Goal: Task Accomplishment & Management: Manage account settings

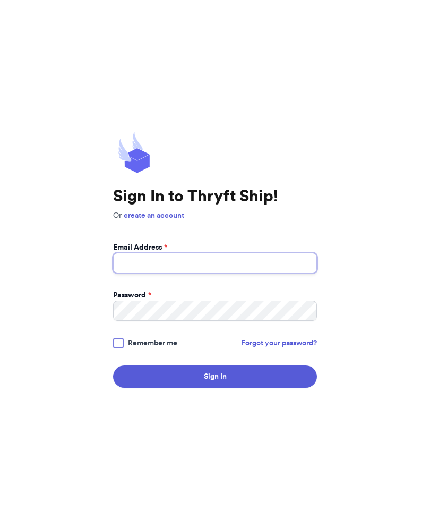
type input "[EMAIL_ADDRESS][DOMAIN_NAME]"
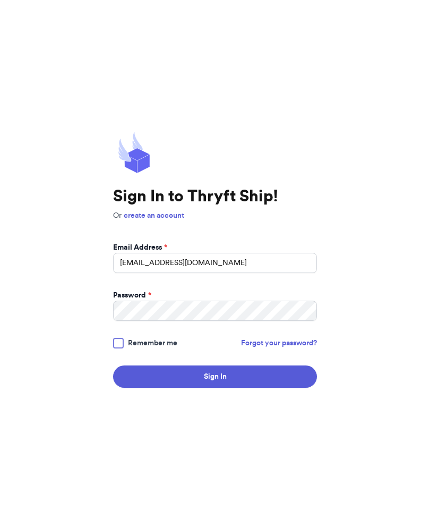
click at [215, 388] on button "Sign In" at bounding box center [215, 376] width 204 height 22
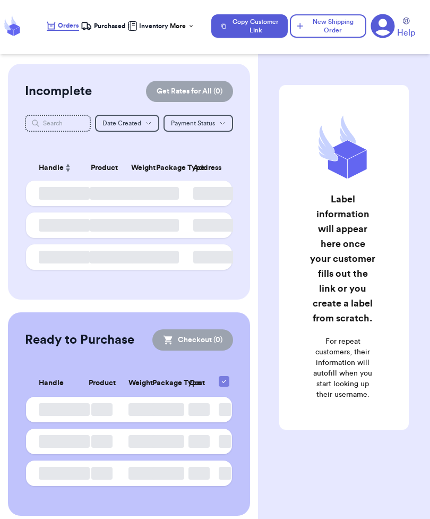
checkbox input "false"
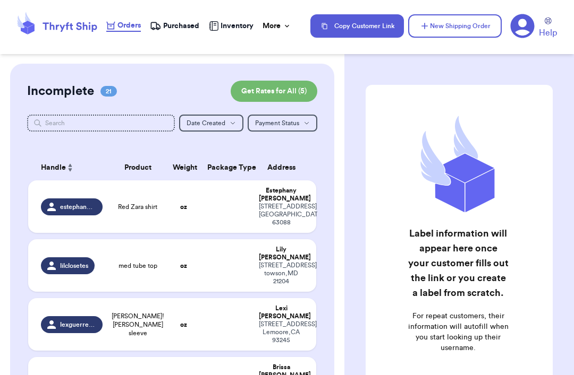
click at [215, 219] on td at bounding box center [227, 207] width 52 height 53
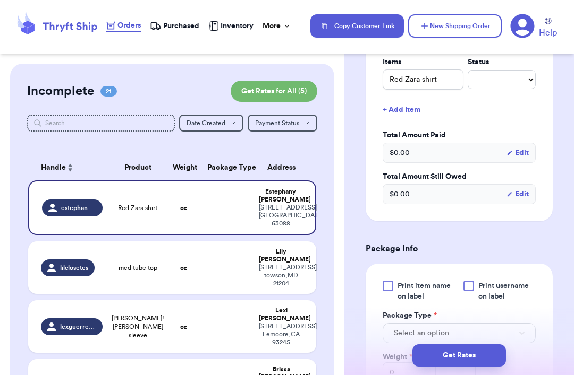
scroll to position [294, 0]
click at [430, 70] on select "-- Paid Owes" at bounding box center [501, 79] width 68 height 19
select select "paid"
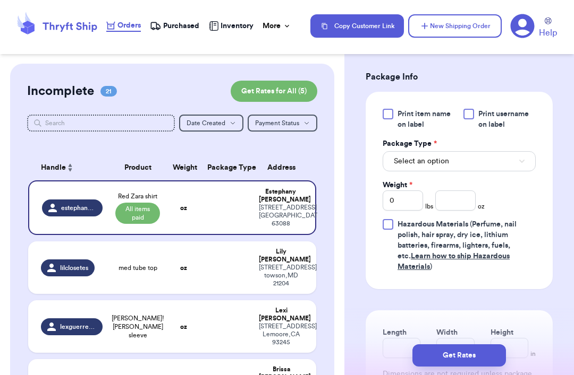
scroll to position [489, 0]
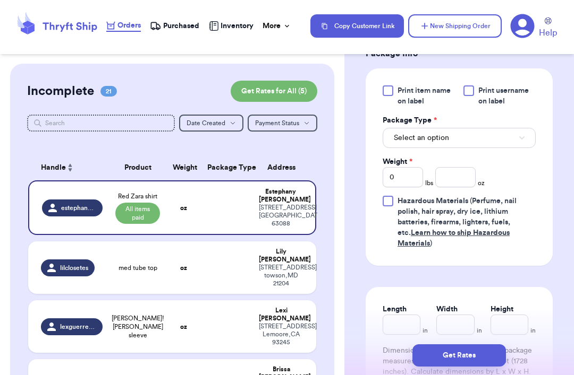
click at [430, 130] on button "Select an option" at bounding box center [458, 138] width 153 height 20
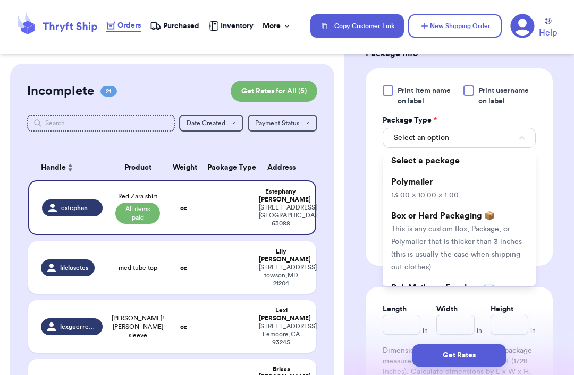
click at [430, 181] on li "Polymailer 13.00 x 10.00 x 1.00" at bounding box center [458, 189] width 153 height 34
type input "13"
type input "10"
type input "1"
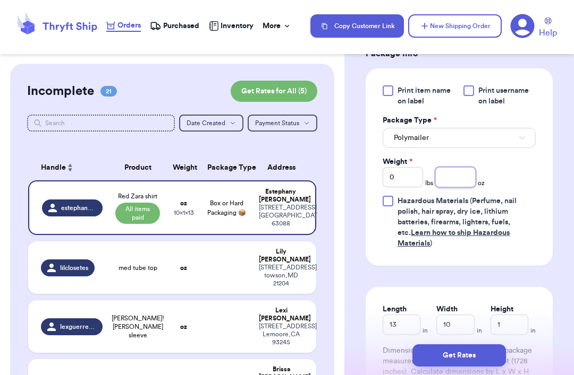
click at [430, 167] on input "number" at bounding box center [455, 177] width 40 height 20
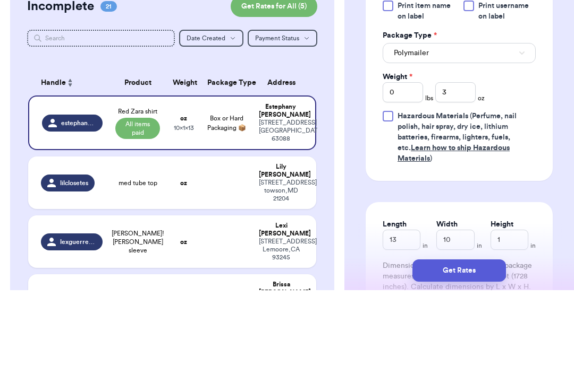
scroll to position [35, 0]
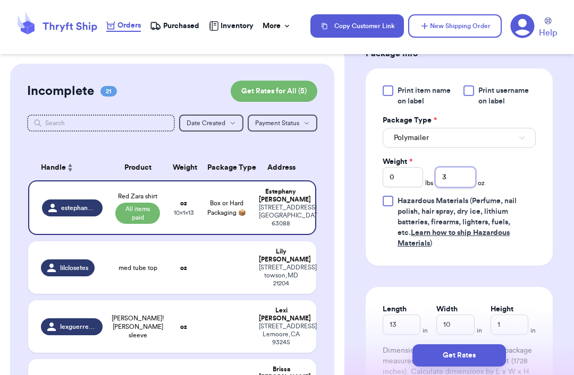
type input "3"
click at [430, 357] on button "Get Rates" at bounding box center [458, 356] width 93 height 22
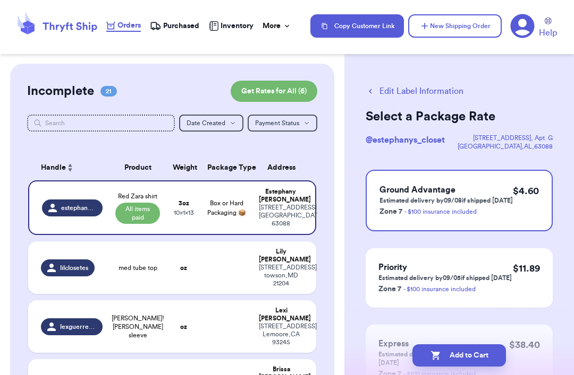
click at [430, 354] on button "Add to Cart" at bounding box center [458, 356] width 93 height 22
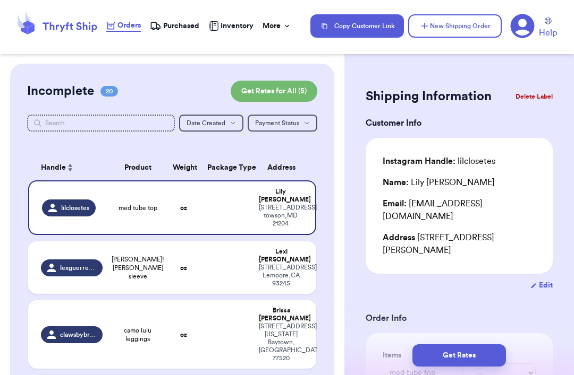
click at [203, 242] on td at bounding box center [227, 268] width 52 height 53
type input "[PERSON_NAME]![PERSON_NAME] sleeve"
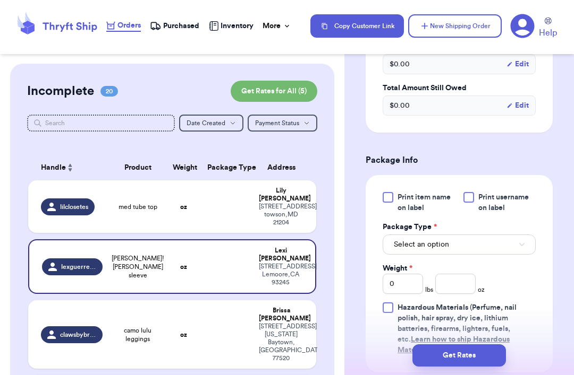
scroll to position [375, 0]
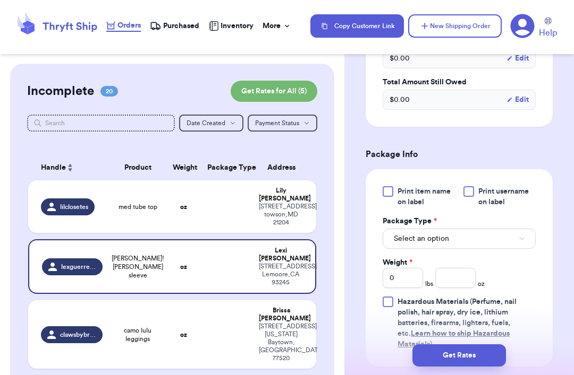
click at [430, 227] on div "Select an option" at bounding box center [458, 238] width 153 height 22
click at [430, 234] on button "Select an option" at bounding box center [458, 239] width 153 height 20
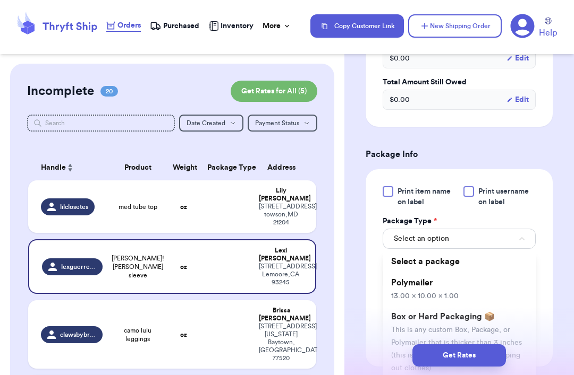
click at [430, 286] on li "Polymailer 13.00 x 10.00 x 1.00" at bounding box center [458, 289] width 153 height 34
type input "13"
type input "10"
type input "1"
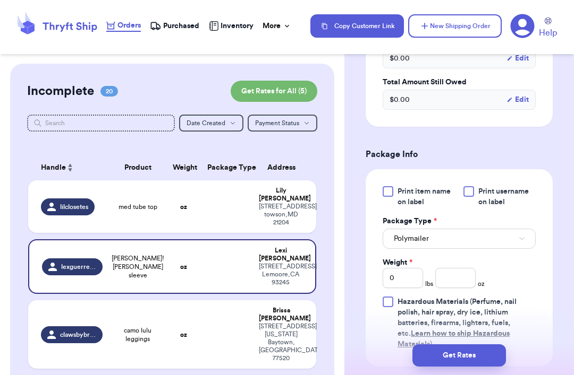
scroll to position [402, 0]
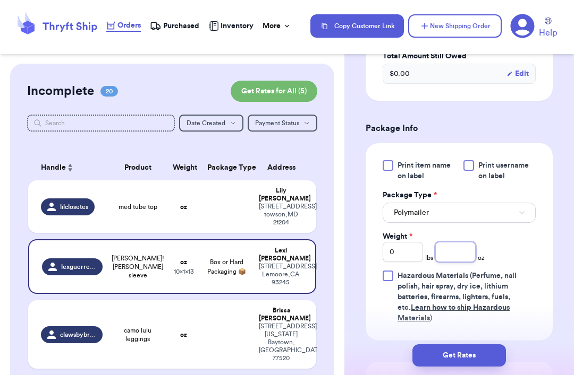
click at [430, 249] on input "number" at bounding box center [455, 252] width 40 height 20
type input "6.5"
click at [430, 356] on button "Get Rates" at bounding box center [458, 356] width 93 height 22
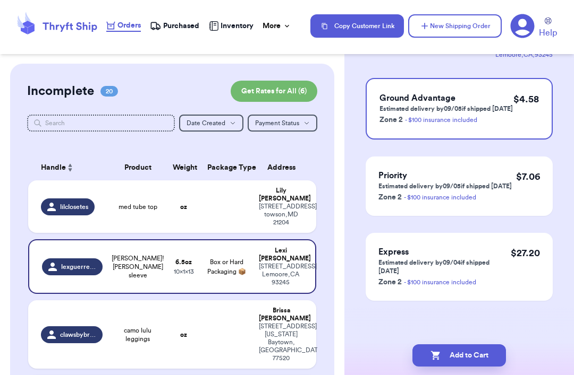
scroll to position [0, 0]
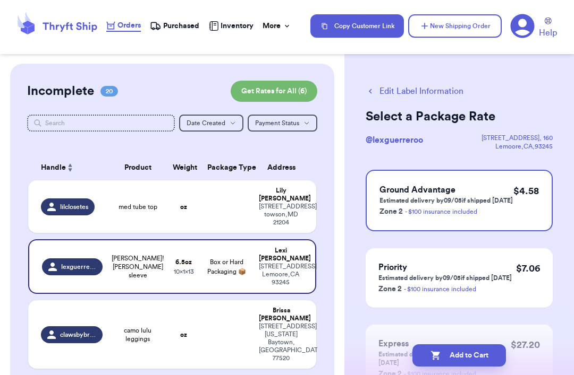
click at [430, 182] on div "Ground Advantage Estimated delivery by 09/05 if shipped [DATE] Zone 2 - $100 in…" at bounding box center [458, 201] width 187 height 62
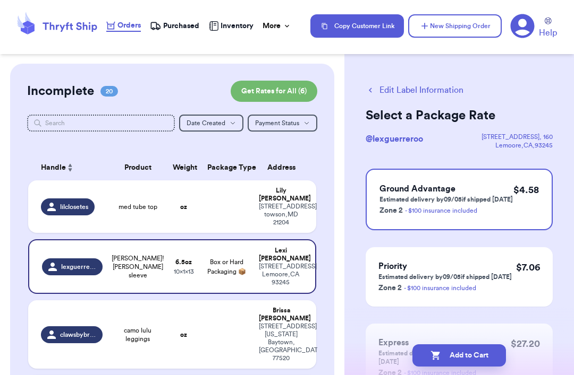
click at [430, 355] on button "Add to Cart" at bounding box center [458, 356] width 93 height 22
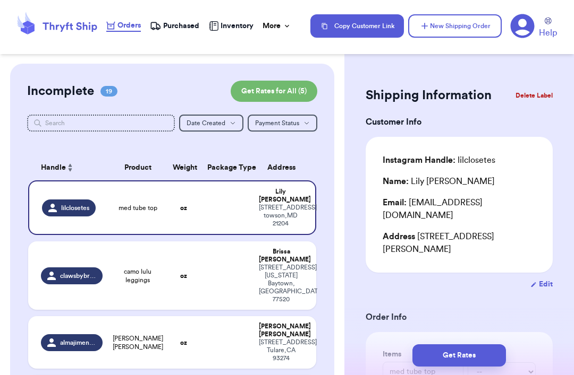
scroll to position [0, 0]
click at [430, 21] on button "New Shipping Order" at bounding box center [454, 25] width 93 height 23
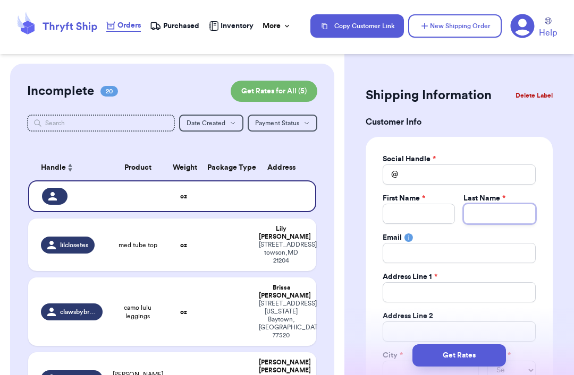
click at [430, 208] on input "Total Amount Paid" at bounding box center [499, 214] width 72 height 20
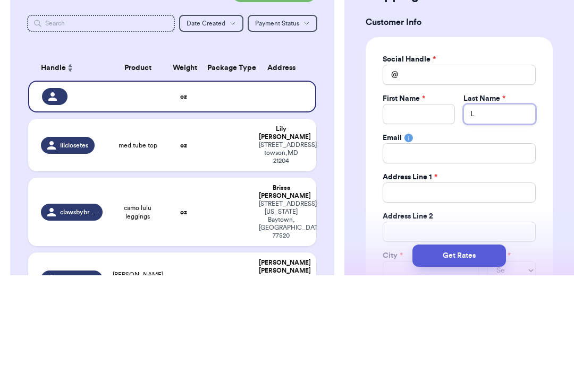
type input "La"
type input "[PERSON_NAME]"
type input "La"
type input "L"
click at [430, 165] on input "Total Amount Paid" at bounding box center [458, 175] width 153 height 20
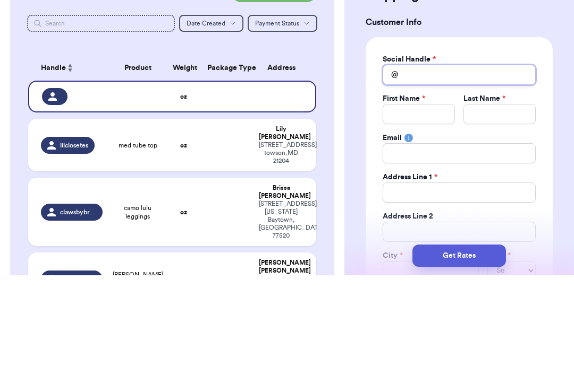
type input "L"
type input "La"
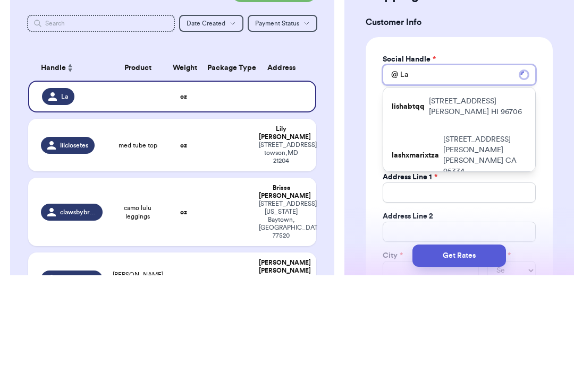
type input "[PERSON_NAME]"
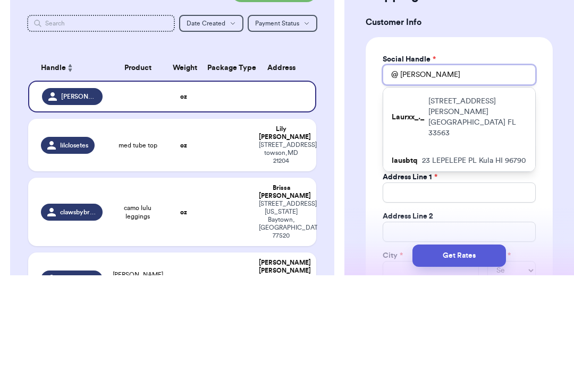
type input "[PERSON_NAME]"
click at [430, 196] on p "[STREET_ADDRESS][PERSON_NAME]" at bounding box center [477, 217] width 98 height 42
type input "Laurxx_._"
type input "[PERSON_NAME]"
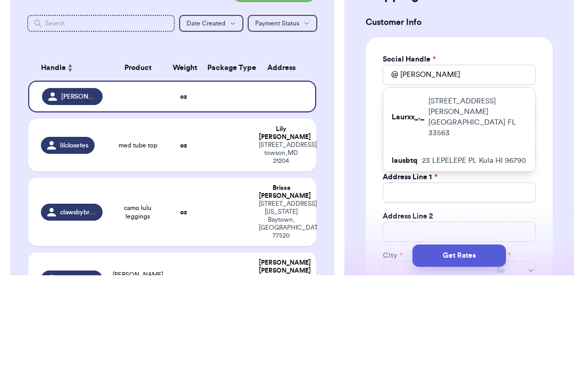
type input "[EMAIL_ADDRESS][DOMAIN_NAME]"
type input "[STREET_ADDRESS][PERSON_NAME]"
type input "Apt. 1/2"
type input "[GEOGRAPHIC_DATA]"
select select "FL"
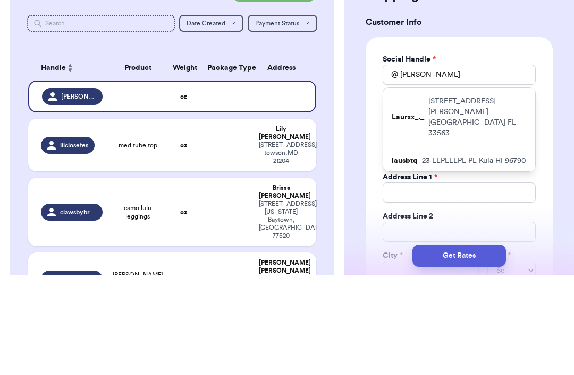
type input "33563"
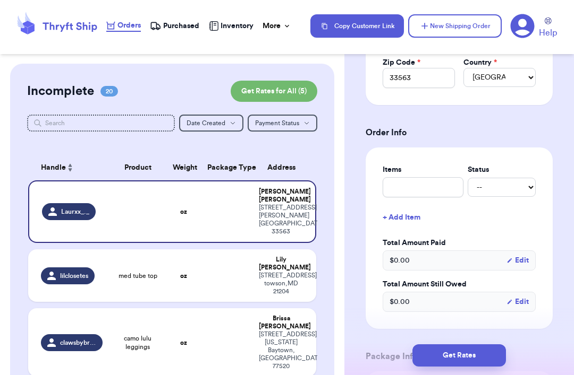
scroll to position [337, 0]
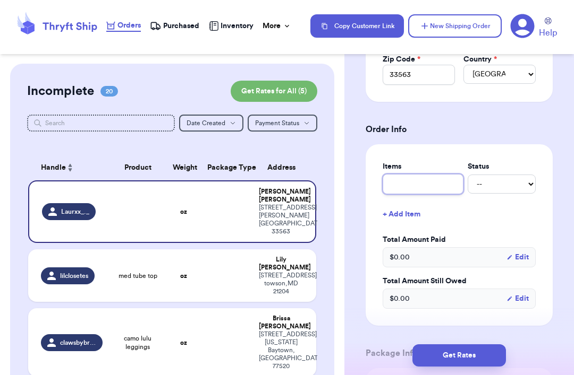
click at [430, 181] on input "text" at bounding box center [422, 184] width 81 height 20
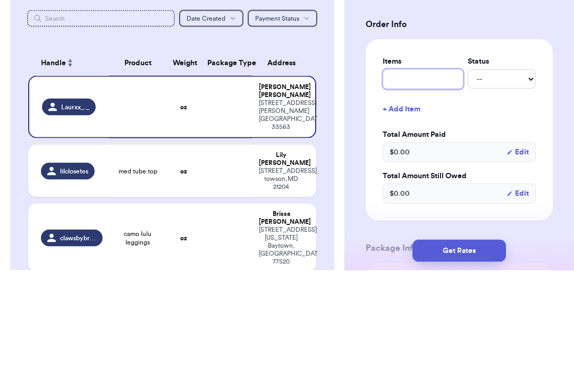
type input "2"
type input "2 i"
type input "2"
type input "2 d"
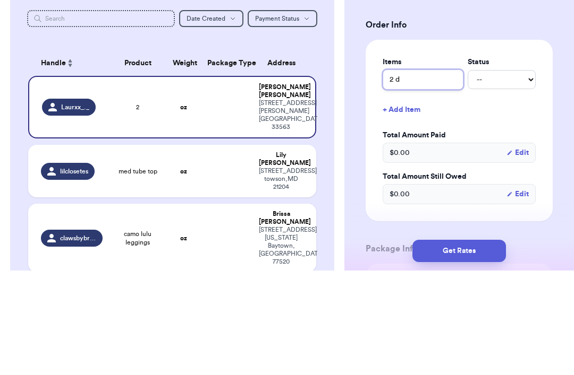
type input "2 dr"
type input "2 dre"
type input "2 dres"
type input "2 dress"
type input "2 dresse"
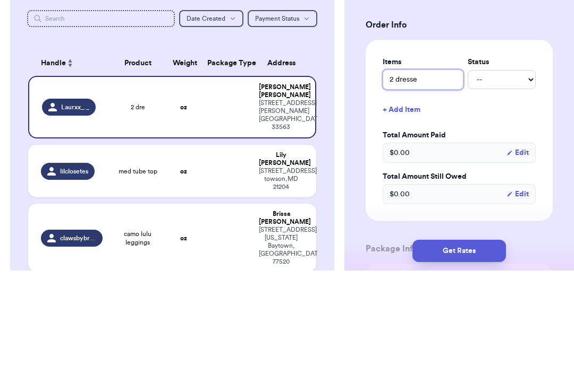
type input "2 dresses"
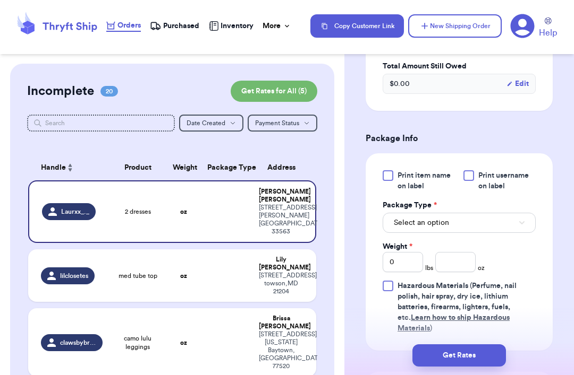
scroll to position [552, 0]
type input "2 dresses"
click at [430, 221] on button "Select an option" at bounding box center [458, 222] width 153 height 20
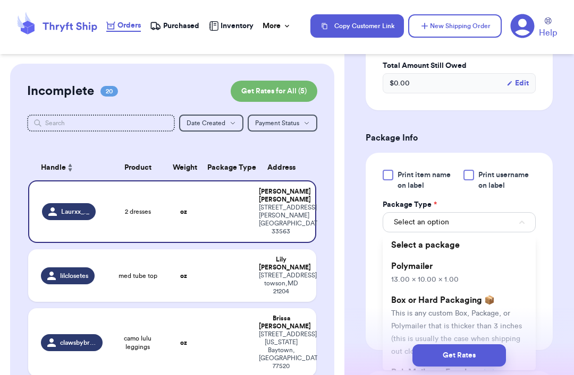
click at [430, 268] on li "Polymailer 13.00 x 10.00 x 1.00" at bounding box center [458, 273] width 153 height 34
type input "13"
type input "10"
type input "1"
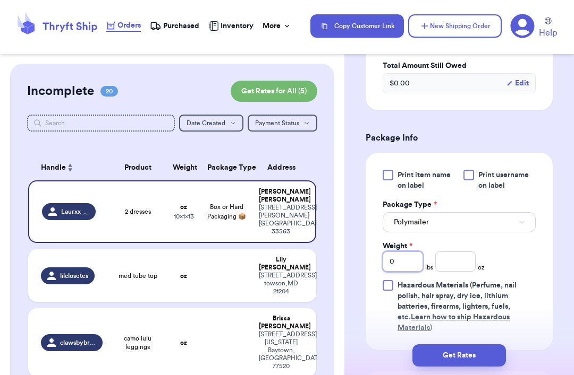
click at [412, 266] on input "0" at bounding box center [402, 262] width 40 height 20
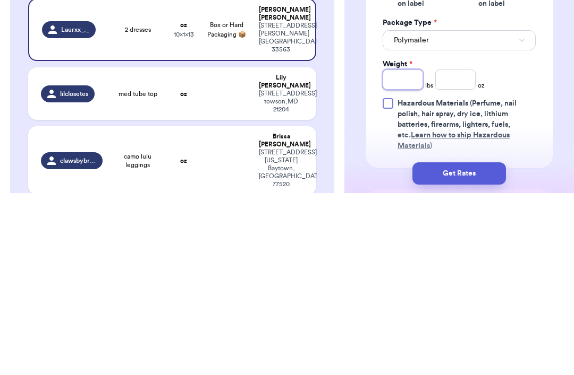
type input "1"
click at [430, 252] on input "number" at bounding box center [455, 262] width 40 height 20
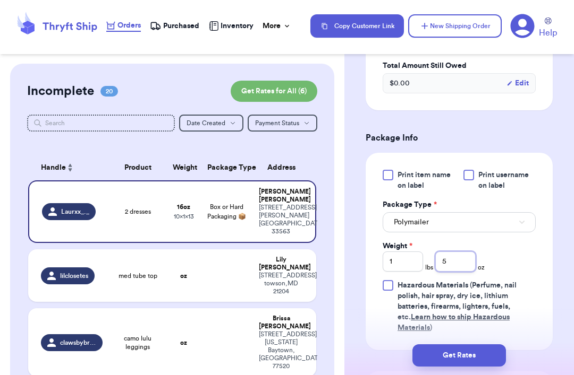
type input "5"
click at [430, 356] on button "Get Rates" at bounding box center [458, 356] width 93 height 22
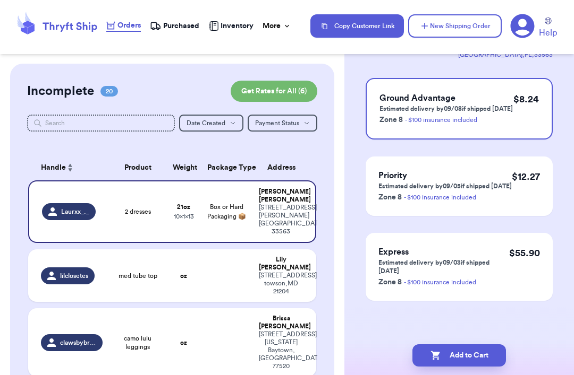
scroll to position [0, 0]
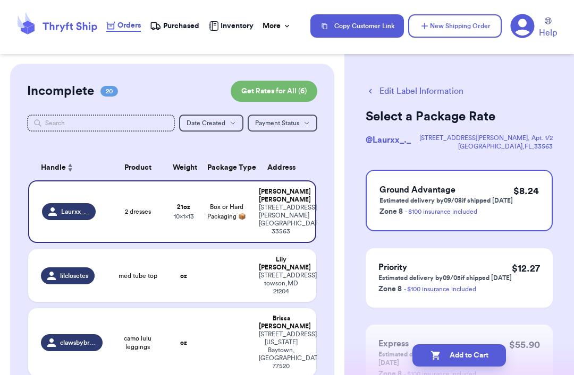
click at [430, 211] on div "$ 8.24" at bounding box center [525, 201] width 25 height 34
click at [430, 356] on button "Add to Cart" at bounding box center [458, 356] width 93 height 22
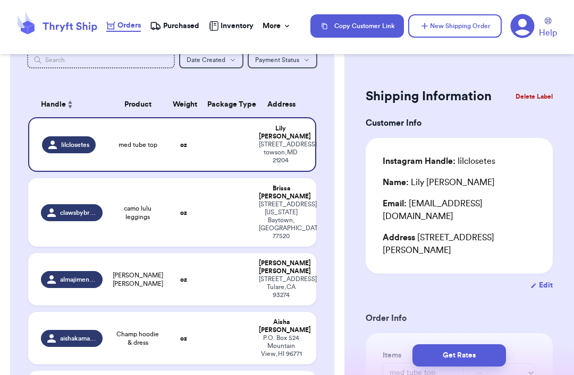
scroll to position [61, 0]
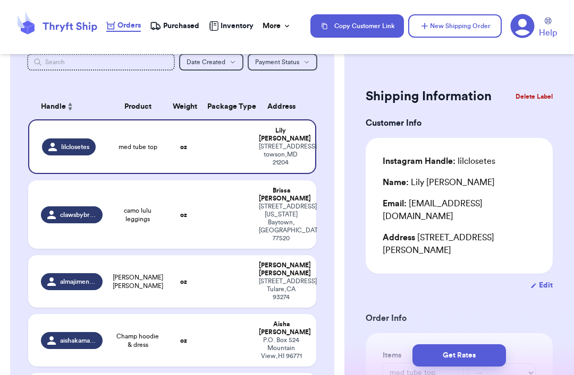
click at [214, 255] on td at bounding box center [227, 281] width 52 height 53
type input "[PERSON_NAME] [PERSON_NAME]"
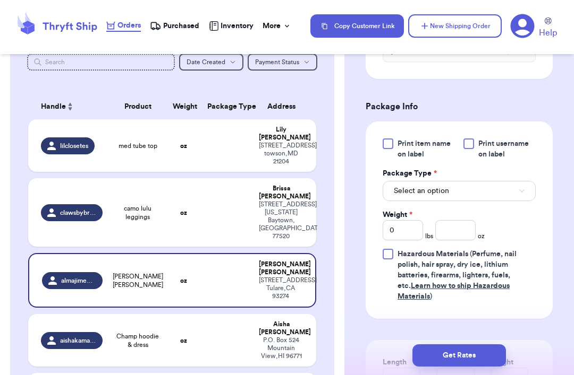
scroll to position [437, 0]
click at [430, 181] on button "Select an option" at bounding box center [458, 191] width 153 height 20
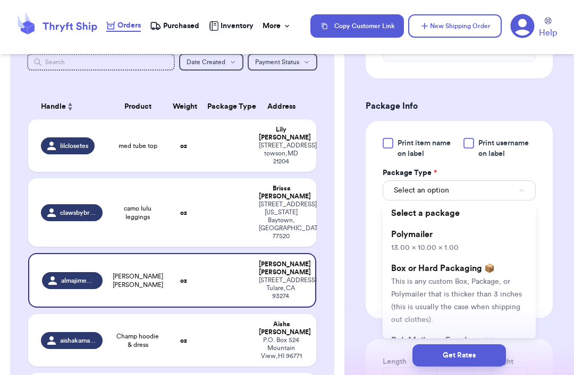
click at [430, 224] on li "Polymailer 13.00 x 10.00 x 1.00" at bounding box center [458, 241] width 153 height 34
type input "13"
type input "10"
type input "1"
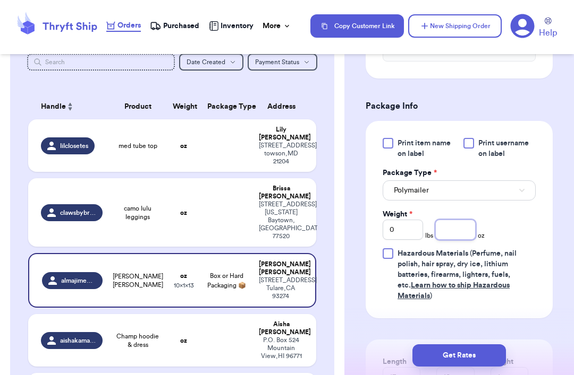
click at [430, 220] on input "number" at bounding box center [455, 230] width 40 height 20
type input "9"
click at [430, 352] on button "Get Rates" at bounding box center [458, 356] width 93 height 22
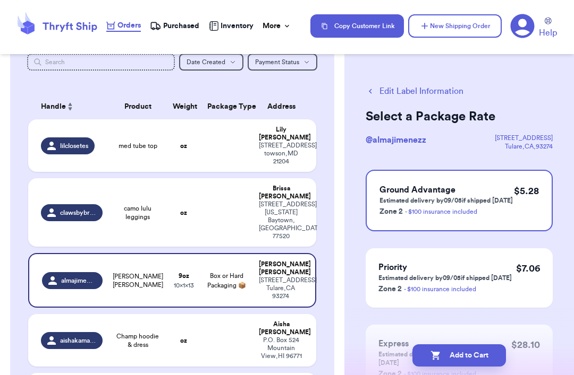
click at [430, 351] on button "Add to Cart" at bounding box center [458, 356] width 93 height 22
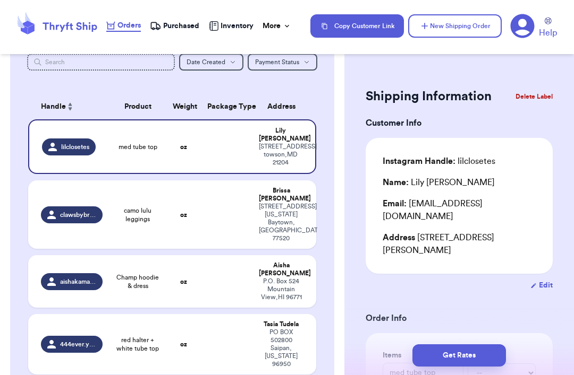
click at [197, 181] on td "oz" at bounding box center [183, 215] width 35 height 69
type input "camo lulu leggings"
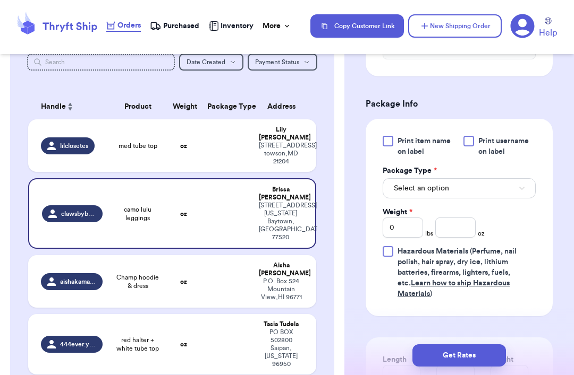
scroll to position [438, 0]
click at [428, 184] on span "Select an option" at bounding box center [421, 189] width 55 height 11
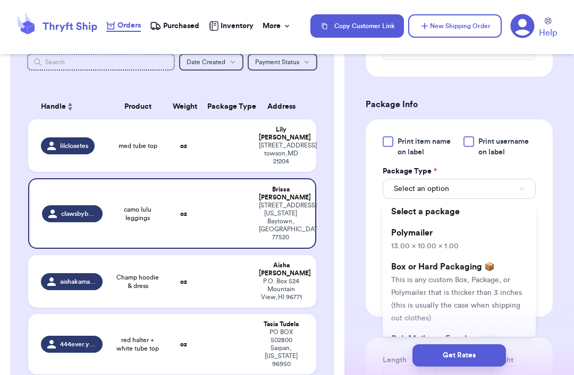
click at [430, 223] on li "Polymailer 13.00 x 10.00 x 1.00" at bounding box center [458, 240] width 153 height 34
type input "13"
type input "10"
type input "1"
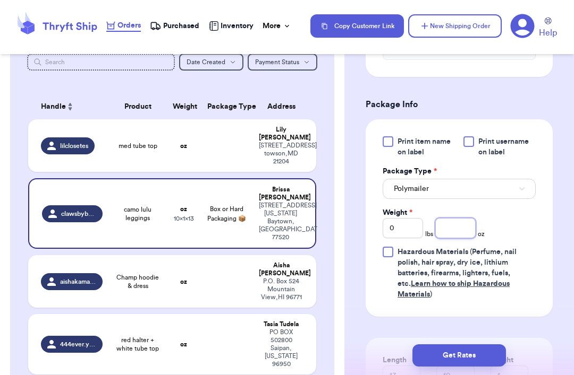
click at [430, 219] on input "number" at bounding box center [455, 228] width 40 height 20
type input "6"
click at [430, 351] on button "Get Rates" at bounding box center [458, 356] width 93 height 22
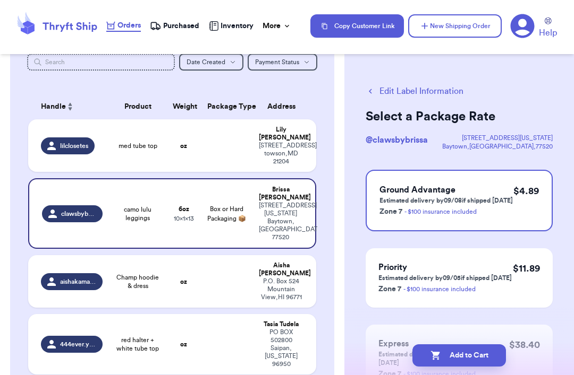
click at [430, 184] on h3 "Ground Advantage" at bounding box center [445, 190] width 133 height 13
click at [430, 353] on button "Add to Cart" at bounding box center [458, 356] width 93 height 22
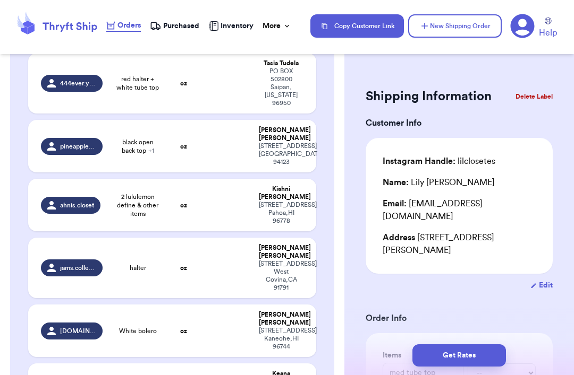
scroll to position [257, 0]
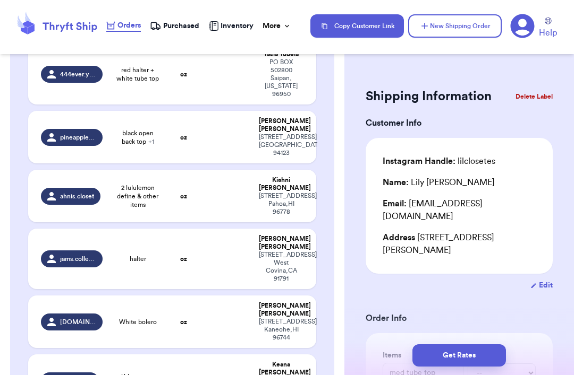
click at [228, 296] on td at bounding box center [227, 322] width 52 height 53
type input "White bolero"
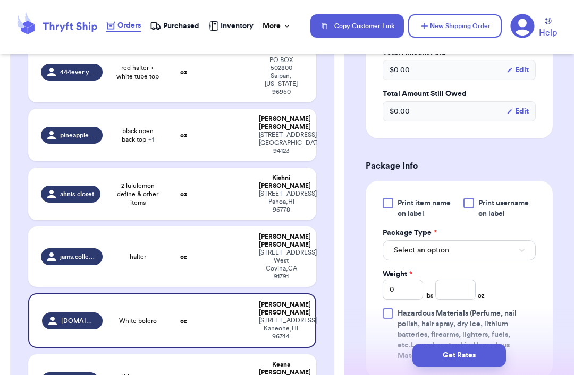
scroll to position [390, 0]
click at [430, 240] on button "Select an option" at bounding box center [458, 250] width 153 height 20
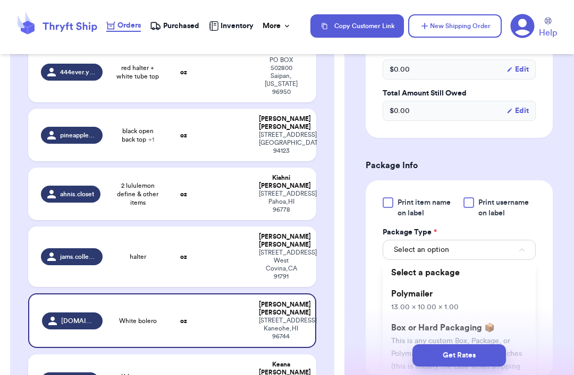
click at [430, 284] on li "Polymailer 13.00 x 10.00 x 1.00" at bounding box center [458, 301] width 153 height 34
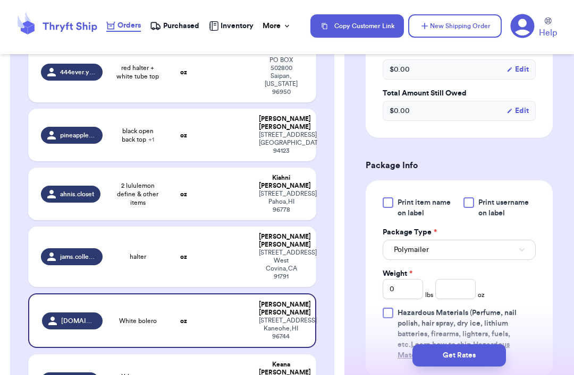
type input "13"
type input "10"
type input "1"
click at [411, 279] on input "0" at bounding box center [402, 289] width 40 height 20
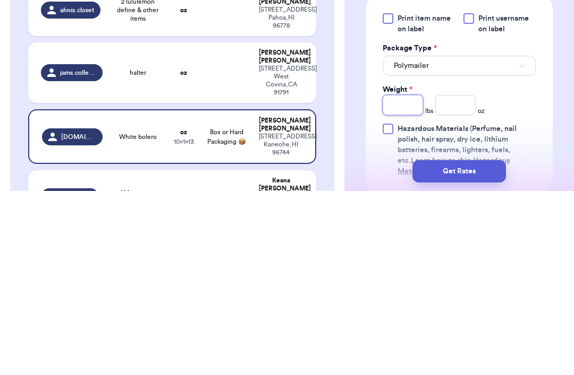
type input "1"
click at [430, 279] on input "number" at bounding box center [455, 289] width 40 height 20
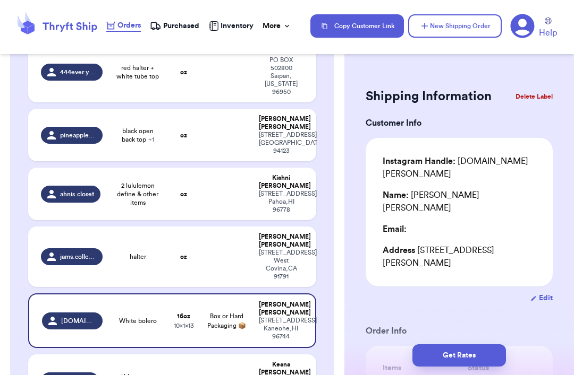
scroll to position [0, 0]
type input "3.5"
click at [430, 355] on button "Get Rates" at bounding box center [458, 356] width 93 height 22
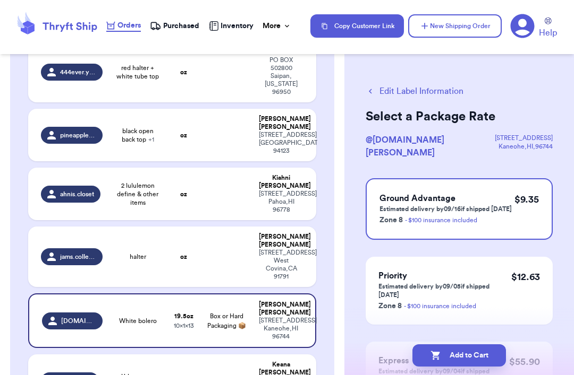
click at [430, 199] on div "$ 9.35" at bounding box center [526, 209] width 24 height 34
click at [430, 352] on button "Add to Cart" at bounding box center [458, 356] width 93 height 22
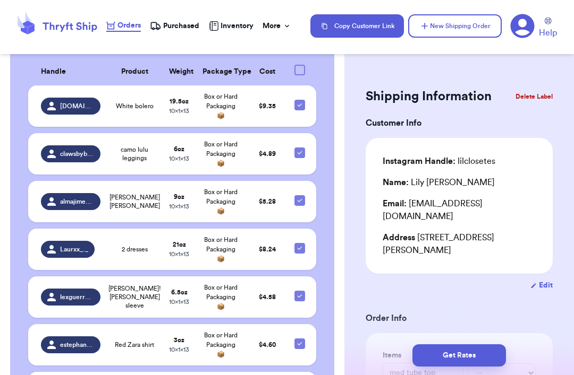
scroll to position [1217, 0]
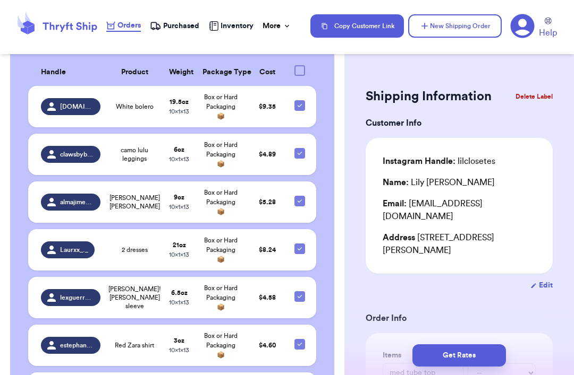
checkbox input "true"
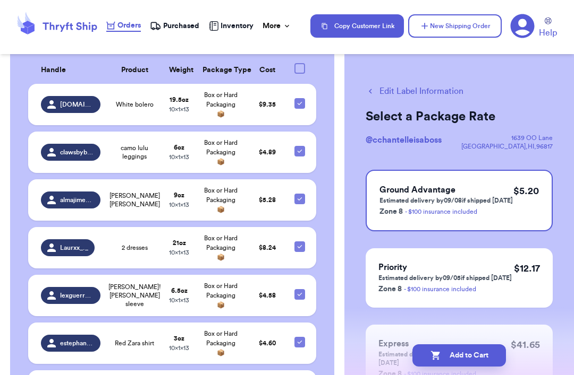
click at [425, 82] on div "Edit Label Information Select a Package Rate @ cchantelleisaboss [STREET_ADDRES…" at bounding box center [458, 266] width 229 height 404
click at [430, 89] on button "Edit Label Information" at bounding box center [414, 91] width 98 height 13
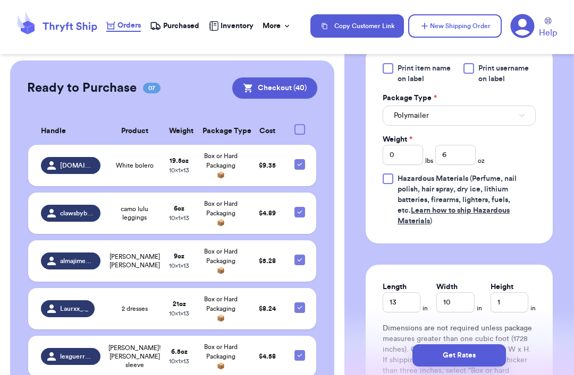
scroll to position [500, 0]
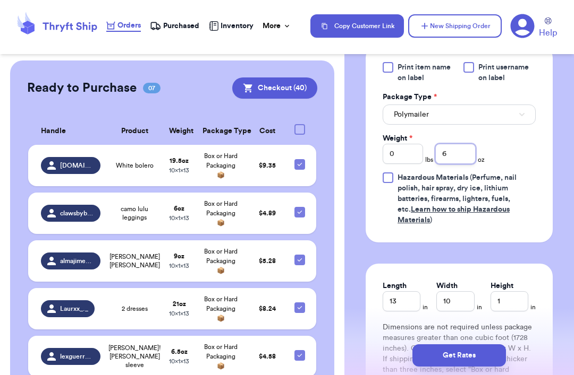
click at [430, 164] on input "6" at bounding box center [455, 154] width 40 height 20
type input "5"
click at [430, 353] on button "Get Rates" at bounding box center [458, 356] width 93 height 22
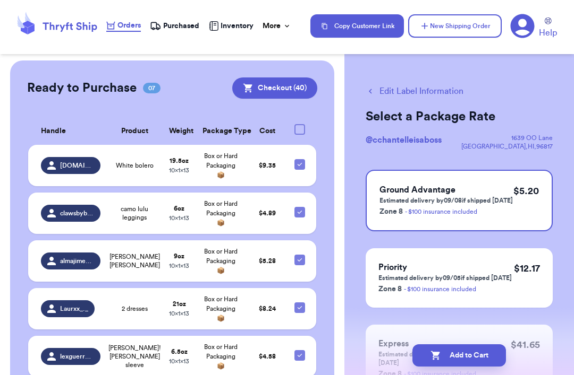
click at [430, 203] on div "$ 5.20" at bounding box center [525, 201] width 25 height 34
click at [430, 354] on button "Add to Cart" at bounding box center [458, 356] width 93 height 22
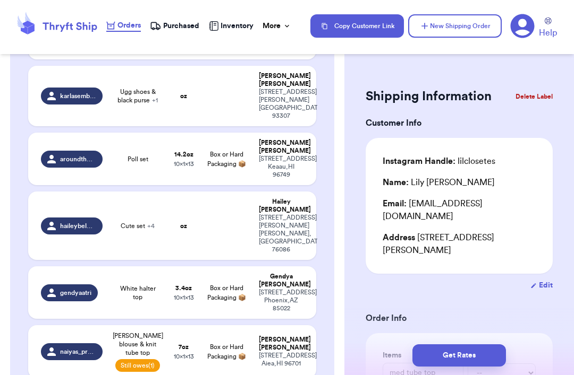
scroll to position [734, 0]
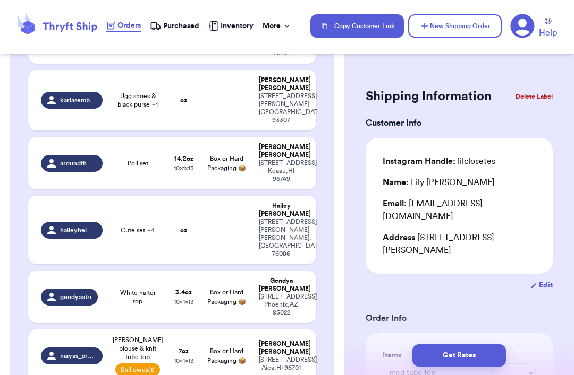
click at [194, 271] on td "3.4 oz 10 x 1 x 13" at bounding box center [183, 297] width 35 height 53
type input "White halter top"
type input "3.4"
type input "13"
type input "10"
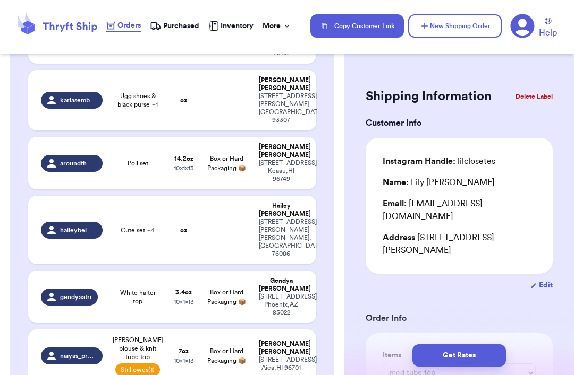
type input "1"
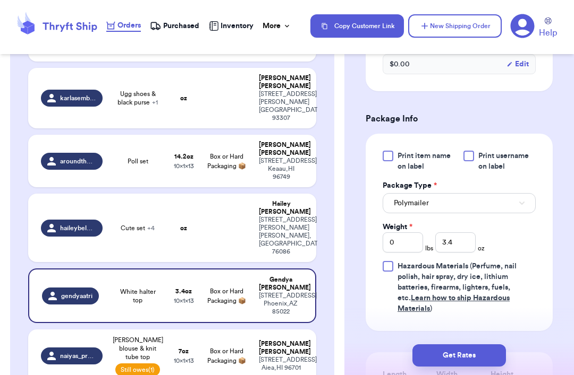
scroll to position [413, 0]
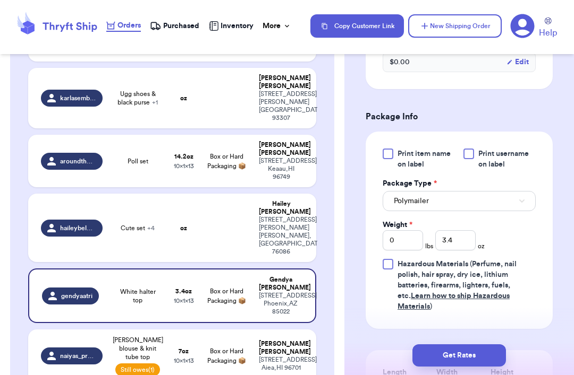
click at [430, 356] on button "Get Rates" at bounding box center [458, 356] width 93 height 22
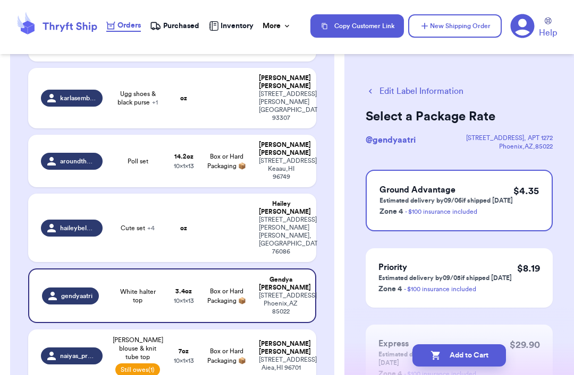
click at [430, 195] on p "$ 4.35" at bounding box center [525, 191] width 25 height 15
click at [430, 354] on button "Add to Cart" at bounding box center [458, 356] width 93 height 22
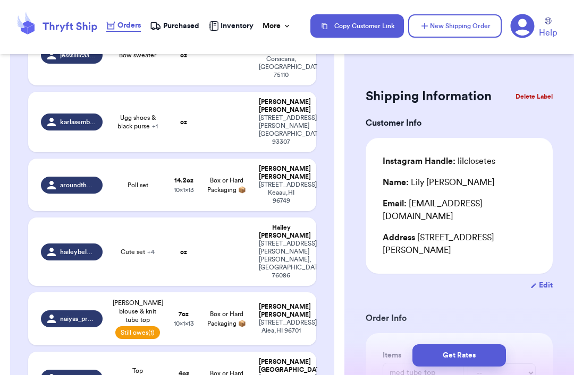
scroll to position [711, 0]
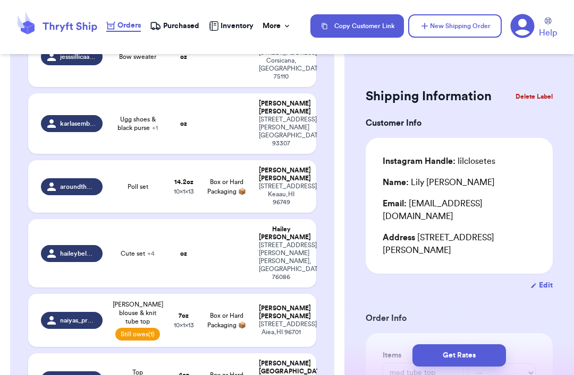
click at [430, 25] on button "New Shipping Order" at bounding box center [454, 25] width 93 height 23
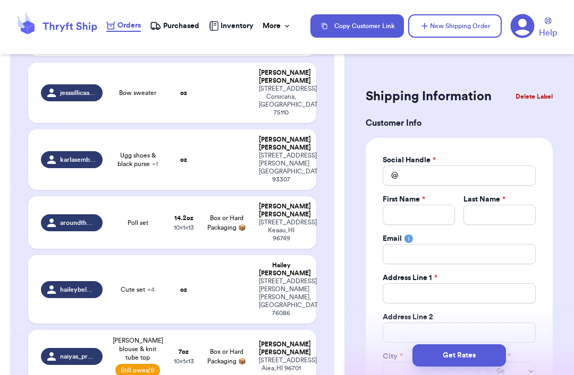
scroll to position [0, 0]
click at [430, 210] on input "Total Amount Paid" at bounding box center [418, 215] width 72 height 20
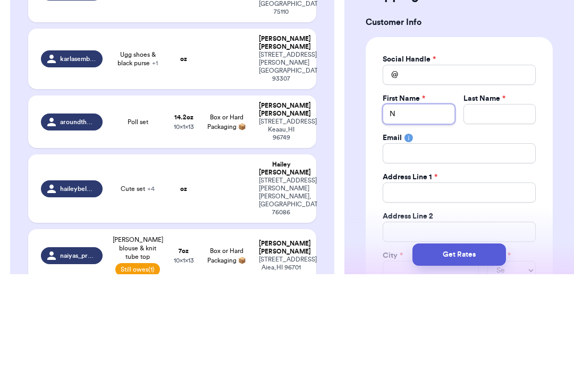
type input "Na"
type input "Nay"
type input "N"
click at [430, 166] on input "Total Amount Paid" at bounding box center [458, 176] width 153 height 20
type input "N"
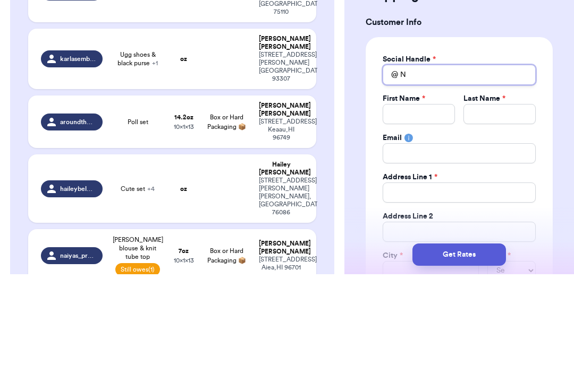
type input "Na"
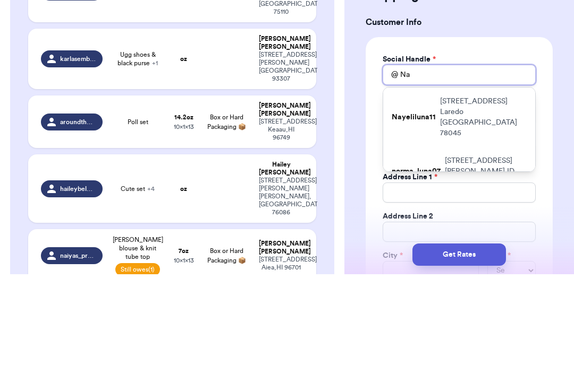
type input "Nay"
click at [430, 197] on p "[STREET_ADDRESS]" at bounding box center [483, 218] width 87 height 42
type input "Nayeliluna11"
type input "[PERSON_NAME]"
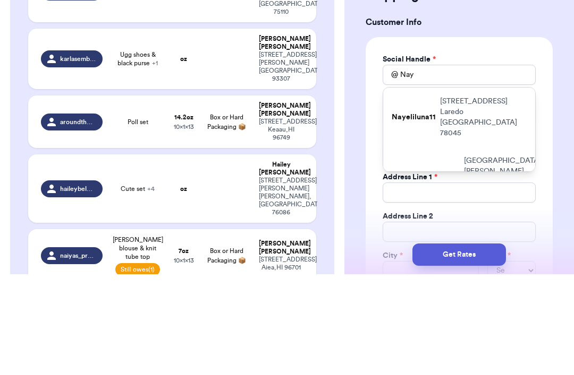
type input "M"
type input "[STREET_ADDRESS]"
type input "Laredo"
select select "[GEOGRAPHIC_DATA]"
type input "78045"
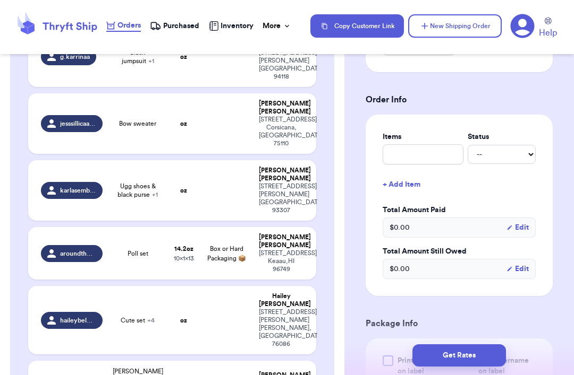
scroll to position [377, 0]
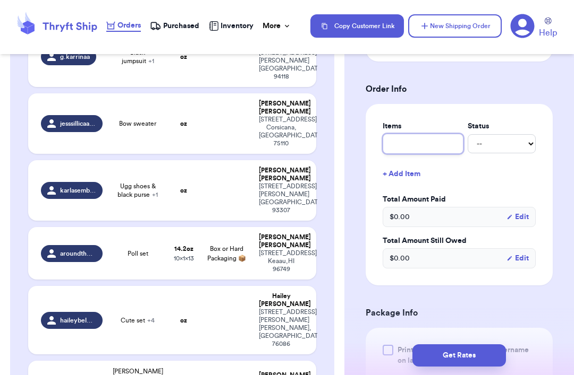
click at [430, 147] on input "text" at bounding box center [422, 144] width 81 height 20
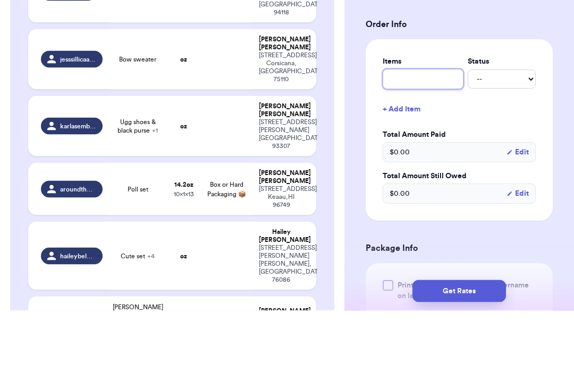
type input "C"
type input "Cl"
type input "Clo"
type input "Cloh"
type input "Clohe"
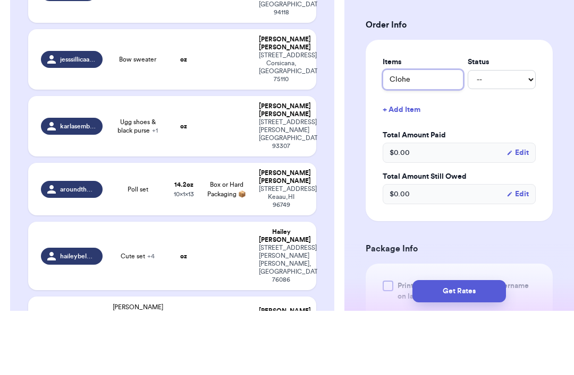
type input "Clohes"
type input "Clothes"
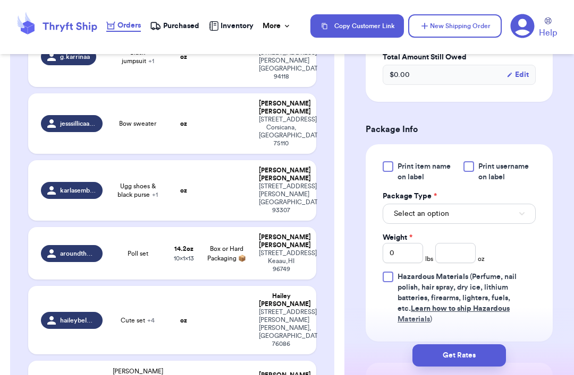
scroll to position [567, 0]
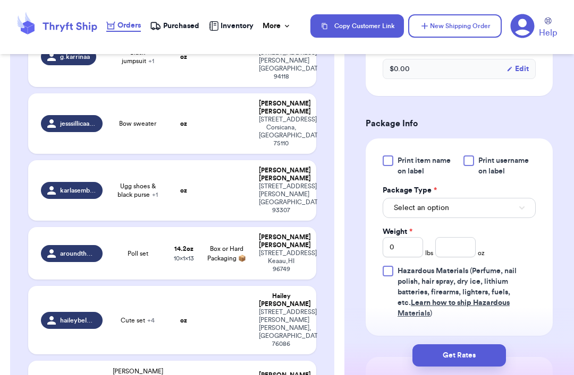
type input "Clothes"
click at [430, 208] on button "Select an option" at bounding box center [458, 208] width 153 height 20
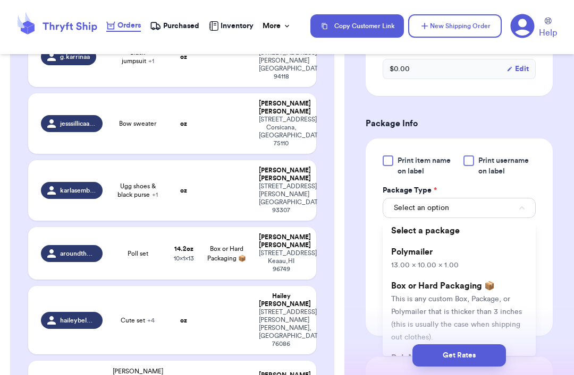
click at [430, 256] on li "Polymailer 13.00 x 10.00 x 1.00" at bounding box center [458, 259] width 153 height 34
type input "13"
type input "10"
type input "1"
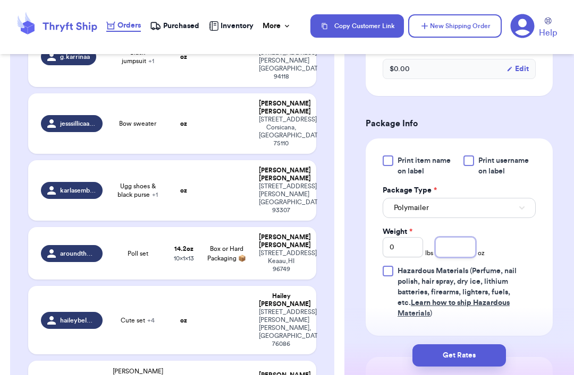
click at [430, 246] on input "number" at bounding box center [455, 247] width 40 height 20
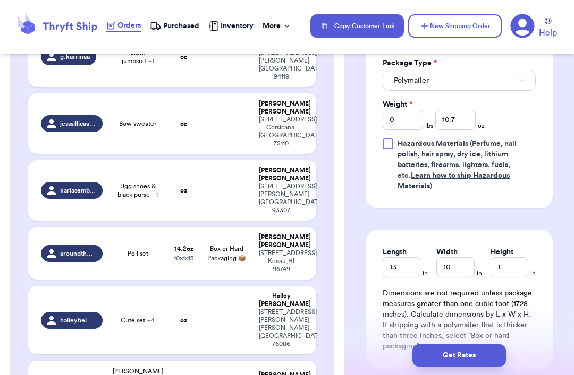
scroll to position [695, 0]
type input "10.7"
click at [430, 345] on button "Get Rates" at bounding box center [458, 356] width 93 height 22
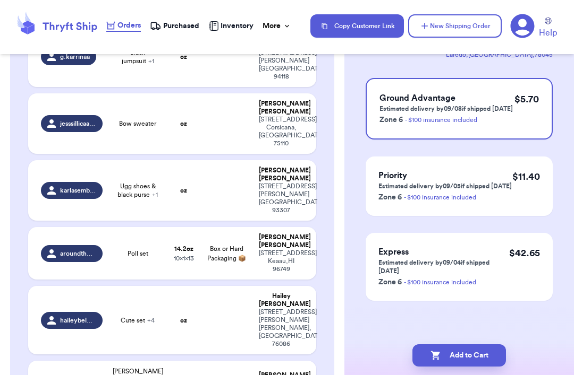
scroll to position [0, 0]
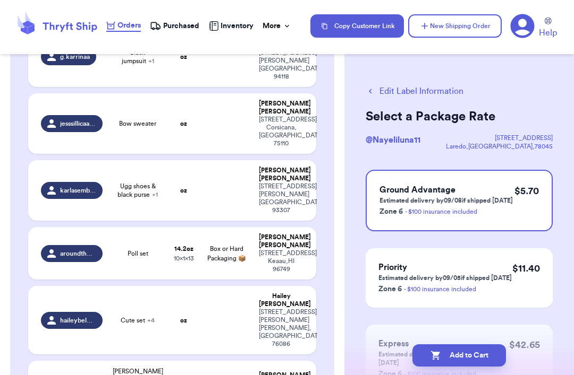
click at [430, 352] on button "Add to Cart" at bounding box center [458, 356] width 93 height 22
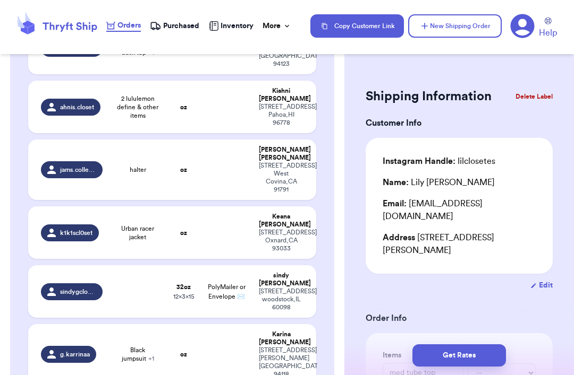
scroll to position [338, 0]
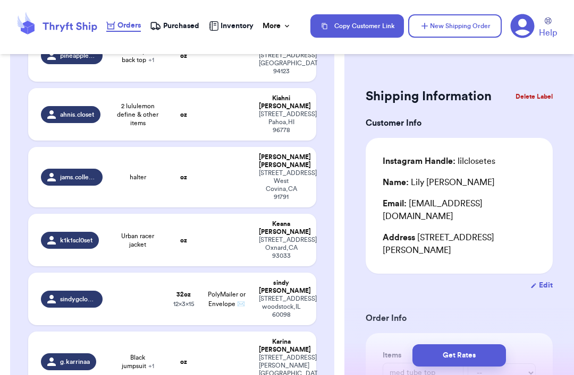
click at [232, 152] on td at bounding box center [227, 177] width 52 height 61
type input "halter"
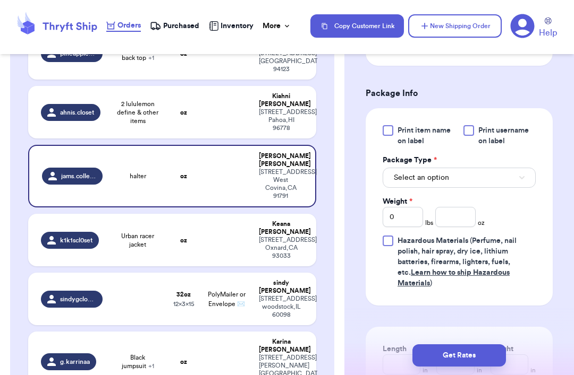
scroll to position [451, 0]
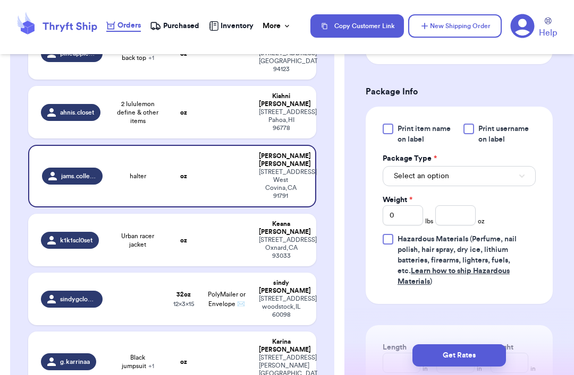
click at [430, 166] on button "Select an option" at bounding box center [458, 176] width 153 height 20
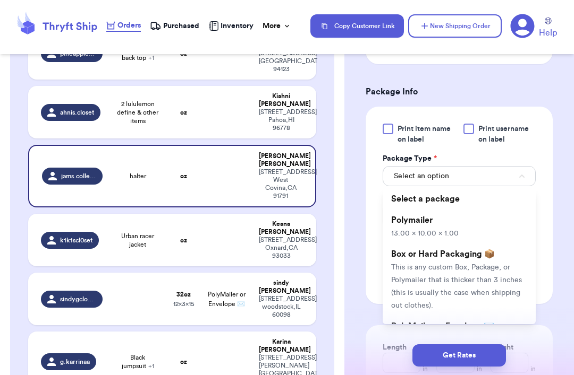
click at [430, 214] on li "Polymailer 13.00 x 10.00 x 1.00" at bounding box center [458, 227] width 153 height 34
type input "13"
type input "10"
type input "1"
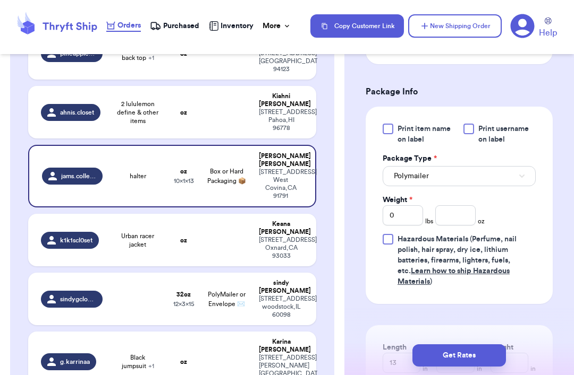
click at [430, 166] on button "Polymailer" at bounding box center [458, 176] width 153 height 20
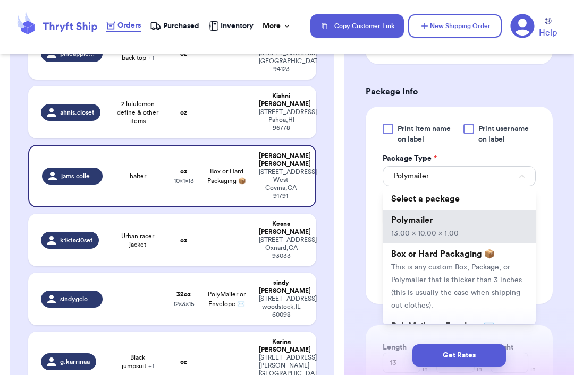
click at [430, 210] on li "Polymailer 13.00 x 10.00 x 1.00" at bounding box center [458, 227] width 153 height 34
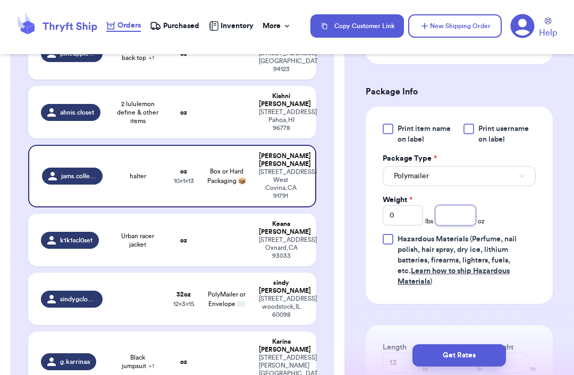
click at [430, 206] on input "number" at bounding box center [455, 216] width 40 height 20
type input "2.7"
click at [430, 354] on button "Get Rates" at bounding box center [458, 356] width 93 height 22
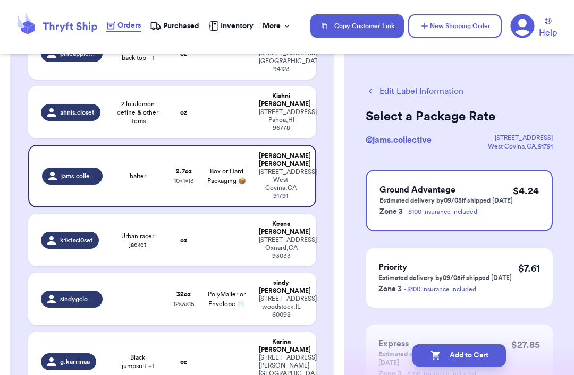
click at [430, 198] on p "Estimated delivery by 09/05 if shipped [DATE]" at bounding box center [445, 201] width 133 height 8
click at [430, 348] on button "Add to Cart" at bounding box center [458, 356] width 93 height 22
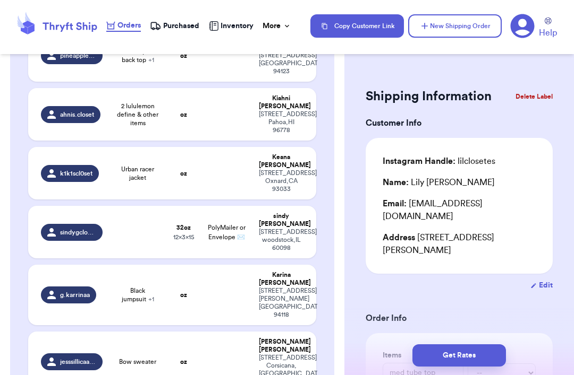
click at [192, 332] on td "oz" at bounding box center [183, 362] width 35 height 61
type input "Bow sweater"
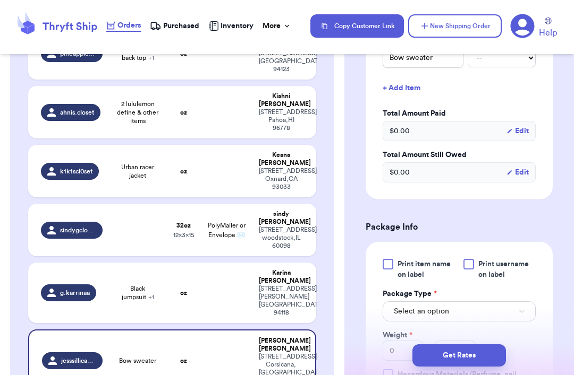
scroll to position [321, 0]
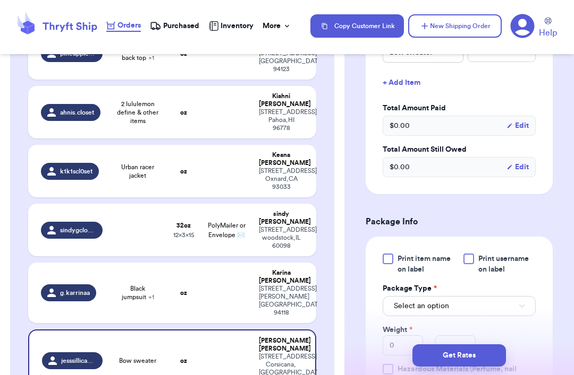
click at [430, 296] on button "Select an option" at bounding box center [458, 306] width 153 height 20
click at [430, 329] on li "Polymailer 13.00 x 10.00 x 1.00" at bounding box center [458, 346] width 153 height 34
type input "13"
type input "10"
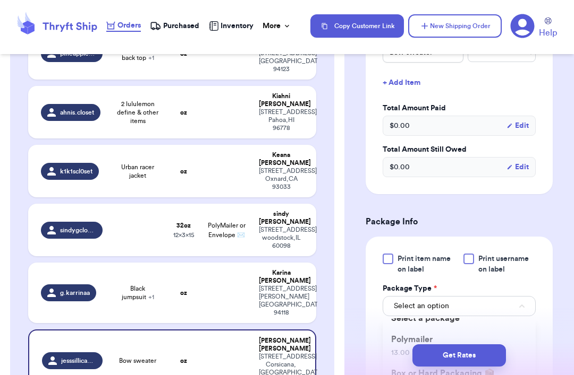
type input "1"
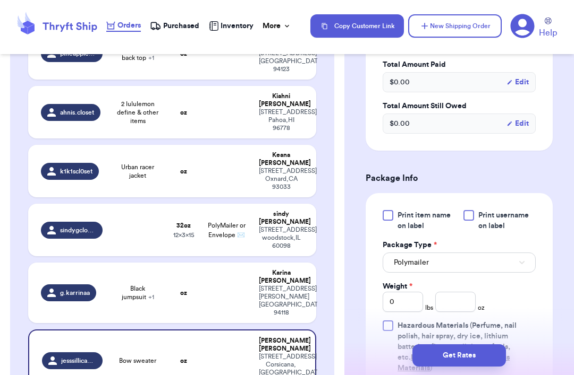
scroll to position [398, 0]
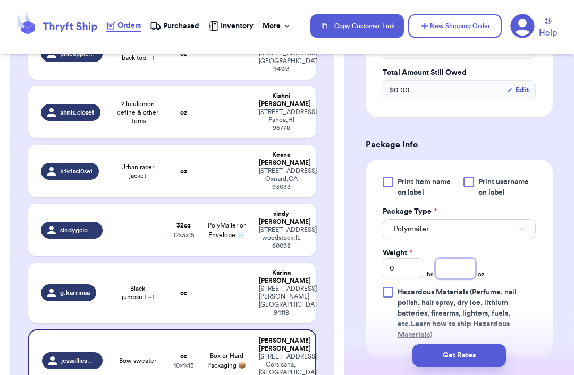
click at [430, 259] on input "number" at bounding box center [455, 269] width 40 height 20
type input "11.5"
click at [430, 352] on button "Get Rates" at bounding box center [458, 356] width 93 height 22
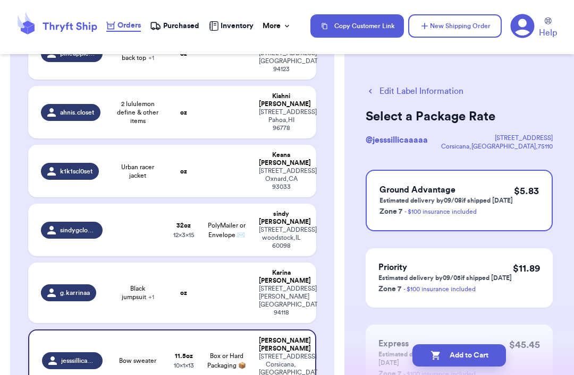
click at [430, 209] on div "Ground Advantage Estimated delivery by 09/08 if shipped [DATE] Zone 7 - $100 in…" at bounding box center [458, 201] width 187 height 62
click at [430, 357] on button "Add to Cart" at bounding box center [458, 356] width 93 height 22
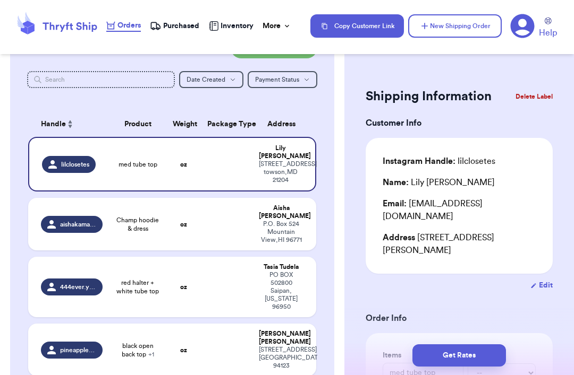
scroll to position [29, 0]
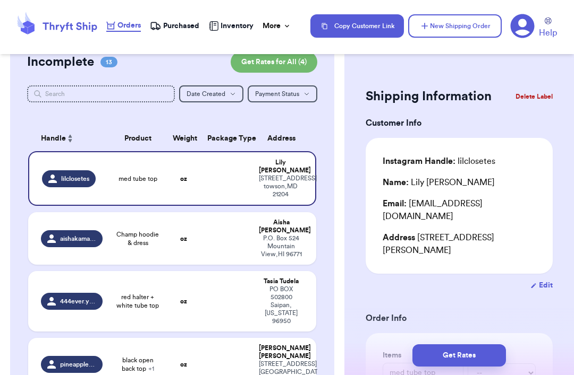
click at [430, 22] on button "New Shipping Order" at bounding box center [454, 25] width 93 height 23
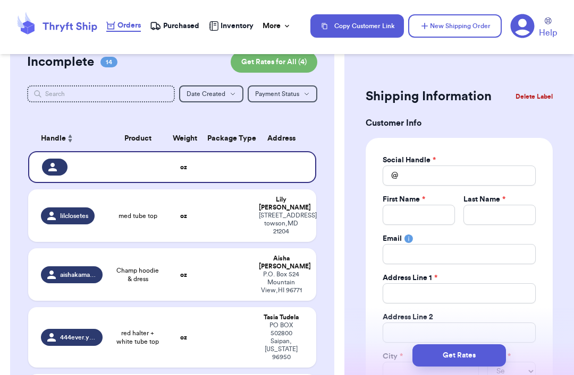
scroll to position [0, 0]
click at [430, 206] on div "First Name * Last Name *" at bounding box center [458, 209] width 153 height 31
click at [430, 212] on div "First Name * Last Name *" at bounding box center [458, 209] width 153 height 31
click at [430, 210] on input "Total Amount Paid" at bounding box center [418, 215] width 72 height 20
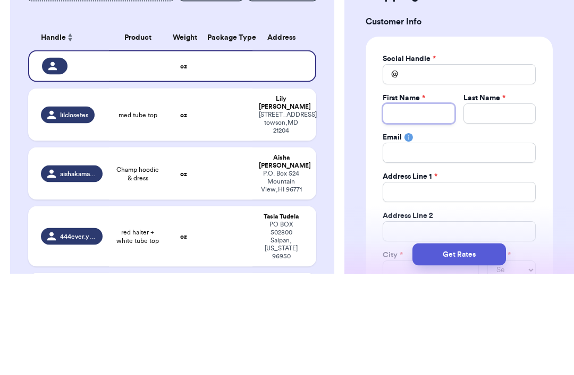
type input "L"
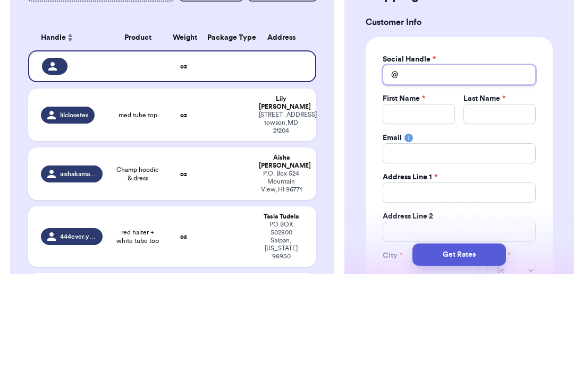
click at [430, 166] on input "Total Amount Paid" at bounding box center [458, 176] width 153 height 20
type input "L"
type input "La"
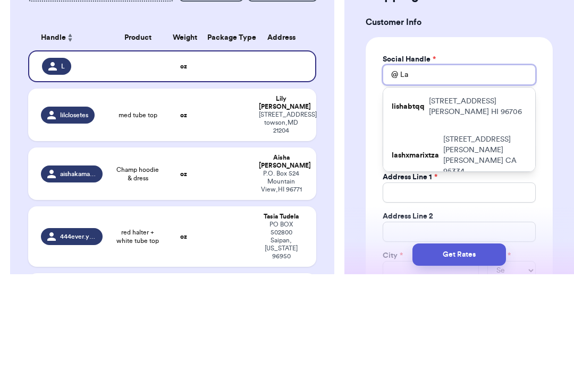
type input "Lar"
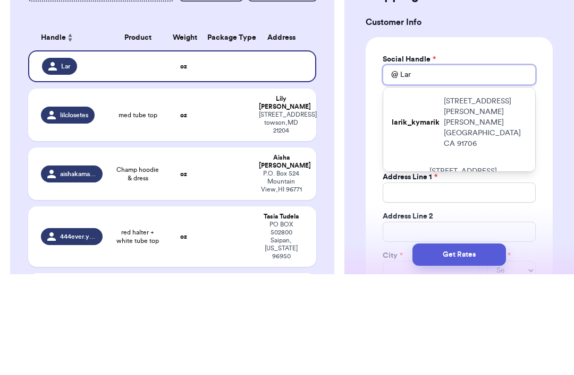
type input "Lar"
click at [430, 197] on p "[STREET_ADDRESS][PERSON_NAME]" at bounding box center [484, 223] width 83 height 53
type input "larik_kymarik"
type input "[PERSON_NAME]"
type input "Sourakli"
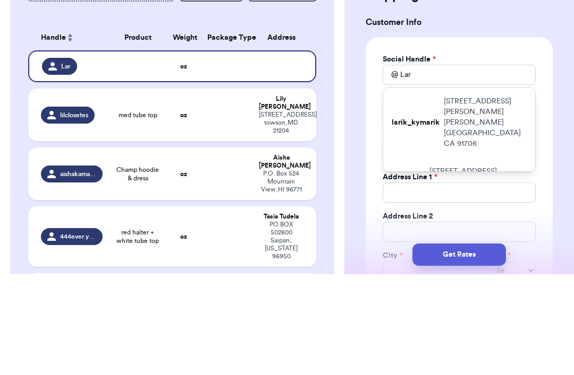
type input "[EMAIL_ADDRESS][DOMAIN_NAME]"
type input "[STREET_ADDRESS][PERSON_NAME]"
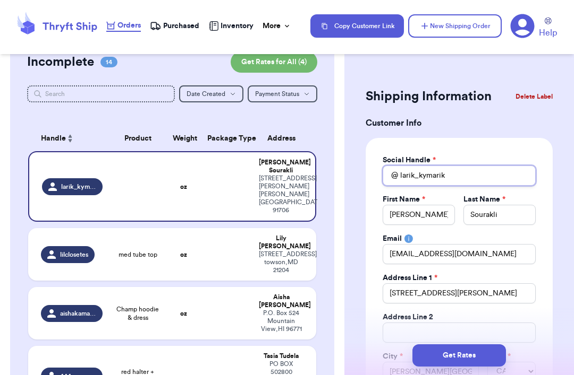
click at [430, 182] on input "larik_kymarik" at bounding box center [458, 176] width 153 height 20
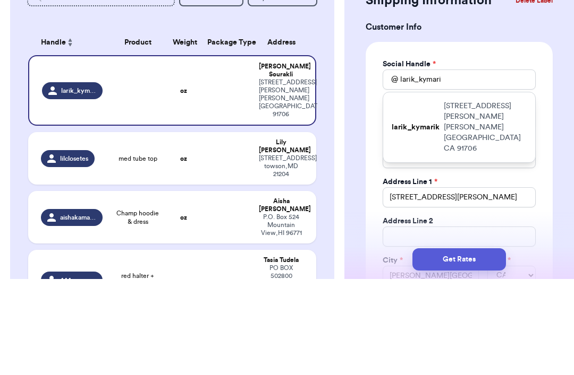
click at [430, 197] on p "[STREET_ADDRESS][PERSON_NAME]" at bounding box center [484, 223] width 83 height 53
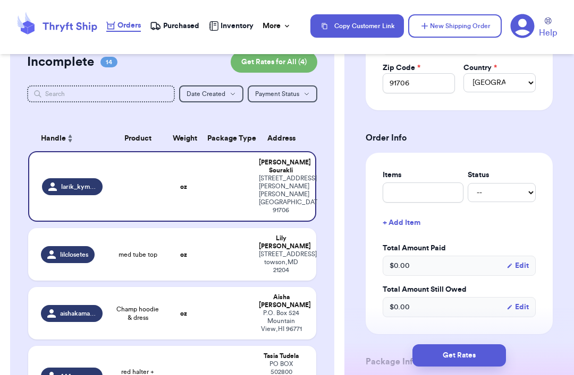
scroll to position [338, 0]
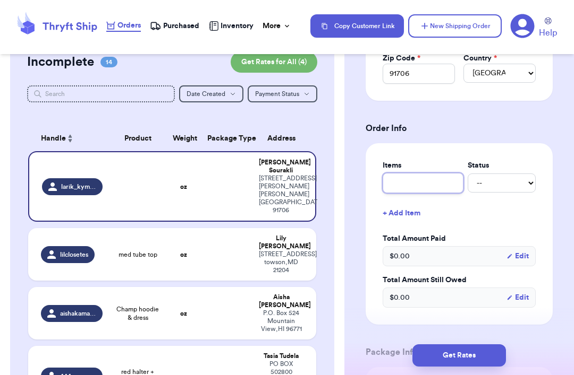
click at [430, 187] on input "text" at bounding box center [422, 183] width 81 height 20
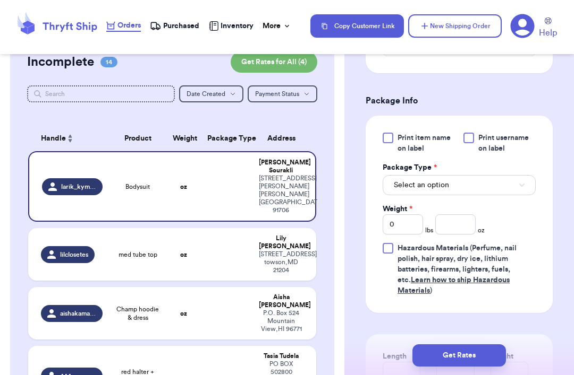
scroll to position [601, 0]
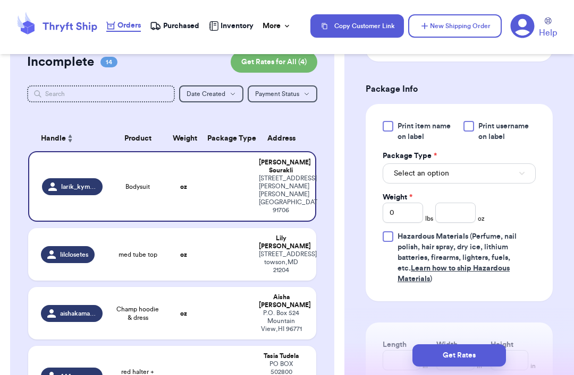
click at [430, 175] on button "Select an option" at bounding box center [458, 174] width 153 height 20
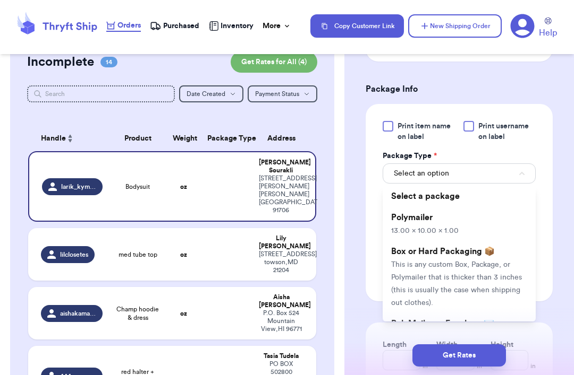
click at [430, 223] on li "Polymailer 13.00 x 10.00 x 1.00" at bounding box center [458, 224] width 153 height 34
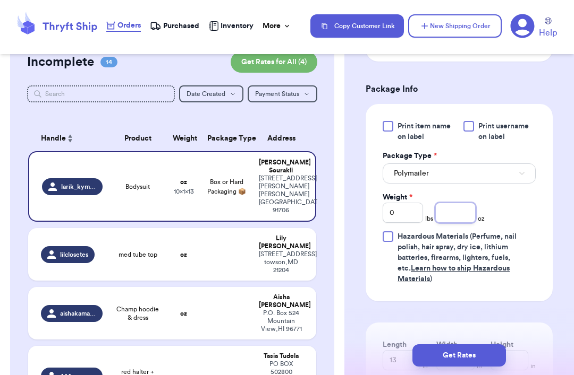
click at [430, 217] on input "number" at bounding box center [455, 213] width 40 height 20
click at [430, 358] on button "Get Rates" at bounding box center [458, 356] width 93 height 22
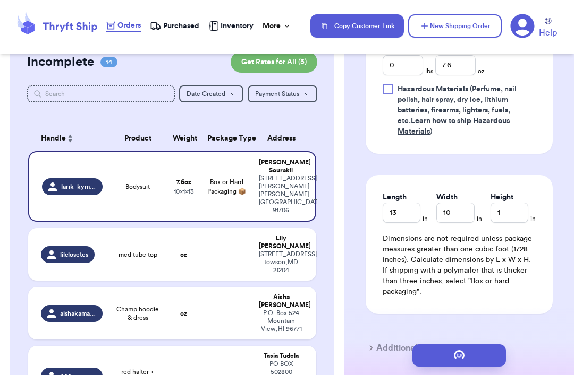
scroll to position [0, 0]
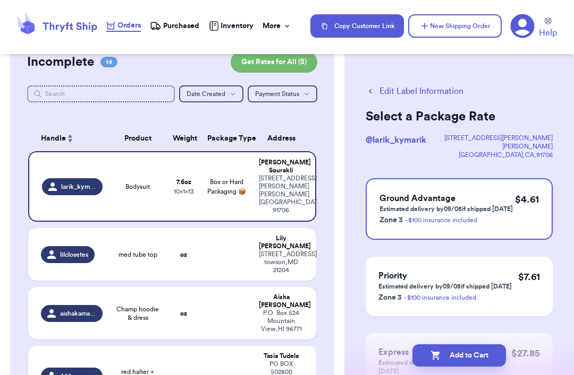
click at [430, 207] on div "$ 4.61" at bounding box center [527, 209] width 24 height 34
click at [430, 356] on button "Add to Cart" at bounding box center [458, 356] width 93 height 22
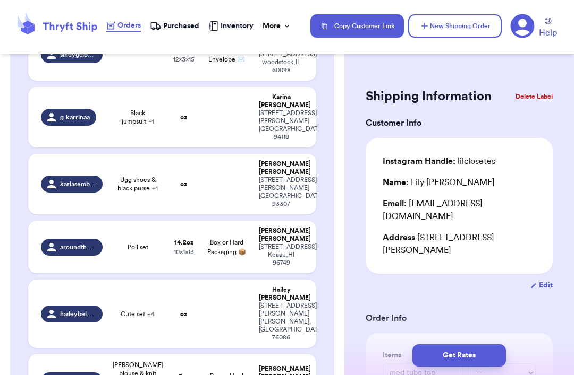
scroll to position [517, 0]
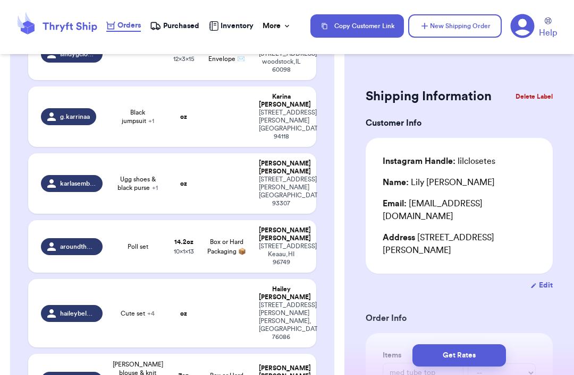
click at [430, 21] on button "New Shipping Order" at bounding box center [454, 25] width 93 height 23
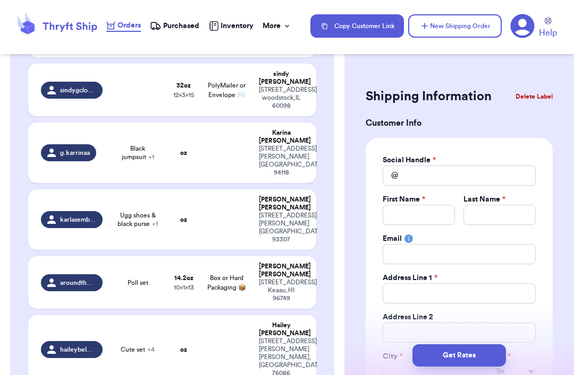
scroll to position [0, 0]
click at [430, 194] on div "First Name *" at bounding box center [418, 199] width 72 height 11
click at [430, 211] on input "Total Amount Paid" at bounding box center [418, 215] width 72 height 20
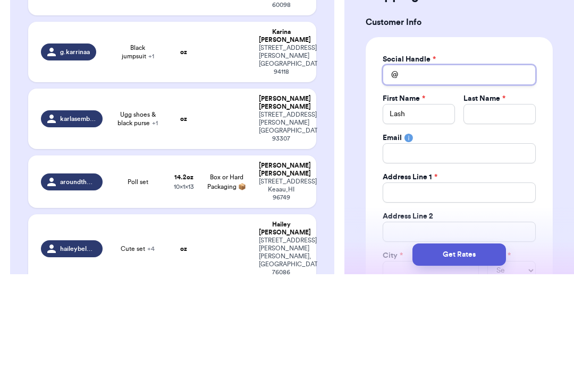
click at [430, 166] on input "Total Amount Paid" at bounding box center [458, 176] width 153 height 20
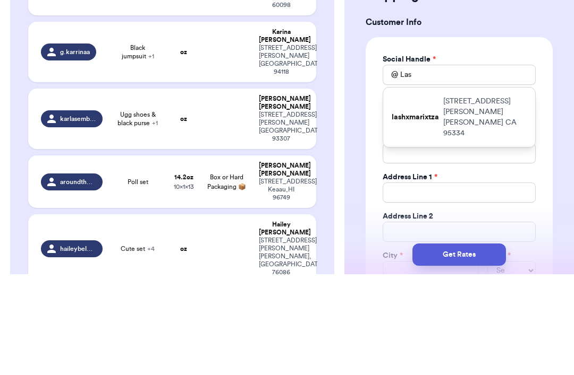
click at [430, 197] on p "[STREET_ADDRESS][PERSON_NAME]" at bounding box center [484, 218] width 83 height 42
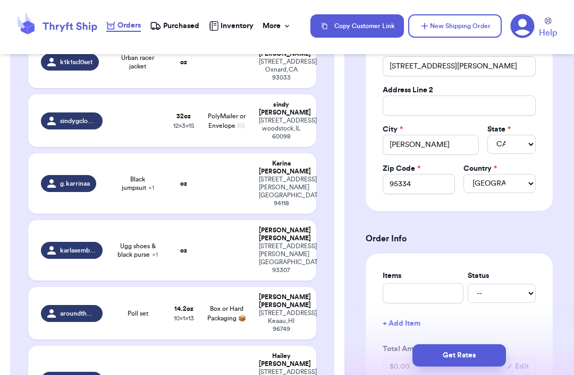
scroll to position [264, 0]
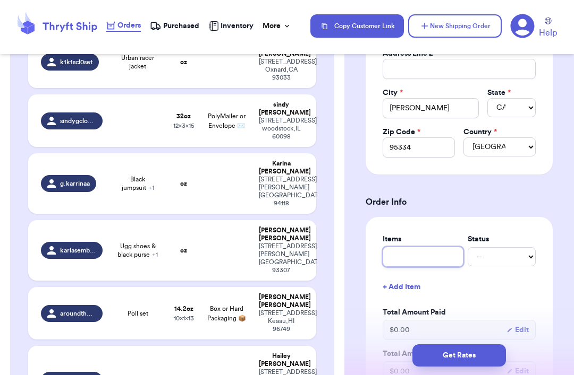
click at [430, 258] on input "text" at bounding box center [422, 257] width 81 height 20
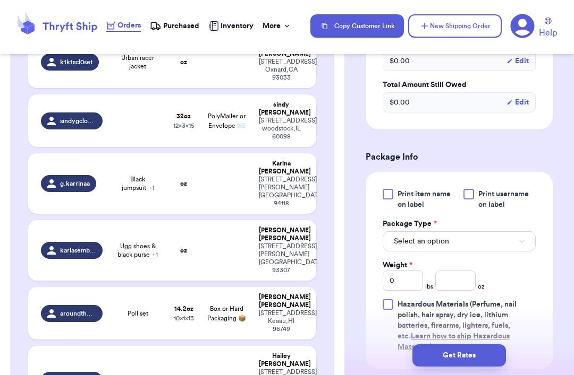
scroll to position [534, 0]
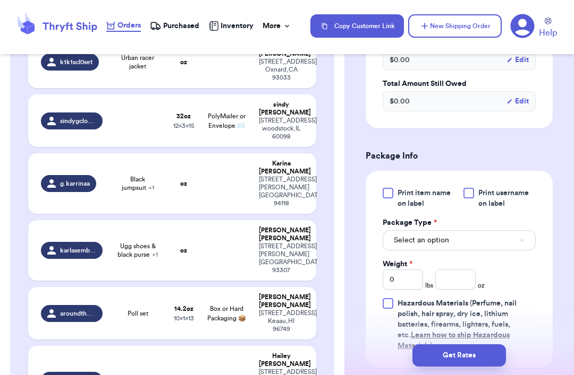
click at [430, 237] on button "Select an option" at bounding box center [458, 241] width 153 height 20
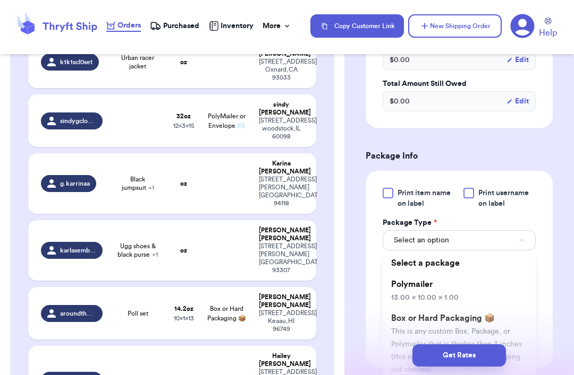
click at [430, 234] on button "Select an option" at bounding box center [458, 241] width 153 height 20
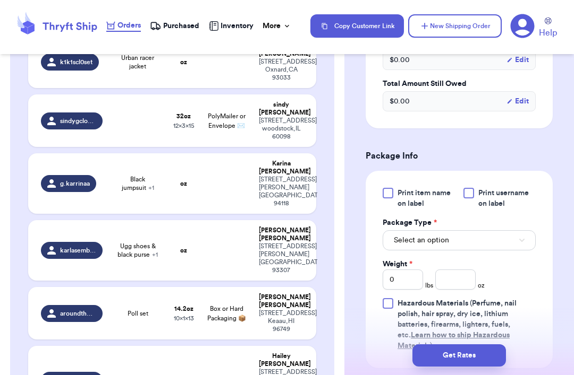
click at [430, 245] on button "Select an option" at bounding box center [458, 241] width 153 height 20
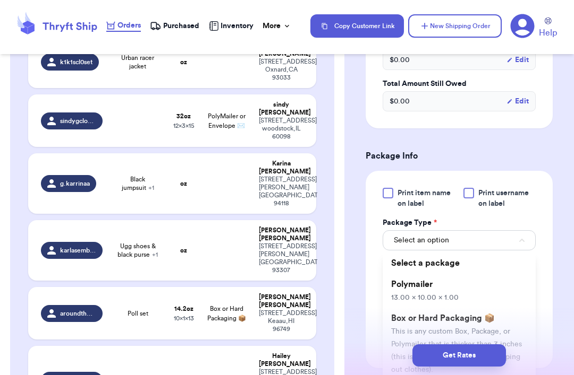
click at [430, 280] on li "Polymailer 13.00 x 10.00 x 1.00" at bounding box center [458, 291] width 153 height 34
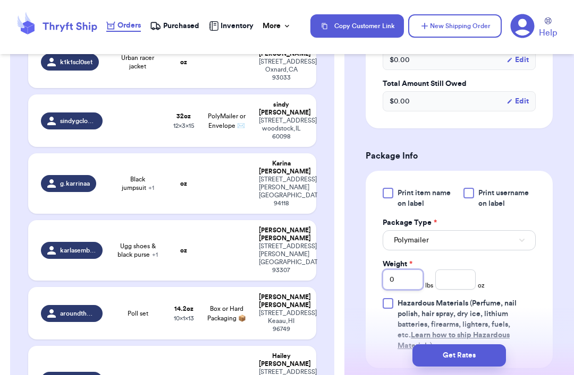
click at [413, 277] on input "0" at bounding box center [402, 280] width 40 height 20
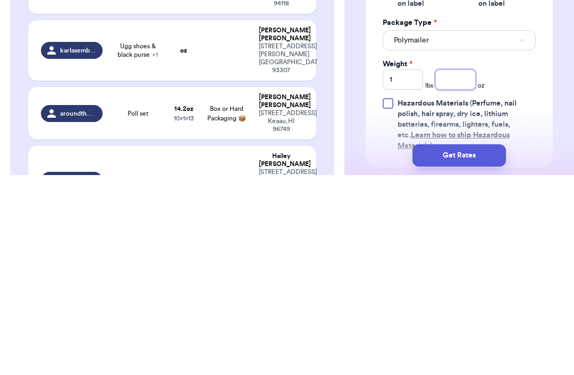
click at [430, 270] on input "number" at bounding box center [455, 280] width 40 height 20
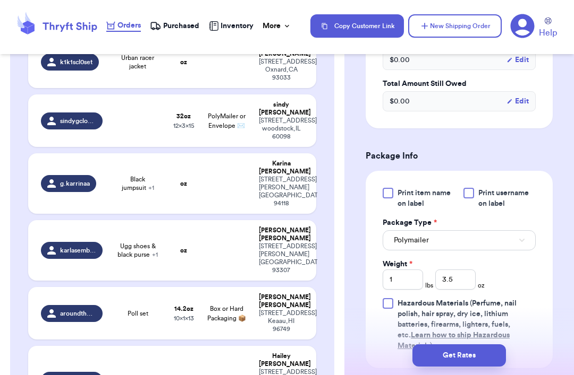
click at [430, 354] on button "Get Rates" at bounding box center [458, 356] width 93 height 22
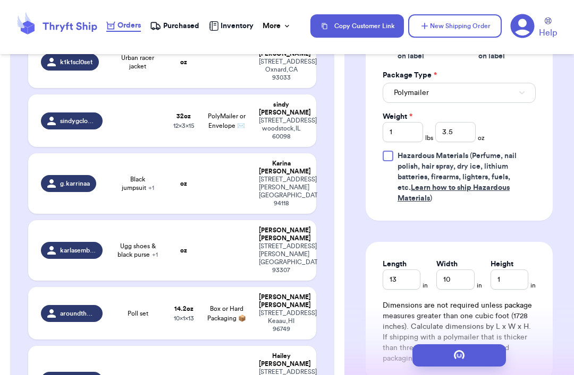
scroll to position [0, 0]
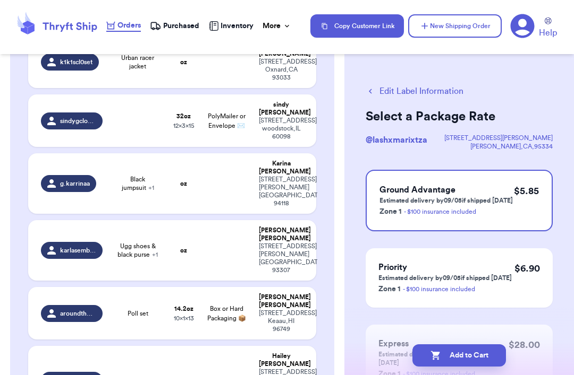
click at [430, 193] on p "$ 5.85" at bounding box center [526, 191] width 25 height 15
click at [430, 355] on button "Add to Cart" at bounding box center [458, 356] width 93 height 22
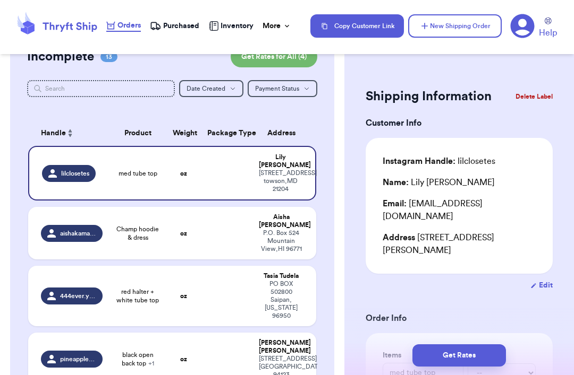
scroll to position [19, 0]
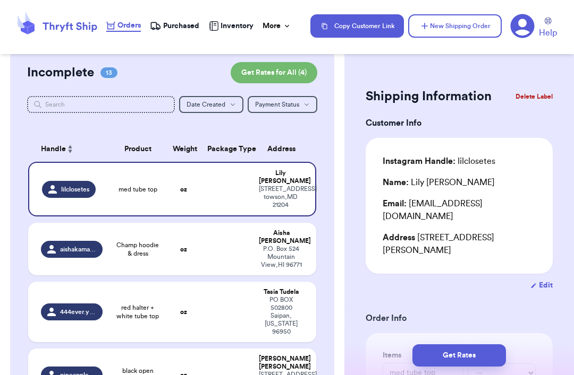
click at [430, 12] on nav "Orders Purchased Inventory More Stats Completed Orders Copy Customer Link New S…" at bounding box center [335, 25] width 478 height 35
click at [430, 25] on button "New Shipping Order" at bounding box center [454, 25] width 93 height 23
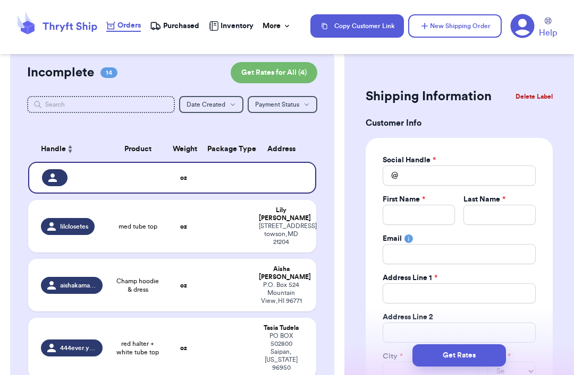
scroll to position [0, 0]
click at [430, 217] on input "Total Amount Paid" at bounding box center [499, 215] width 72 height 20
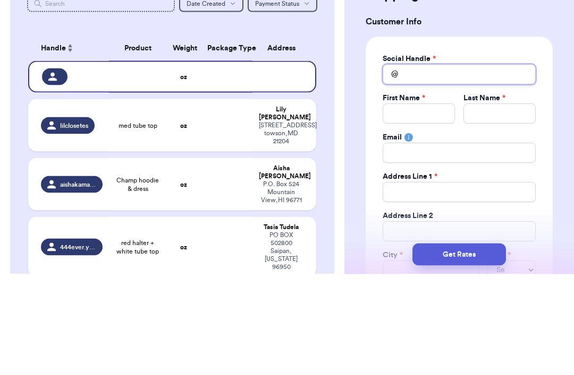
click at [430, 166] on input "Total Amount Paid" at bounding box center [458, 176] width 153 height 20
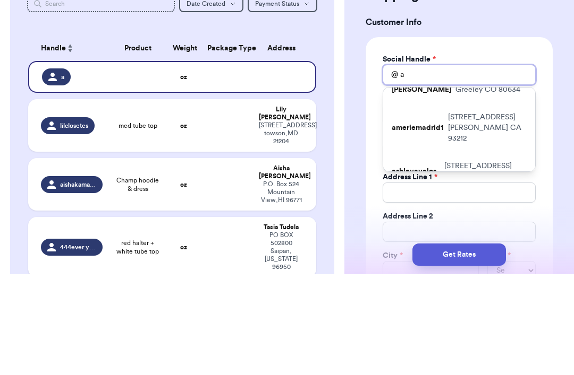
scroll to position [195, 0]
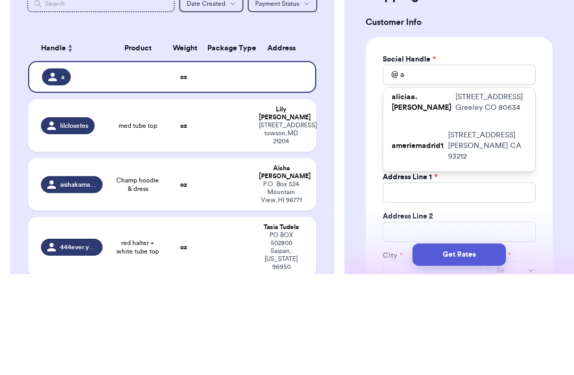
click at [430, 155] on p "[STREET_ADDRESS][PERSON_NAME]" at bounding box center [476, 165] width 100 height 21
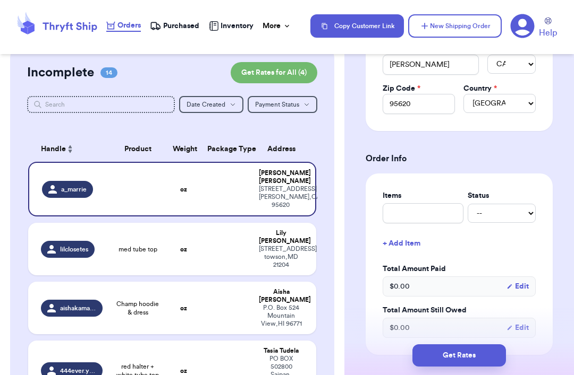
scroll to position [314, 0]
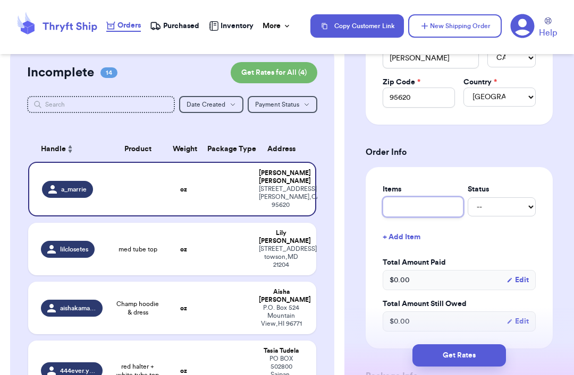
click at [430, 208] on input "text" at bounding box center [422, 207] width 81 height 20
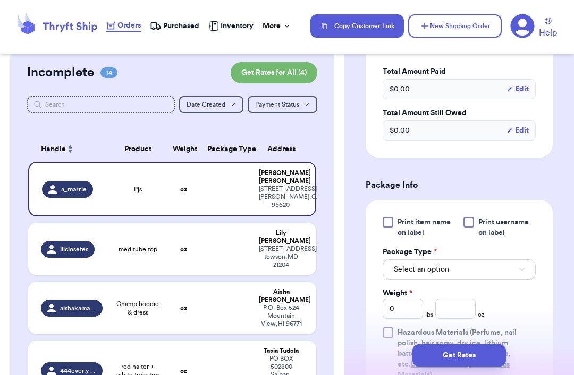
scroll to position [507, 0]
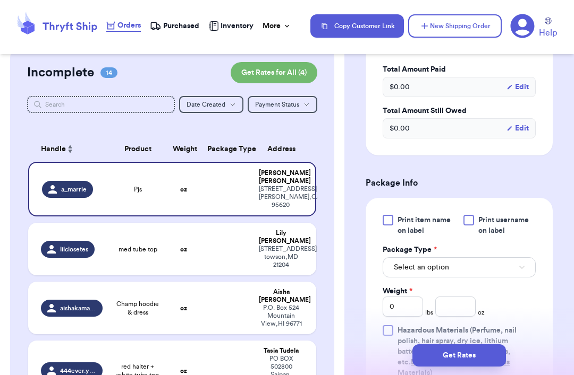
click at [430, 268] on button "Select an option" at bounding box center [458, 268] width 153 height 20
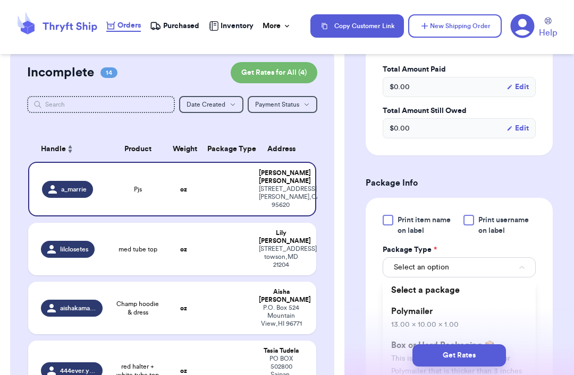
click at [430, 311] on li "Polymailer 13.00 x 10.00 x 1.00" at bounding box center [458, 318] width 153 height 34
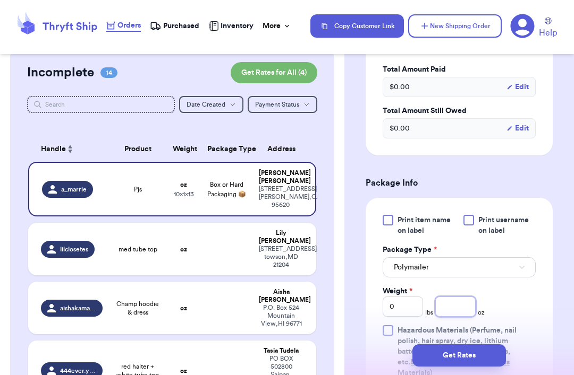
click at [430, 310] on input "number" at bounding box center [455, 307] width 40 height 20
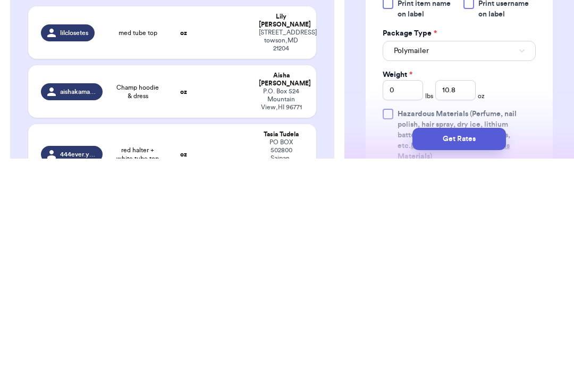
click at [430, 345] on button "Get Rates" at bounding box center [458, 356] width 93 height 22
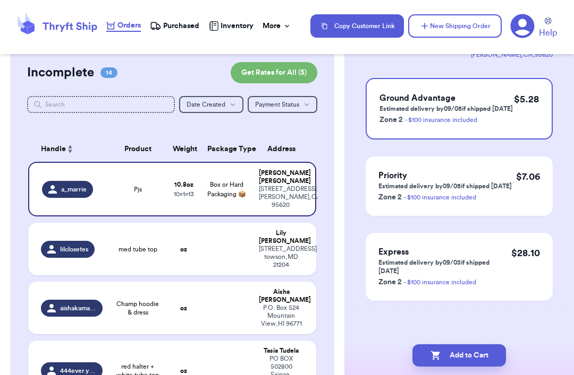
scroll to position [0, 0]
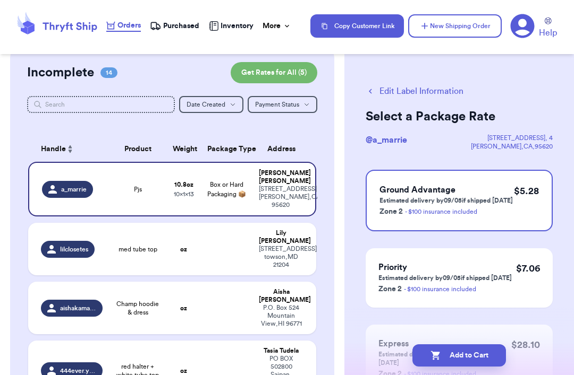
click at [430, 208] on div "$ 5.28" at bounding box center [526, 201] width 25 height 34
click at [430, 355] on button "Add to Cart" at bounding box center [458, 356] width 93 height 22
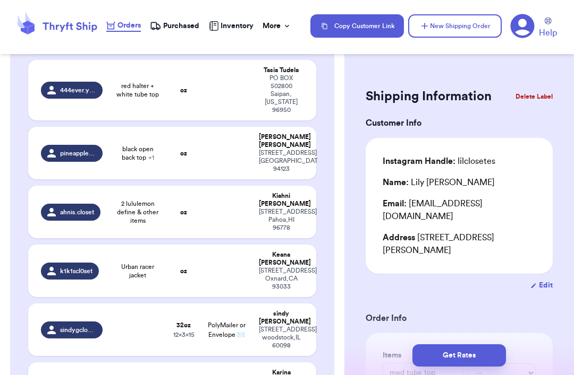
scroll to position [244, 0]
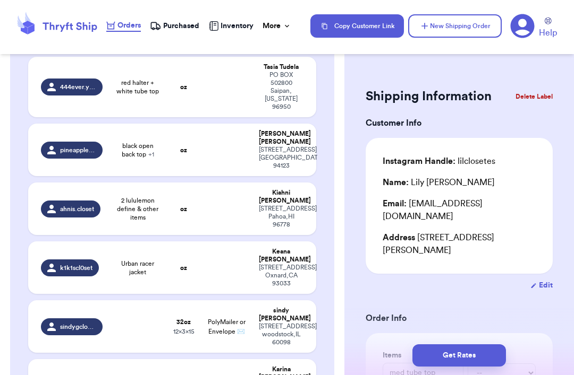
click at [244, 124] on td at bounding box center [227, 150] width 52 height 53
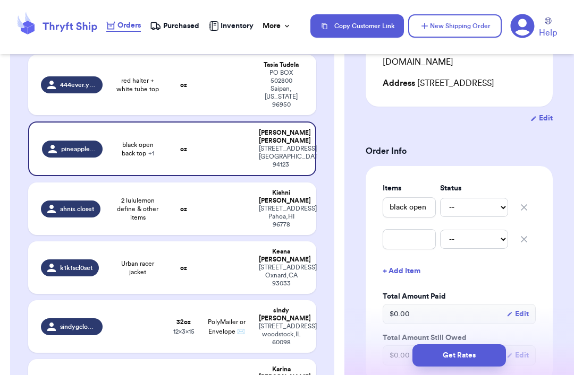
scroll to position [176, 0]
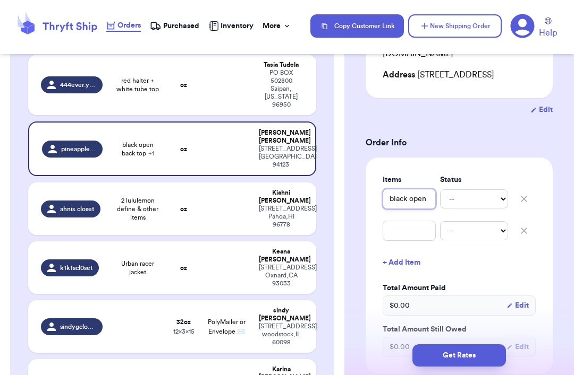
click at [423, 189] on input "black open back top" at bounding box center [408, 199] width 53 height 20
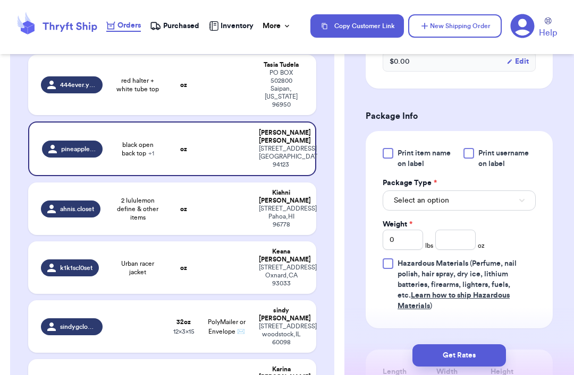
scroll to position [475, 0]
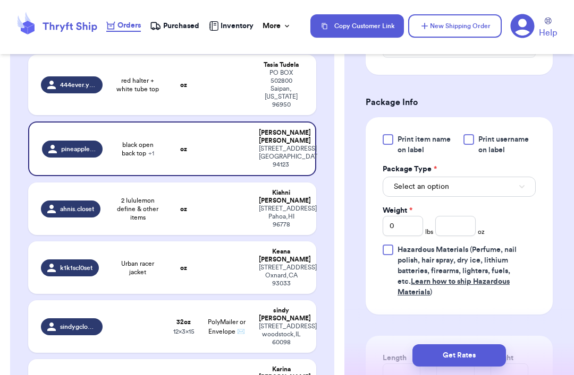
click at [430, 177] on button "Select an option" at bounding box center [458, 187] width 153 height 20
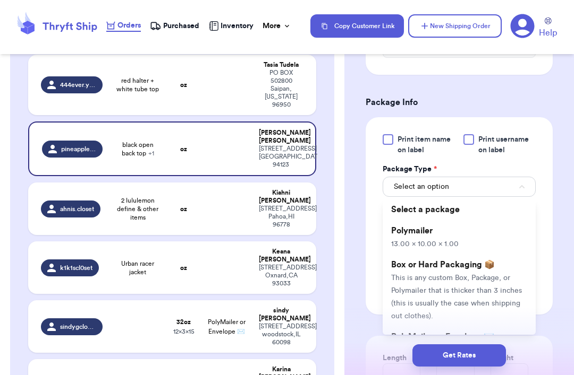
click at [430, 220] on li "Polymailer 13.00 x 10.00 x 1.00" at bounding box center [458, 237] width 153 height 34
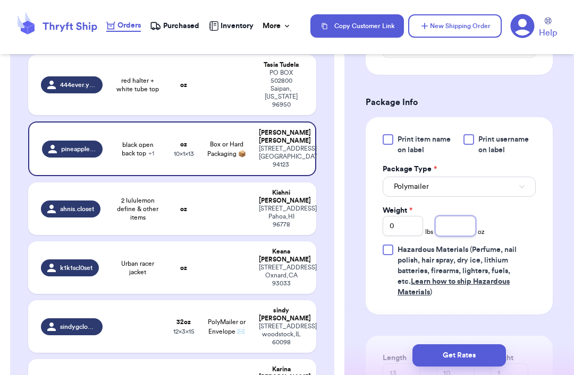
click at [430, 218] on input "number" at bounding box center [455, 226] width 40 height 20
click at [430, 355] on button "Get Rates" at bounding box center [458, 356] width 93 height 22
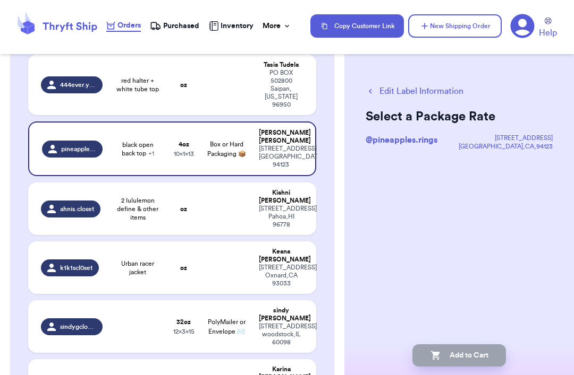
scroll to position [0, 0]
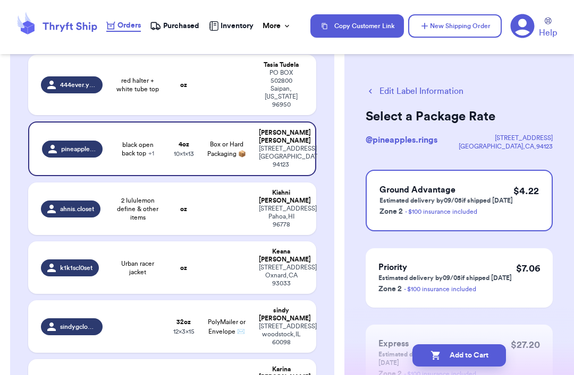
click at [430, 182] on div "Ground Advantage Estimated delivery by 09/05 if shipped [DATE] Zone 2 - $100 in…" at bounding box center [458, 201] width 187 height 62
click at [430, 355] on button "Add to Cart" at bounding box center [458, 356] width 93 height 22
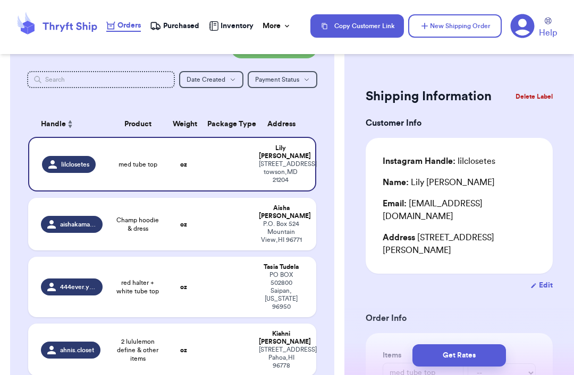
scroll to position [42, 0]
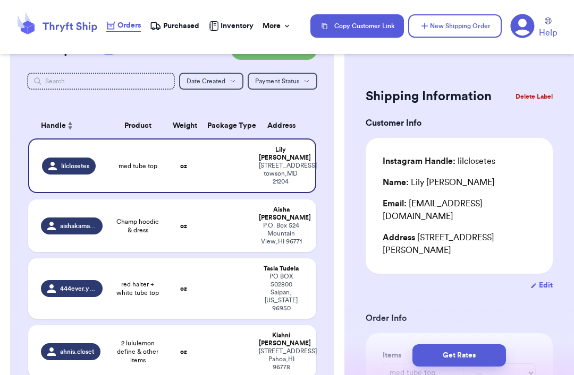
click at [430, 20] on button "New Shipping Order" at bounding box center [454, 25] width 93 height 23
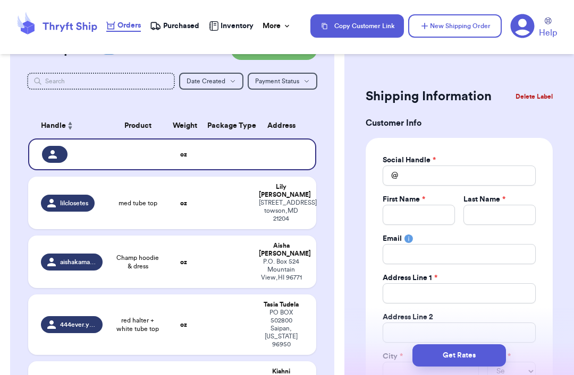
scroll to position [0, 0]
click at [429, 208] on input "Total Amount Paid" at bounding box center [418, 215] width 72 height 20
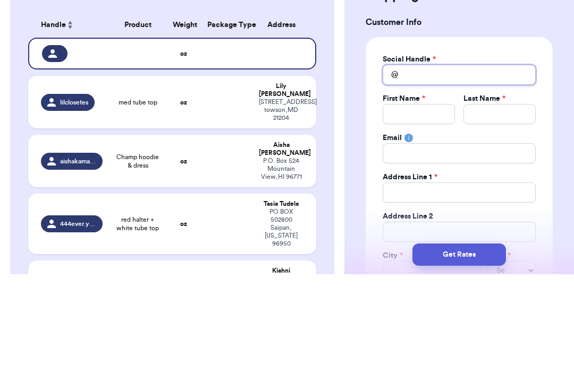
click at [430, 166] on input "Total Amount Paid" at bounding box center [458, 176] width 153 height 20
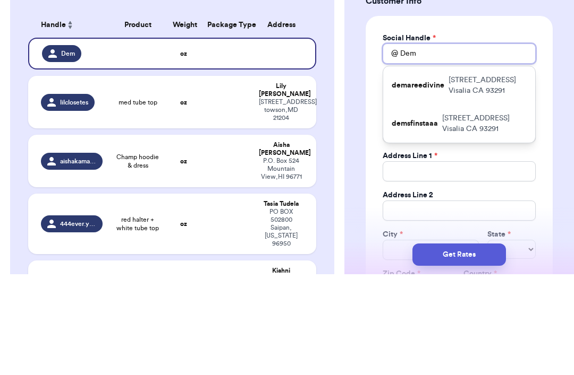
scroll to position [22, 0]
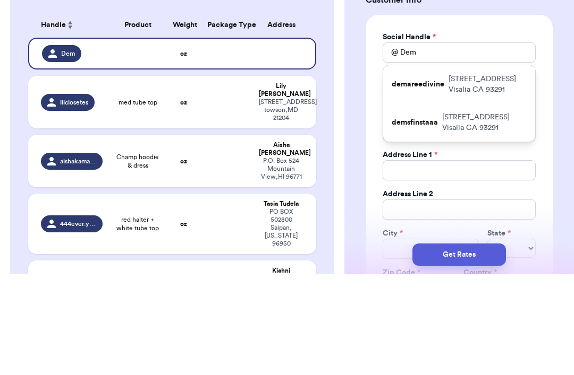
click at [430, 175] on p "[STREET_ADDRESS]" at bounding box center [487, 185] width 78 height 21
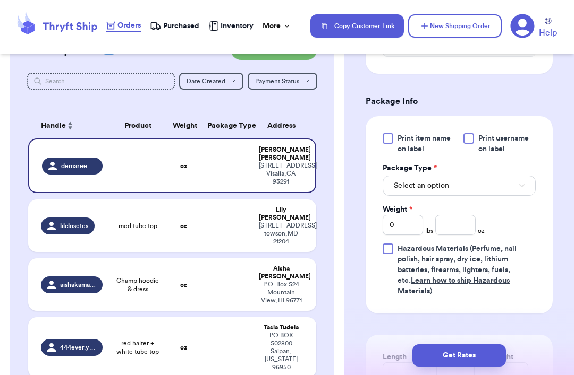
scroll to position [590, 0]
click at [430, 191] on button "Select an option" at bounding box center [458, 185] width 153 height 20
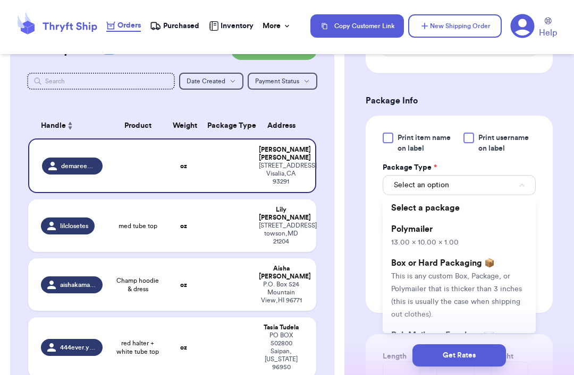
click at [430, 235] on li "Polymailer 13.00 x 10.00 x 1.00" at bounding box center [458, 236] width 153 height 34
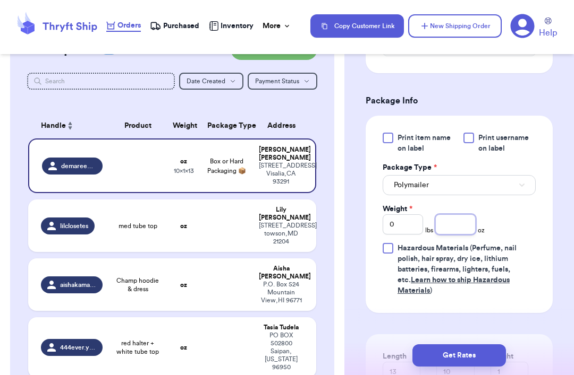
click at [430, 221] on input "number" at bounding box center [455, 225] width 40 height 20
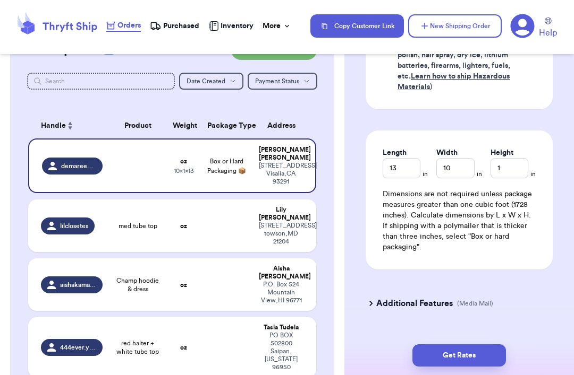
click at [430, 356] on button "Get Rates" at bounding box center [458, 356] width 93 height 22
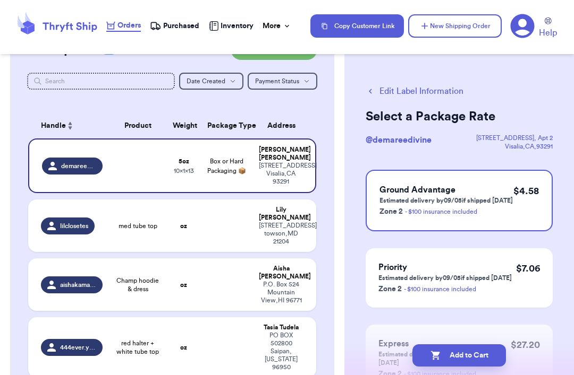
click at [430, 209] on div "$ 4.58" at bounding box center [525, 201] width 25 height 34
click at [430, 354] on button "Add to Cart" at bounding box center [458, 356] width 93 height 22
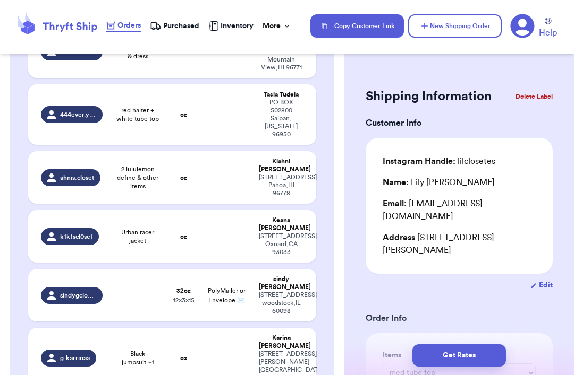
scroll to position [216, 0]
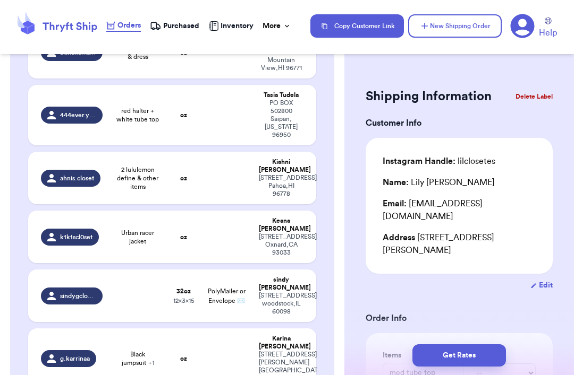
click at [218, 211] on td at bounding box center [227, 237] width 52 height 53
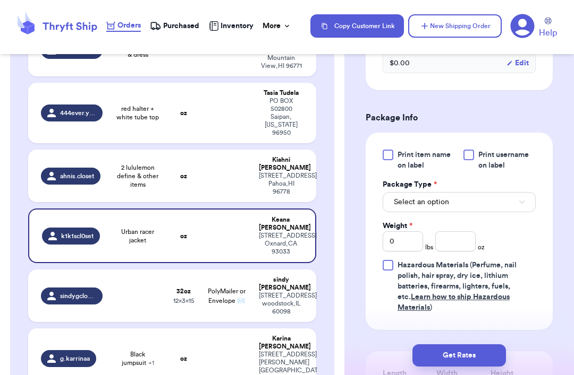
scroll to position [416, 0]
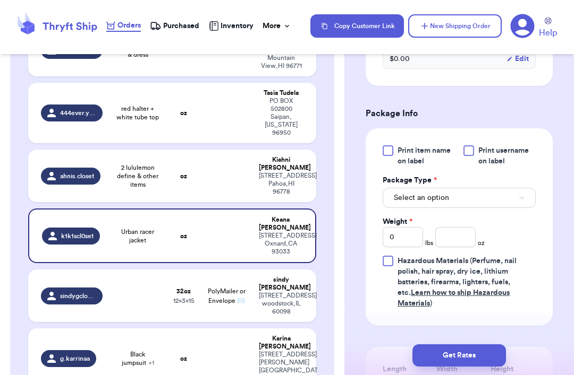
click at [430, 198] on button "Select an option" at bounding box center [458, 198] width 153 height 20
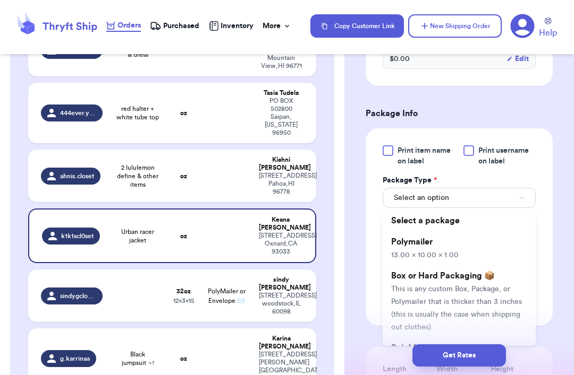
click at [430, 248] on li "Polymailer 13.00 x 10.00 x 1.00" at bounding box center [458, 249] width 153 height 34
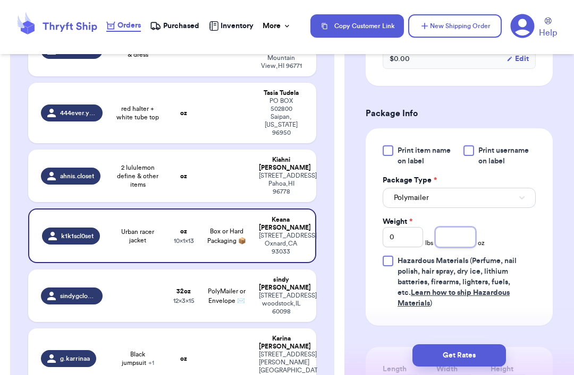
click at [430, 233] on input "number" at bounding box center [455, 237] width 40 height 20
click at [430, 348] on button "Get Rates" at bounding box center [458, 356] width 93 height 22
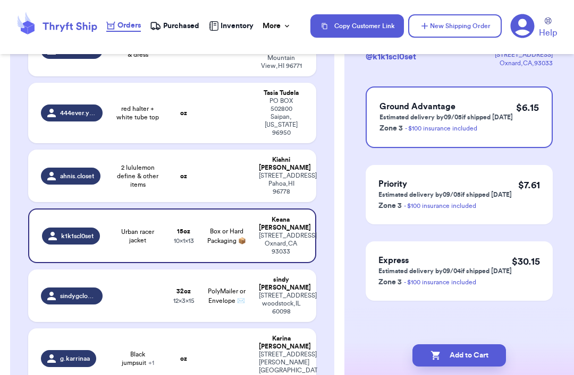
scroll to position [83, 0]
click at [430, 130] on div "$ 6.15" at bounding box center [527, 117] width 23 height 34
click at [430, 354] on button "Add to Cart" at bounding box center [458, 356] width 93 height 22
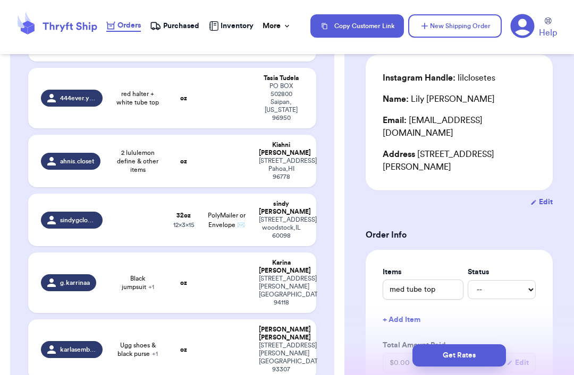
scroll to position [246, 0]
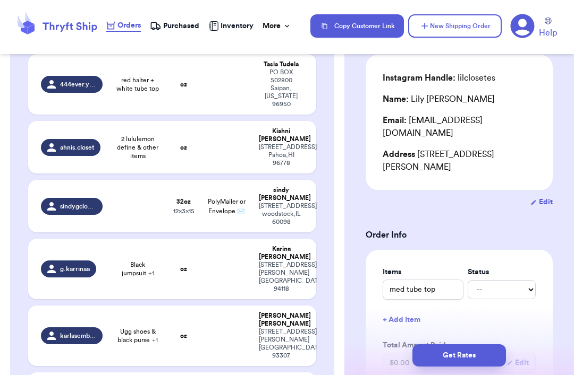
click at [233, 239] on td at bounding box center [227, 269] width 52 height 61
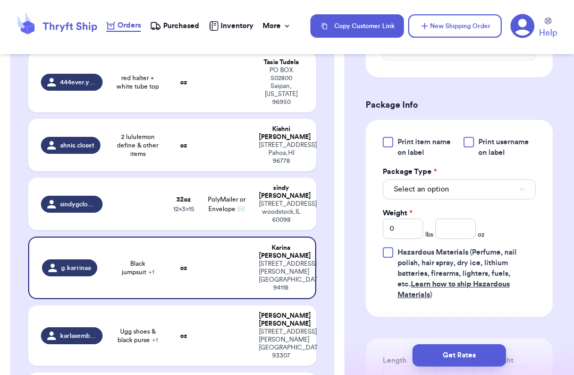
scroll to position [485, 0]
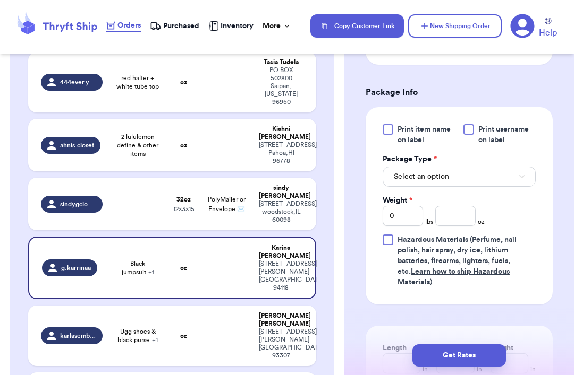
click at [430, 167] on button "Select an option" at bounding box center [458, 177] width 153 height 20
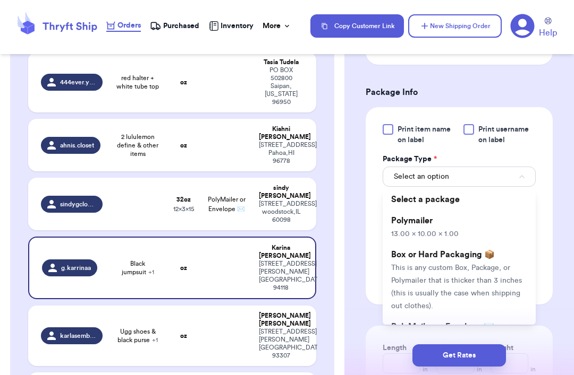
click at [430, 217] on li "Polymailer 13.00 x 10.00 x 1.00" at bounding box center [458, 227] width 153 height 34
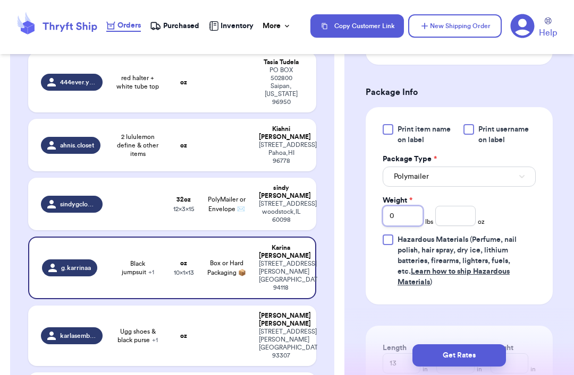
click at [414, 213] on input "0" at bounding box center [402, 216] width 40 height 20
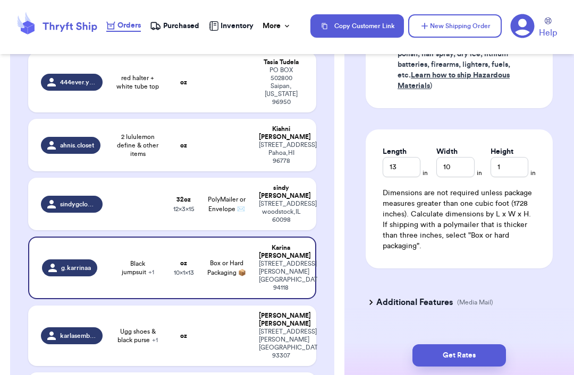
scroll to position [681, 0]
click at [430, 357] on button "Get Rates" at bounding box center [458, 356] width 93 height 22
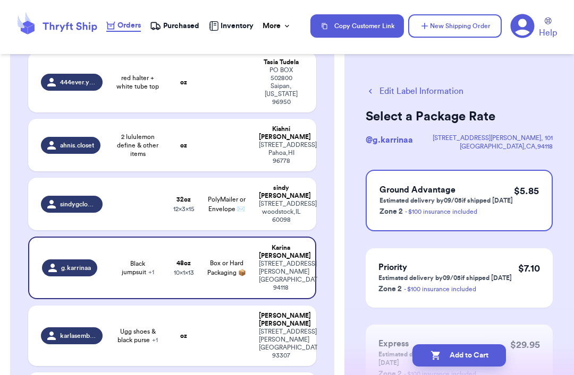
click at [430, 202] on div "$ 5.85" at bounding box center [526, 201] width 25 height 34
click at [430, 356] on button "Add to Cart" at bounding box center [458, 356] width 93 height 22
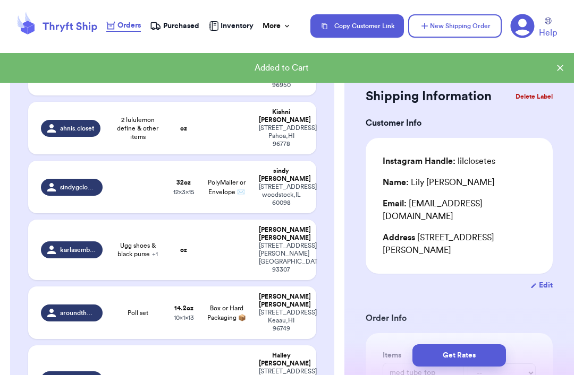
scroll to position [267, 0]
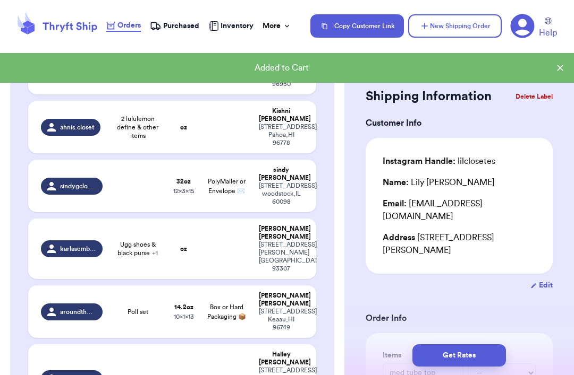
click at [206, 345] on td at bounding box center [227, 379] width 52 height 69
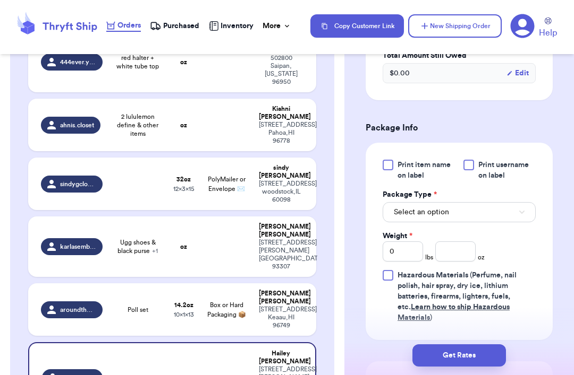
scroll to position [552, 0]
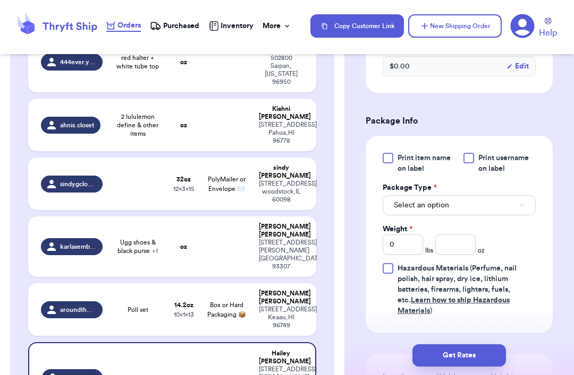
click at [430, 195] on button "Select an option" at bounding box center [458, 205] width 153 height 20
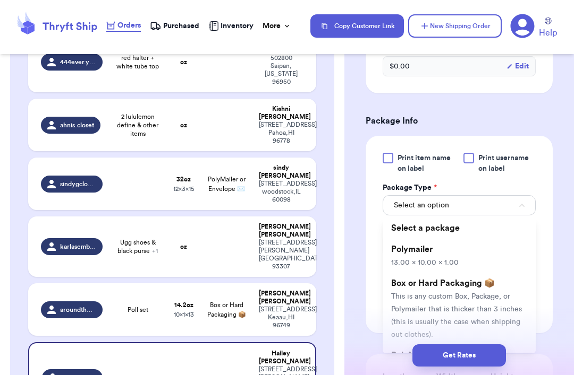
click at [430, 240] on li "Polymailer 13.00 x 10.00 x 1.00" at bounding box center [458, 256] width 153 height 34
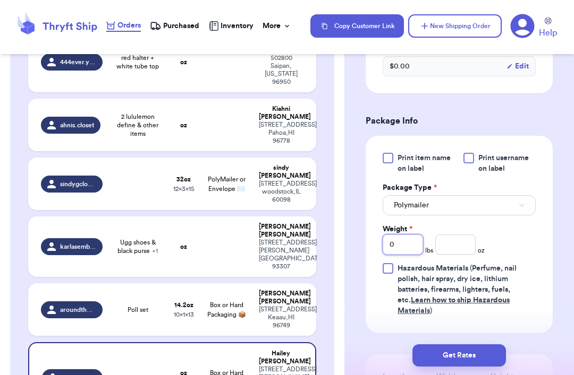
click at [407, 235] on input "0" at bounding box center [402, 245] width 40 height 20
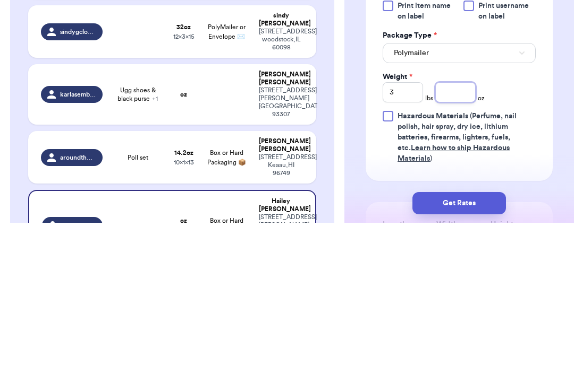
click at [430, 235] on input "number" at bounding box center [455, 245] width 40 height 20
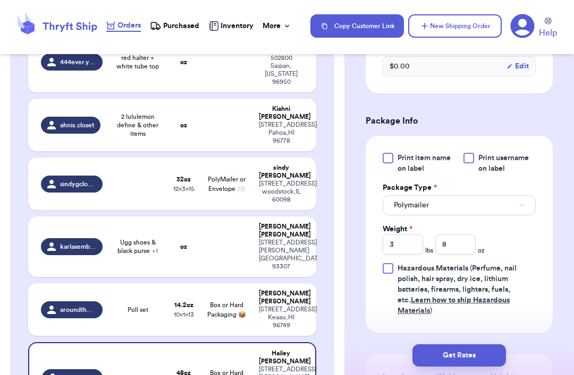
click at [430, 352] on button "Get Rates" at bounding box center [458, 356] width 93 height 22
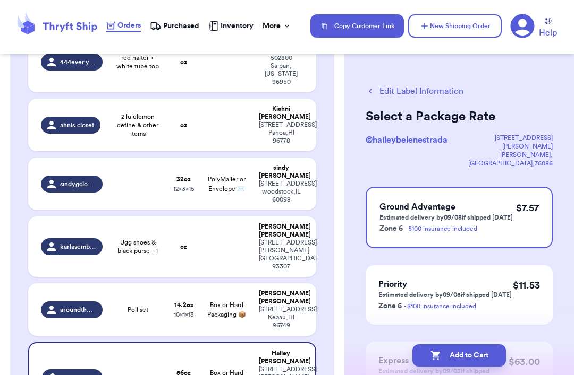
click at [430, 201] on div "$ 7.57" at bounding box center [527, 218] width 23 height 34
click at [430, 354] on button "Add to Cart" at bounding box center [458, 356] width 93 height 22
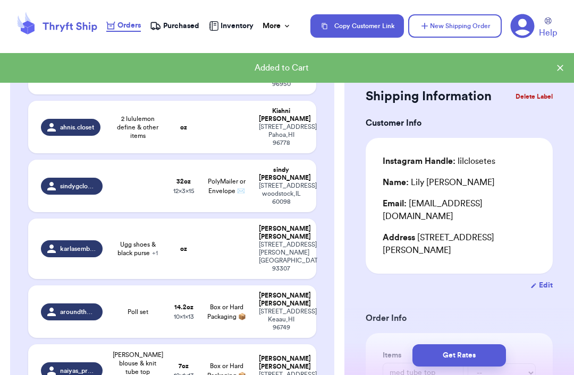
click at [193, 286] on td "14.2 oz 10 x 1 x 13" at bounding box center [183, 312] width 35 height 53
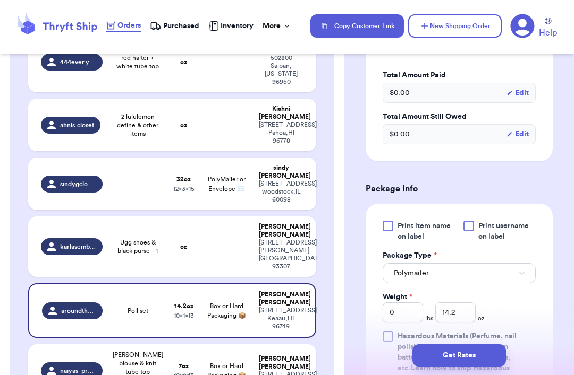
scroll to position [367, 0]
click at [430, 275] on button "Polymailer" at bounding box center [458, 273] width 153 height 20
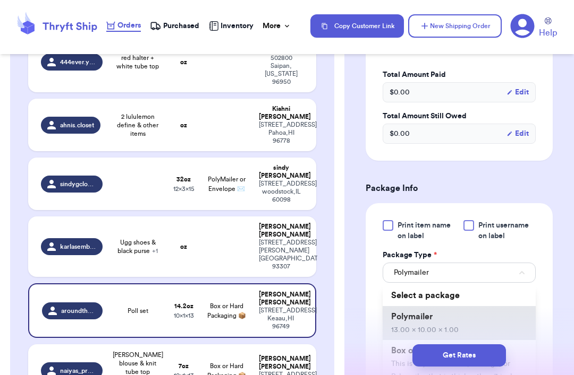
click at [430, 319] on li "Polymailer 13.00 x 10.00 x 1.00" at bounding box center [458, 323] width 153 height 34
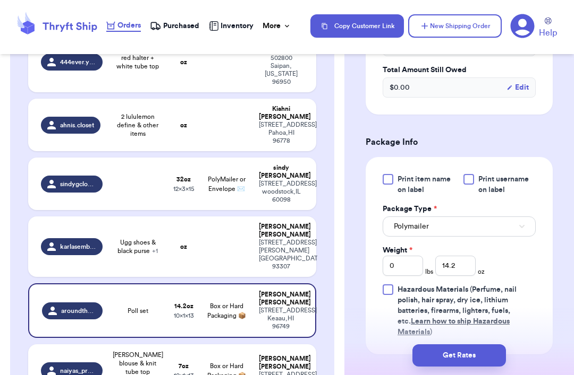
scroll to position [430, 0]
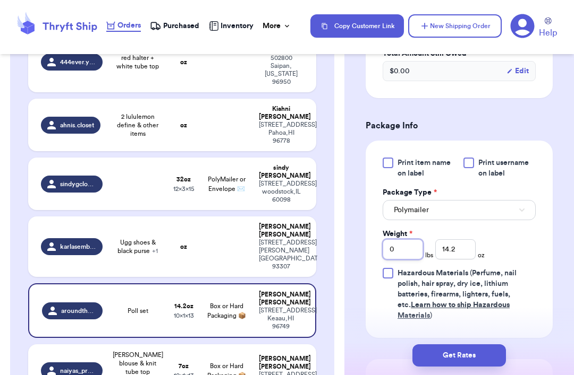
click at [398, 258] on input "0" at bounding box center [402, 250] width 40 height 20
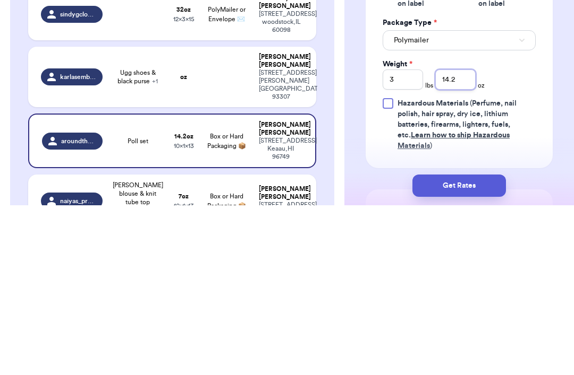
click at [430, 240] on input "14.2" at bounding box center [455, 250] width 40 height 20
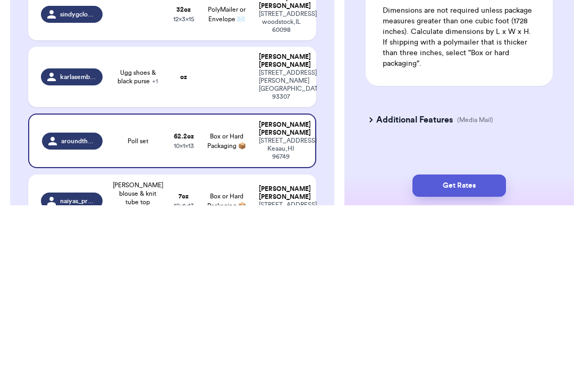
scroll to position [672, 0]
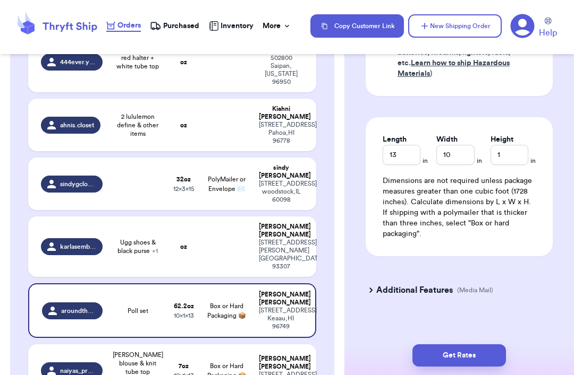
click at [430, 347] on button "Get Rates" at bounding box center [458, 356] width 93 height 22
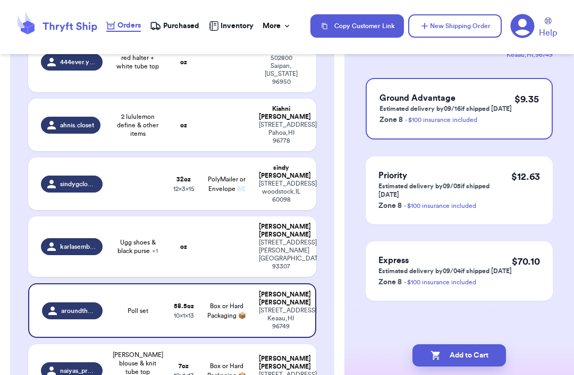
scroll to position [0, 0]
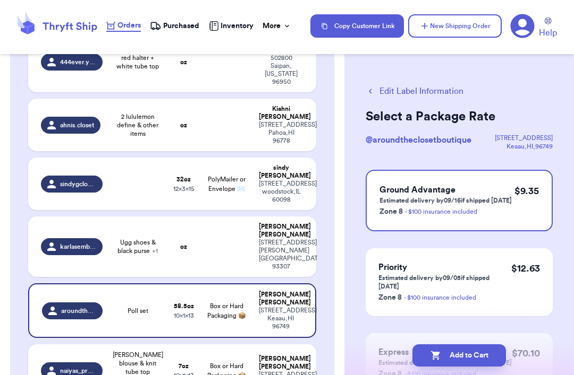
click at [430, 200] on div "$ 9.35" at bounding box center [526, 201] width 24 height 34
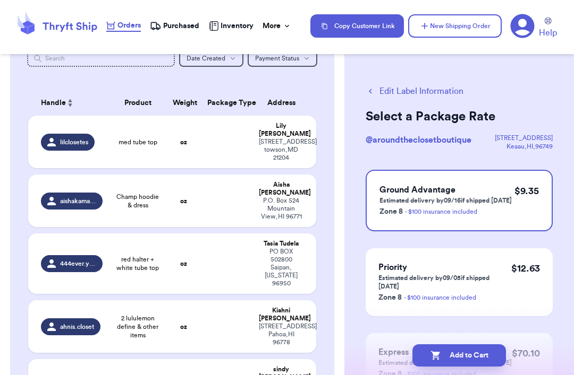
scroll to position [58, 0]
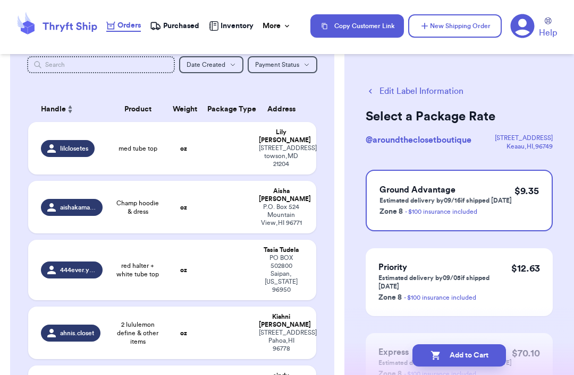
click at [226, 181] on td at bounding box center [227, 207] width 52 height 53
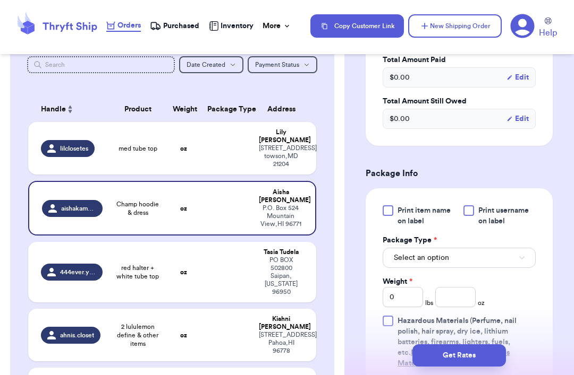
scroll to position [358, 0]
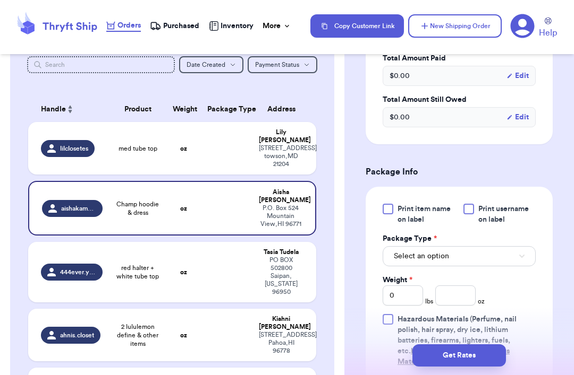
click at [430, 251] on button "Select an option" at bounding box center [458, 256] width 153 height 20
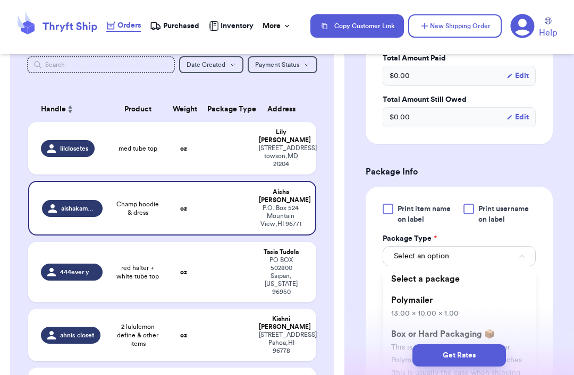
click at [430, 297] on li "Polymailer 13.00 x 10.00 x 1.00" at bounding box center [458, 307] width 153 height 34
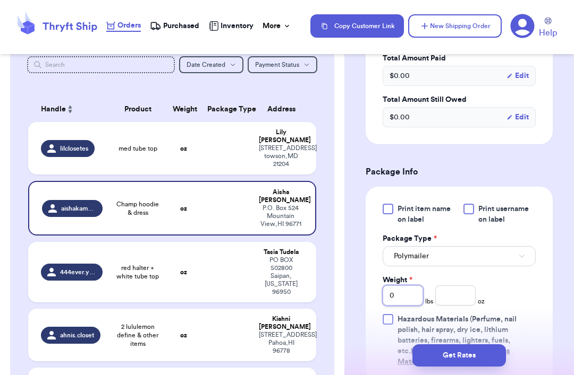
click at [410, 296] on input "0" at bounding box center [402, 296] width 40 height 20
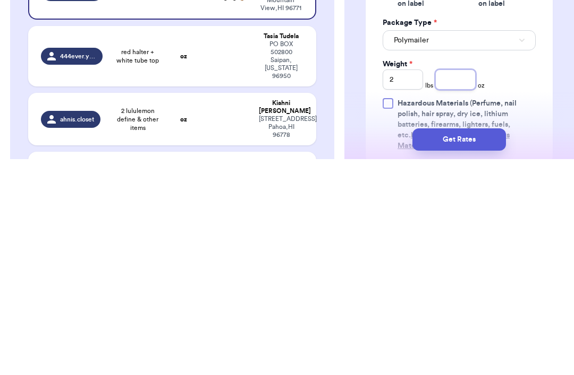
click at [430, 286] on input "number" at bounding box center [455, 296] width 40 height 20
click at [430, 345] on button "Get Rates" at bounding box center [458, 356] width 93 height 22
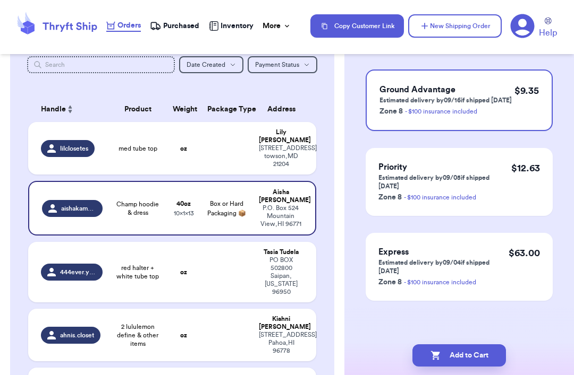
scroll to position [0, 0]
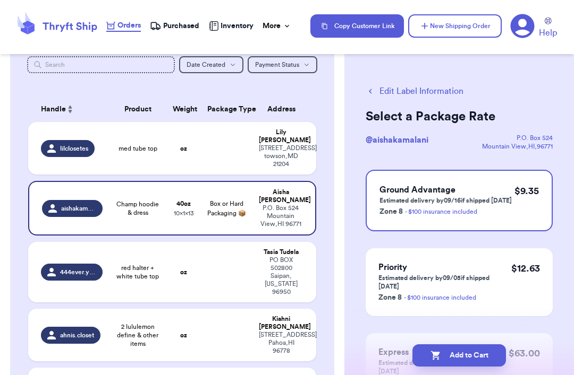
click at [430, 213] on div "$ 9.35" at bounding box center [526, 201] width 24 height 34
click at [430, 364] on button "Add to Cart" at bounding box center [458, 356] width 93 height 22
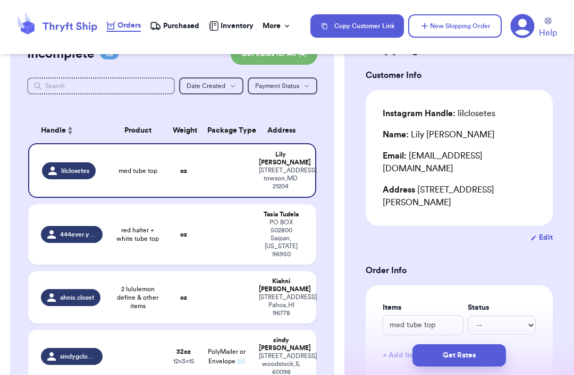
scroll to position [36, 0]
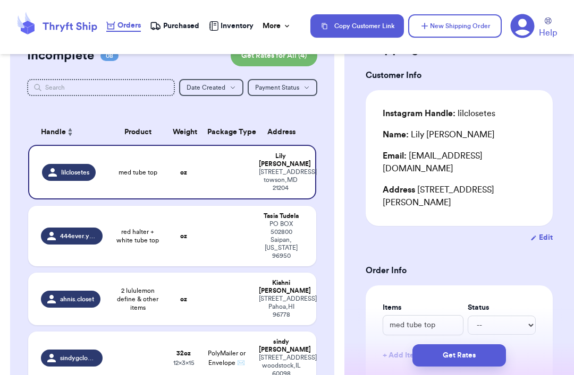
click at [430, 20] on button "New Shipping Order" at bounding box center [454, 25] width 93 height 23
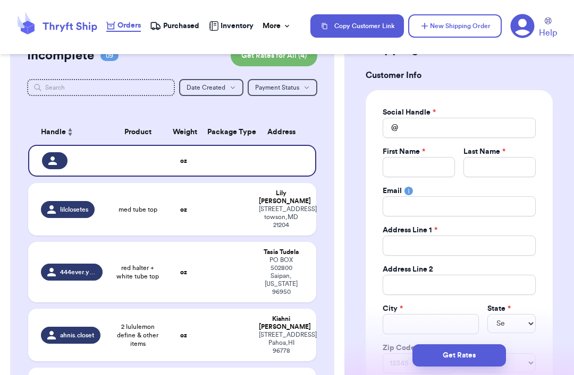
scroll to position [0, 0]
click at [430, 152] on label "Last Name *" at bounding box center [484, 152] width 42 height 11
click at [430, 158] on input "Total Amount Paid" at bounding box center [499, 167] width 72 height 20
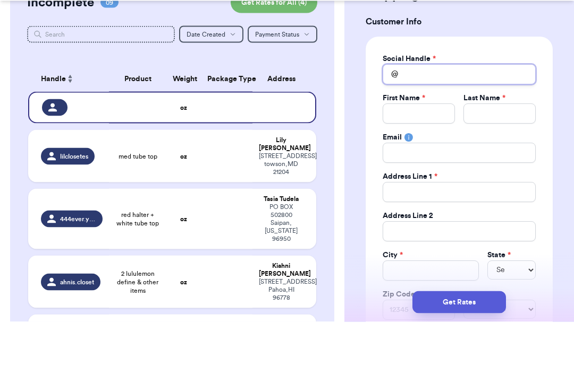
click at [430, 118] on input "Total Amount Paid" at bounding box center [458, 128] width 153 height 20
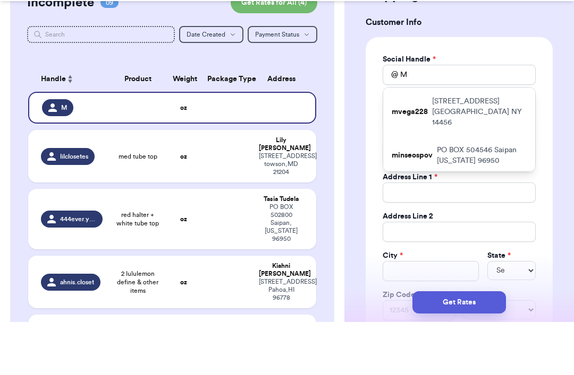
click at [430, 149] on p "[STREET_ADDRESS]" at bounding box center [479, 165] width 95 height 32
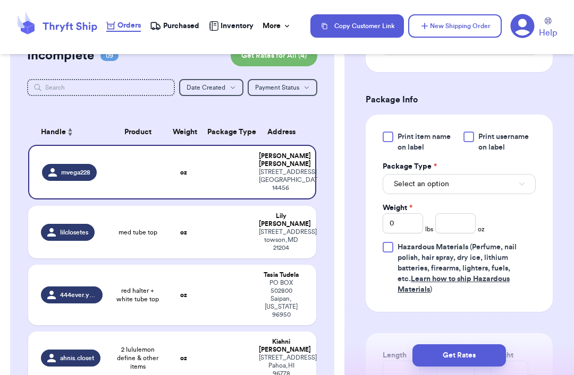
scroll to position [593, 0]
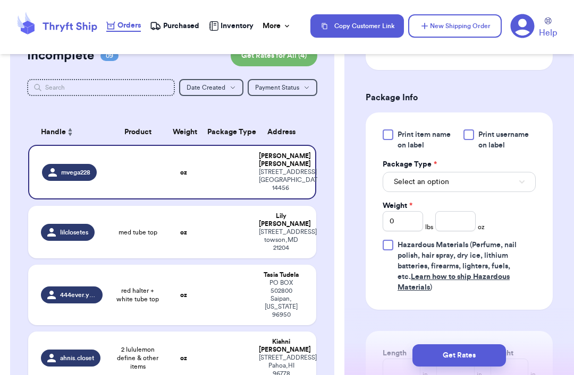
click at [430, 184] on button "Select an option" at bounding box center [458, 182] width 153 height 20
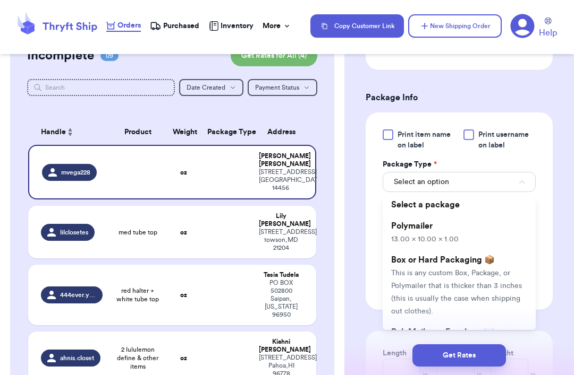
click at [430, 274] on span "This is any custom Box, Package, or Polymailer that is thicker than 3 inches (t…" at bounding box center [456, 293] width 131 height 46
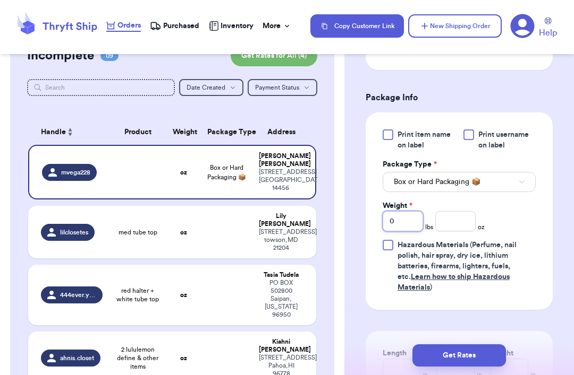
click at [413, 231] on input "0" at bounding box center [402, 221] width 40 height 20
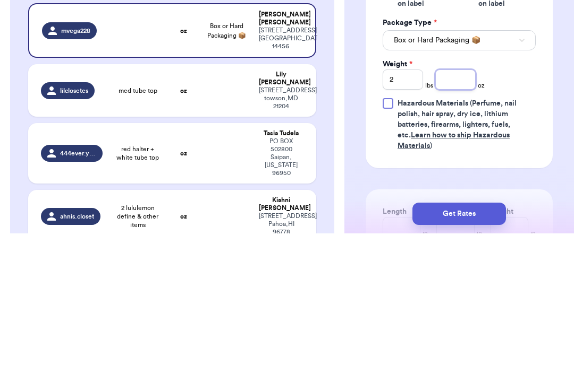
click at [430, 211] on input "number" at bounding box center [455, 221] width 40 height 20
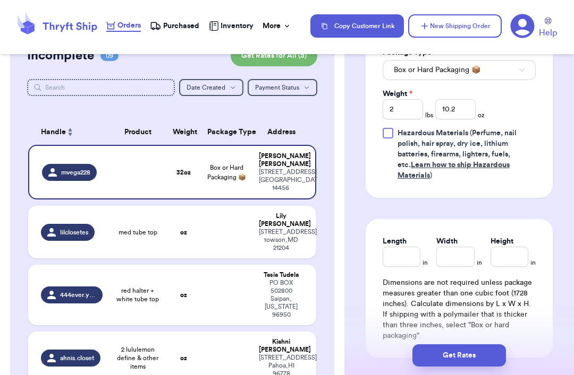
scroll to position [708, 0]
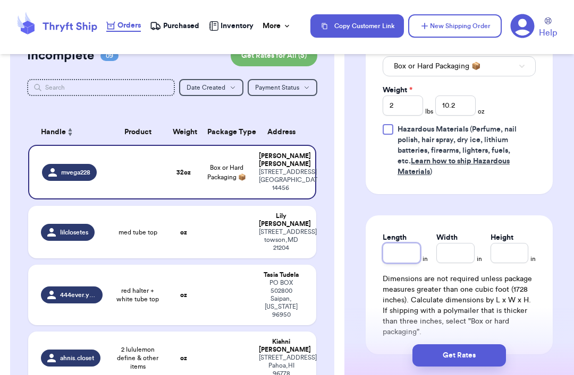
click at [403, 249] on input "Length" at bounding box center [401, 253] width 38 height 20
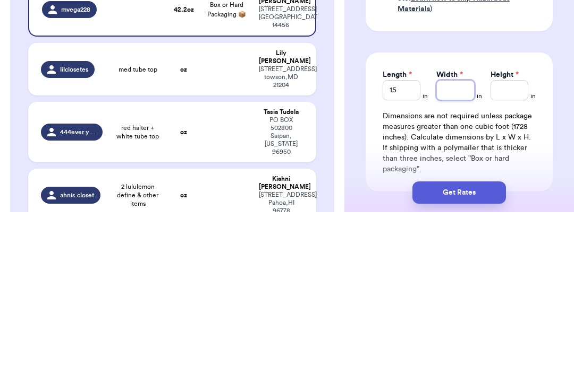
click at [430, 243] on input "Width *" at bounding box center [455, 253] width 38 height 20
click at [430, 243] on input "Height *" at bounding box center [509, 253] width 38 height 20
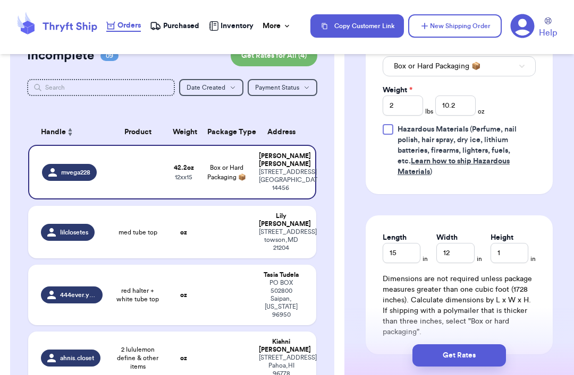
click at [430, 354] on button "Get Rates" at bounding box center [458, 356] width 93 height 22
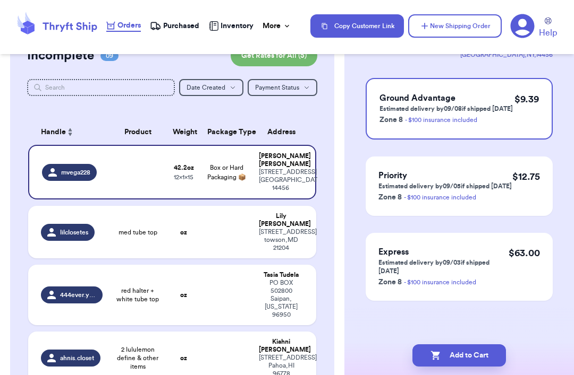
scroll to position [0, 0]
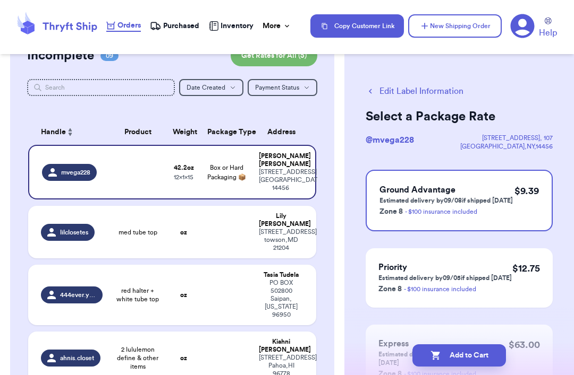
click at [430, 210] on div "$ 9.39" at bounding box center [526, 201] width 24 height 34
click at [430, 354] on button "Add to Cart" at bounding box center [458, 356] width 93 height 22
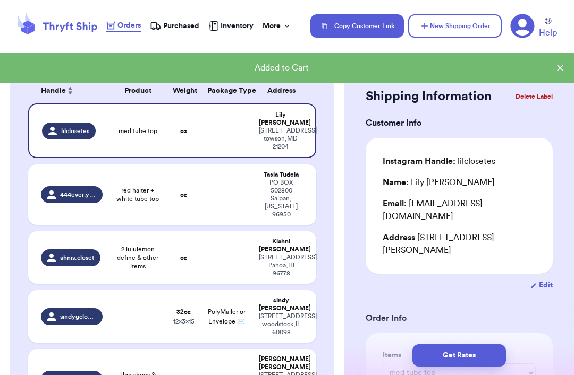
scroll to position [78, 0]
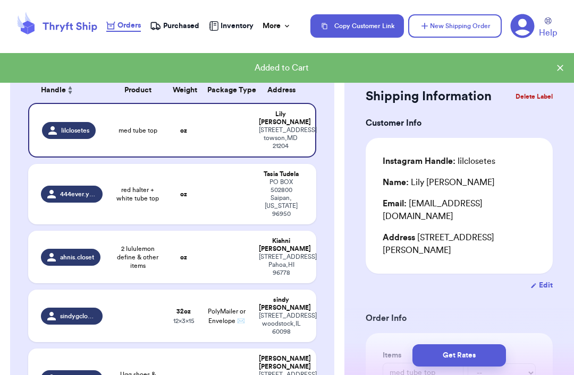
click at [225, 236] on td at bounding box center [227, 257] width 52 height 53
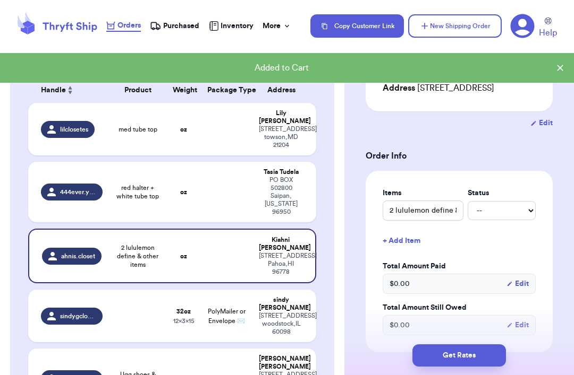
scroll to position [207, 0]
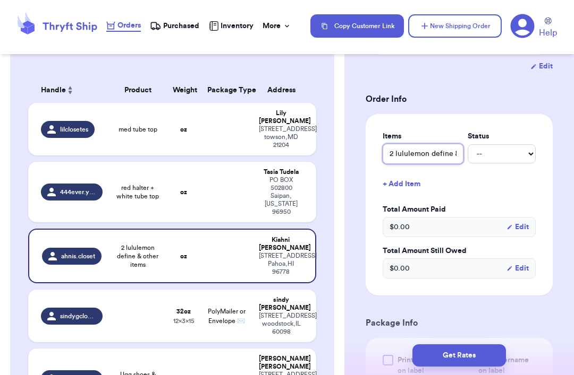
click at [430, 156] on input "2 lululemon define & other items" at bounding box center [422, 154] width 81 height 20
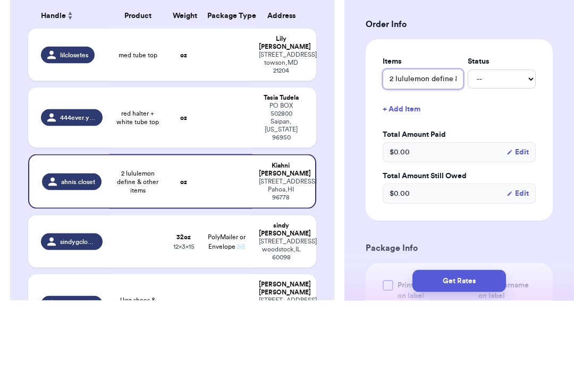
click at [430, 144] on input "2 lululemon define & other items" at bounding box center [422, 154] width 81 height 20
click at [395, 144] on input "2 lululemon define & other items" at bounding box center [422, 154] width 81 height 20
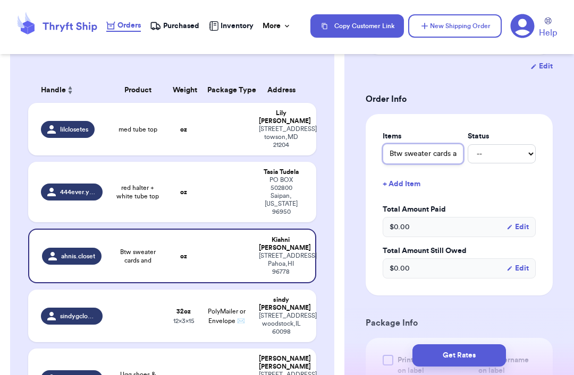
click at [430, 157] on input "Btw sweater cards and" at bounding box center [422, 154] width 81 height 20
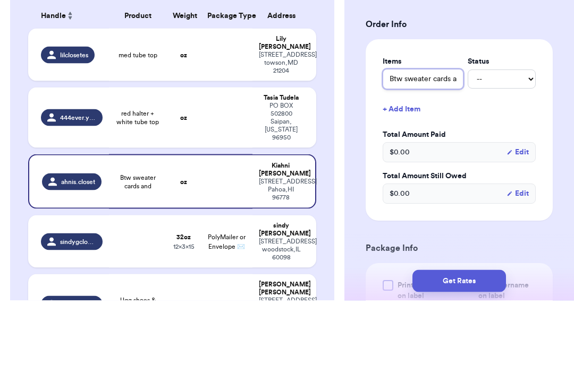
click at [398, 144] on input "Btw sweater cards and" at bounding box center [422, 154] width 81 height 20
click at [397, 144] on input "Btw sweater cards and" at bounding box center [422, 154] width 81 height 20
click at [404, 144] on input "Btw sweater cards and" at bounding box center [422, 154] width 81 height 20
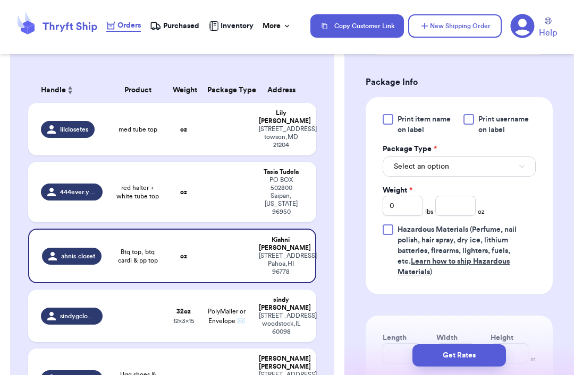
scroll to position [448, 0]
click at [430, 173] on button "Select an option" at bounding box center [458, 166] width 153 height 20
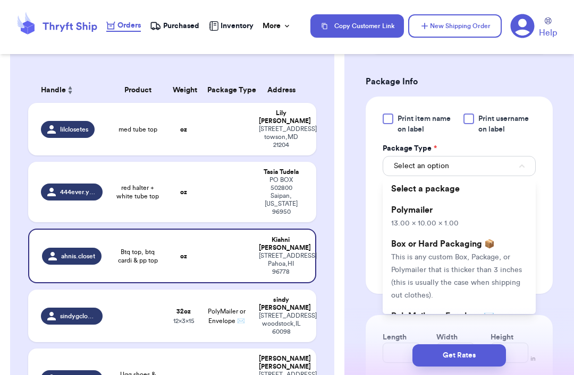
click at [430, 211] on li "Polymailer 13.00 x 10.00 x 1.00" at bounding box center [458, 217] width 153 height 34
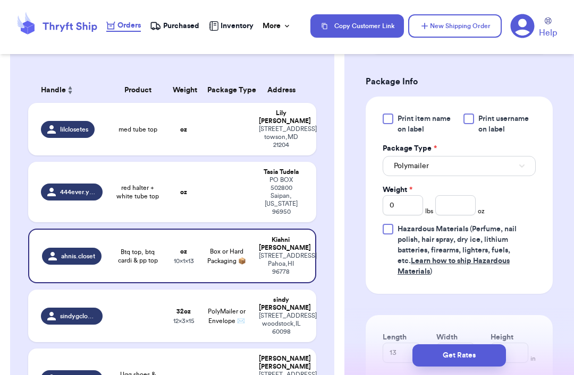
click at [430, 175] on button "Polymailer" at bounding box center [458, 166] width 153 height 20
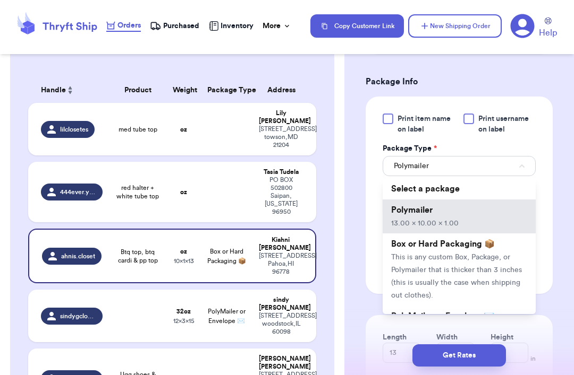
click at [430, 254] on span "This is any custom Box, Package, or Polymailer that is thicker than 3 inches (t…" at bounding box center [456, 277] width 131 height 46
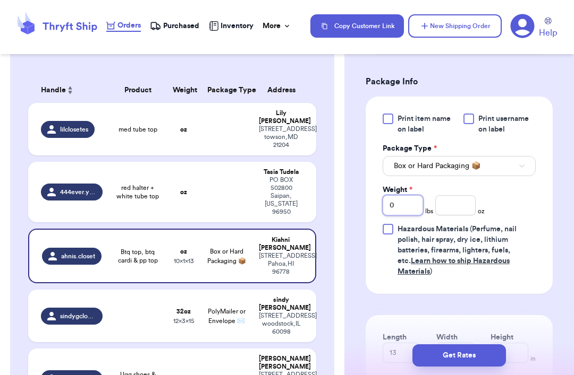
click at [408, 210] on input "0" at bounding box center [402, 205] width 40 height 20
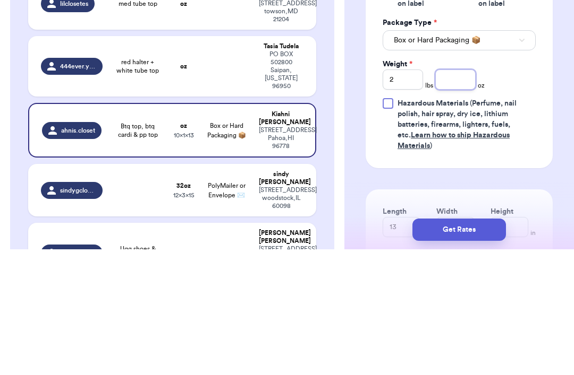
click at [430, 195] on input "number" at bounding box center [455, 205] width 40 height 20
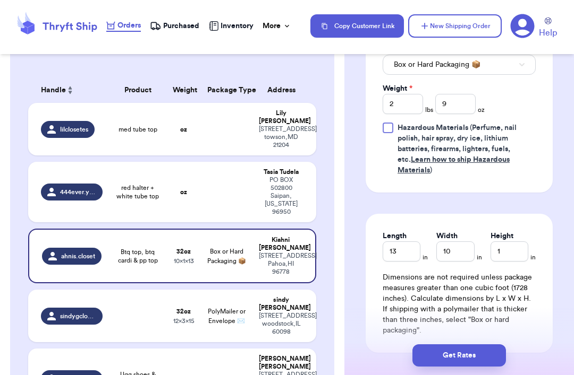
scroll to position [568, 0]
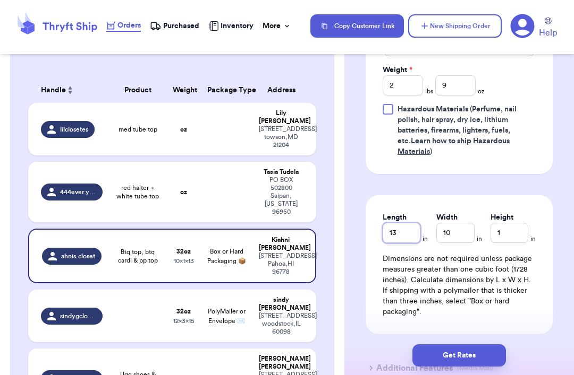
click at [411, 224] on input "13" at bounding box center [401, 233] width 38 height 20
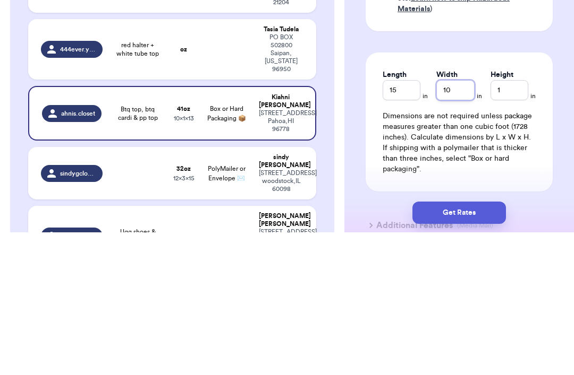
click at [430, 223] on input "10" at bounding box center [455, 233] width 38 height 20
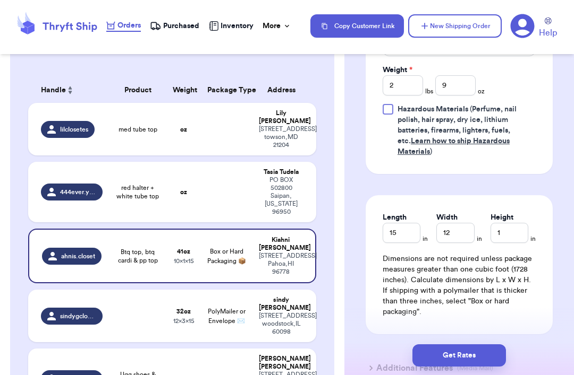
click at [430, 348] on button "Get Rates" at bounding box center [458, 356] width 93 height 22
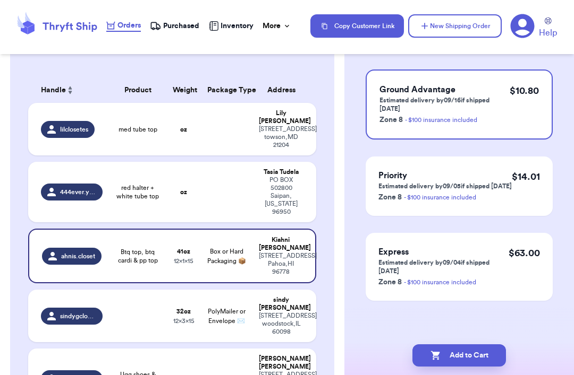
scroll to position [0, 0]
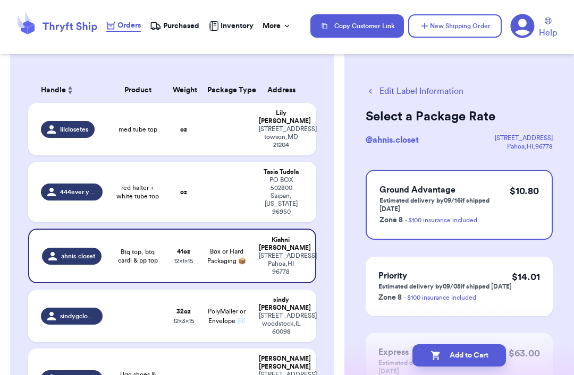
click at [430, 219] on div "$ 10.80" at bounding box center [523, 205] width 29 height 42
click at [430, 362] on button "Add to Cart" at bounding box center [458, 356] width 93 height 22
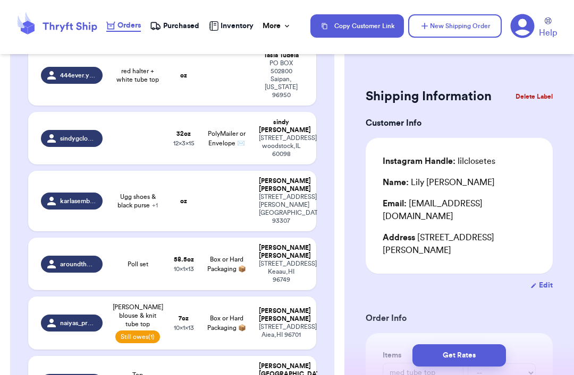
scroll to position [196, 0]
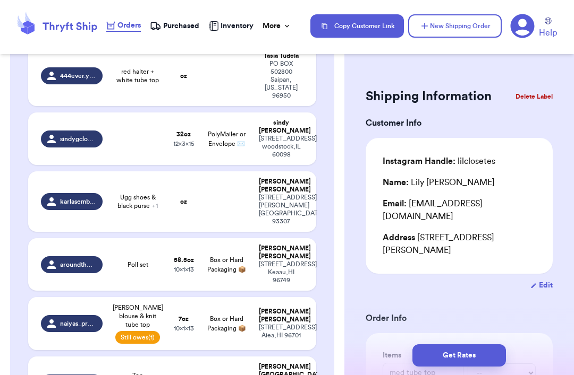
click at [225, 257] on span "Box or Hard Packaging 📦" at bounding box center [226, 265] width 39 height 16
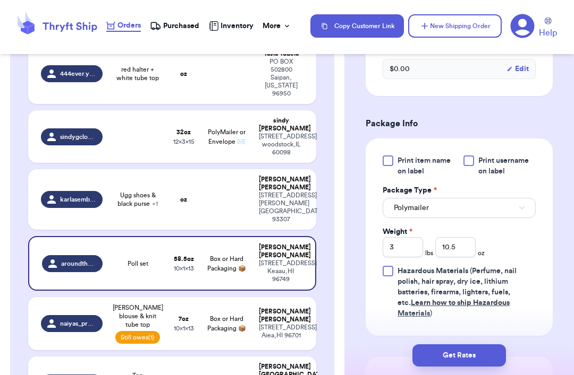
scroll to position [432, 0]
click at [430, 212] on button "Polymailer" at bounding box center [458, 208] width 153 height 20
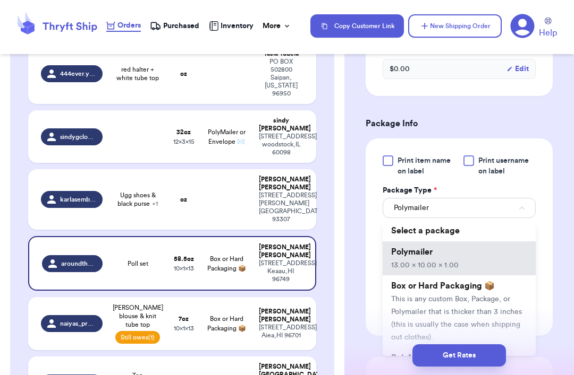
click at [430, 291] on span "Box or Hard Packaging 📦" at bounding box center [443, 286] width 104 height 8
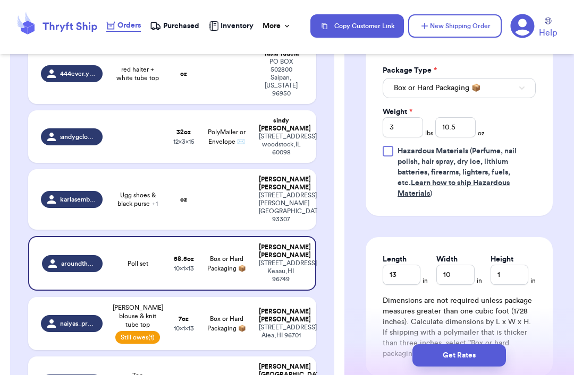
scroll to position [582, 0]
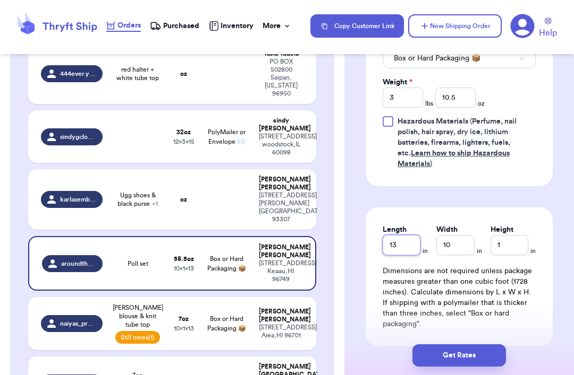
click at [403, 241] on input "13" at bounding box center [401, 245] width 38 height 20
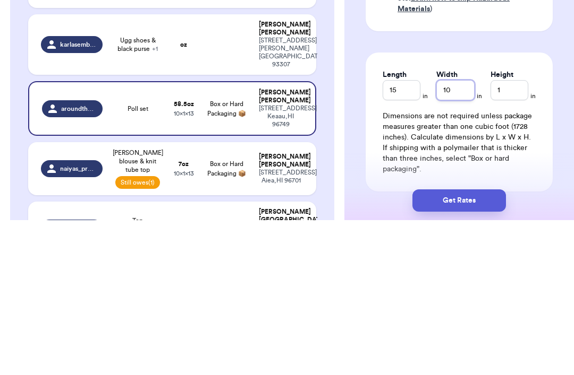
click at [430, 235] on input "10" at bounding box center [455, 245] width 38 height 20
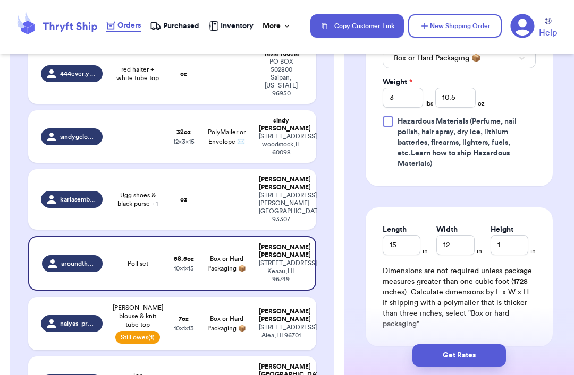
click at [430, 353] on button "Get Rates" at bounding box center [458, 356] width 93 height 22
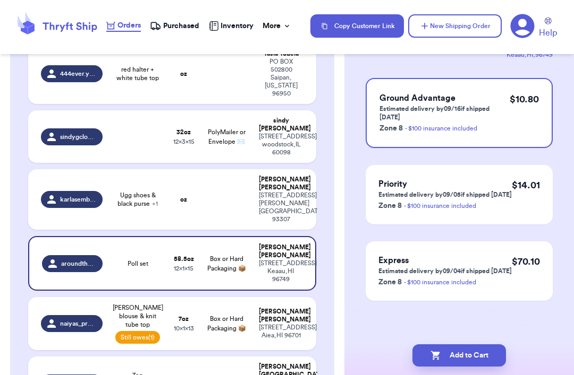
scroll to position [0, 0]
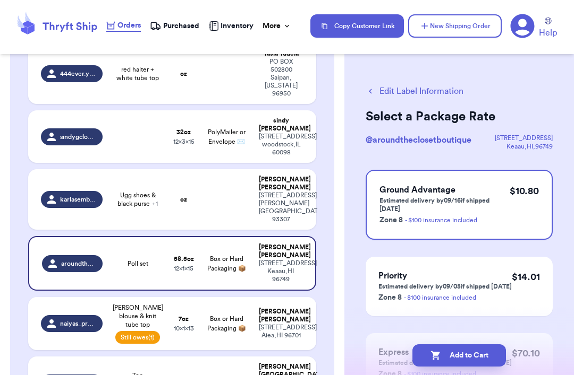
click at [430, 347] on div "Add to Cart" at bounding box center [459, 356] width 212 height 22
click at [430, 351] on button "Add to Cart" at bounding box center [458, 356] width 93 height 22
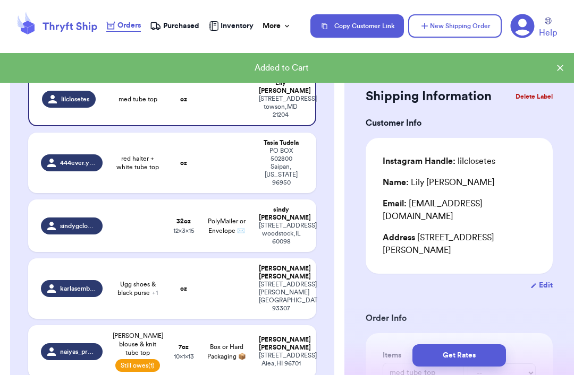
scroll to position [100, 0]
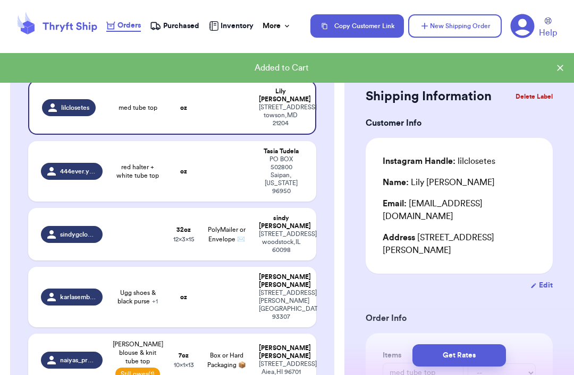
click at [248, 208] on td "PolyMailer or Envelope ✉️" at bounding box center [227, 234] width 52 height 53
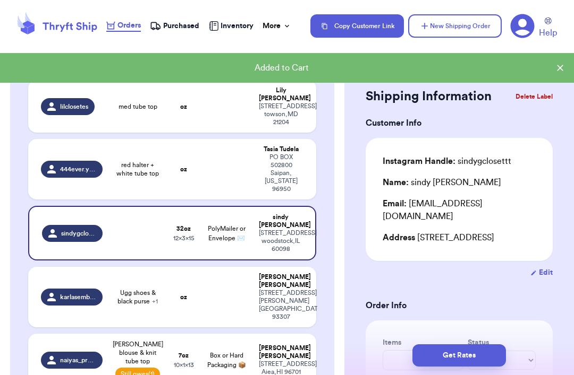
click at [430, 103] on button "Delete Label" at bounding box center [534, 96] width 46 height 23
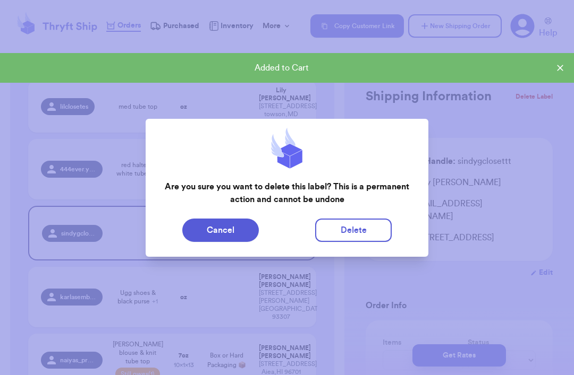
click at [367, 229] on button "Delete" at bounding box center [353, 230] width 76 height 23
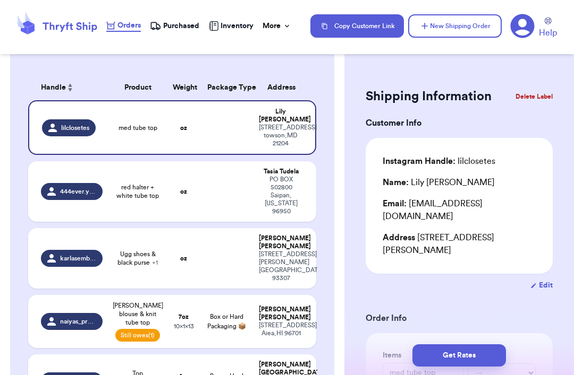
scroll to position [83, 0]
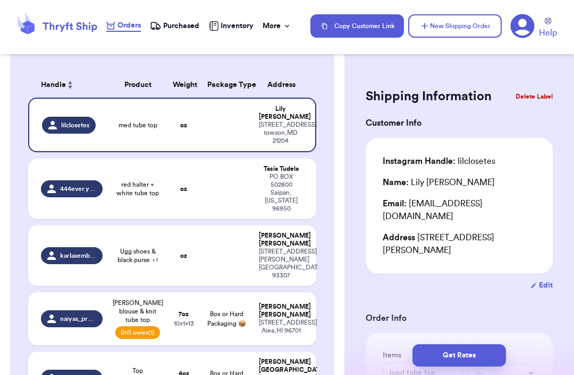
click at [233, 311] on span "Box or Hard Packaging 📦" at bounding box center [226, 319] width 39 height 16
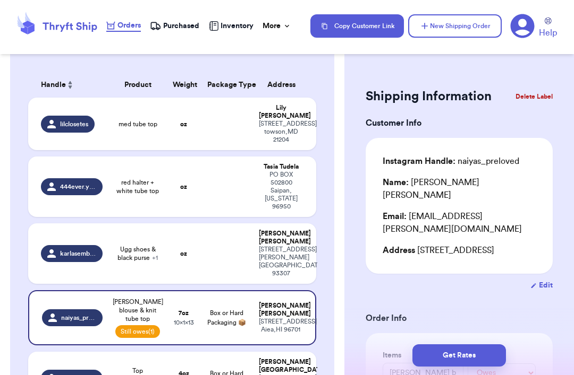
click at [229, 157] on td at bounding box center [227, 187] width 52 height 61
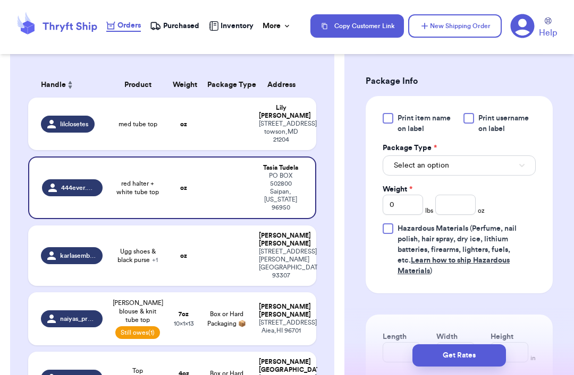
scroll to position [480, 0]
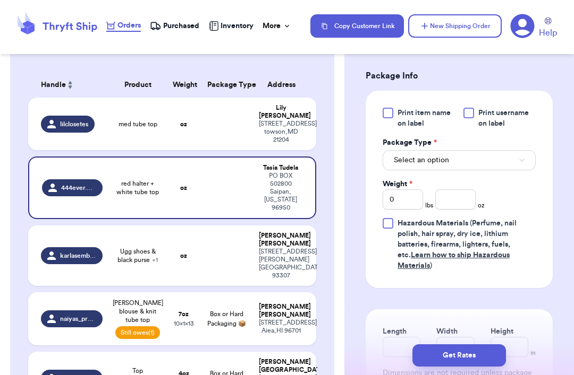
click at [430, 150] on button "Select an option" at bounding box center [458, 160] width 153 height 20
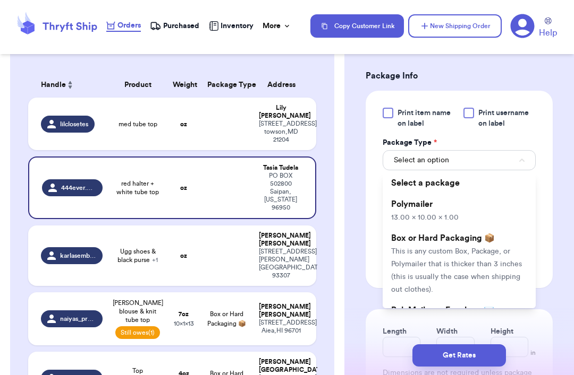
click at [430, 194] on li "Polymailer 13.00 x 10.00 x 1.00" at bounding box center [458, 211] width 153 height 34
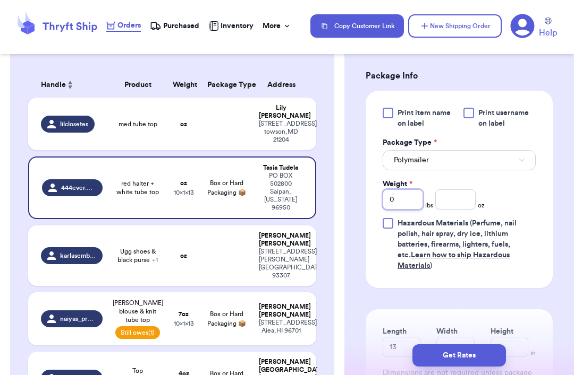
click at [419, 190] on input "0" at bounding box center [402, 200] width 40 height 20
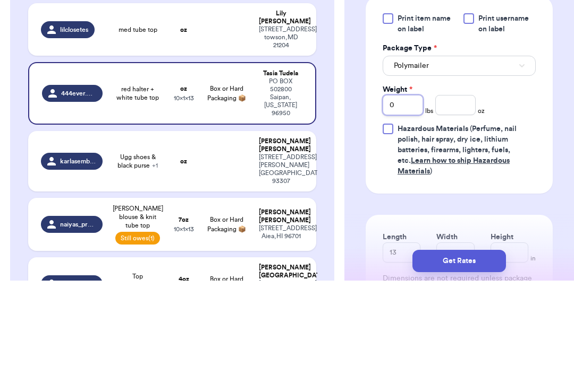
click at [405, 190] on input "0" at bounding box center [402, 200] width 40 height 20
click at [430, 190] on input "number" at bounding box center [455, 200] width 40 height 20
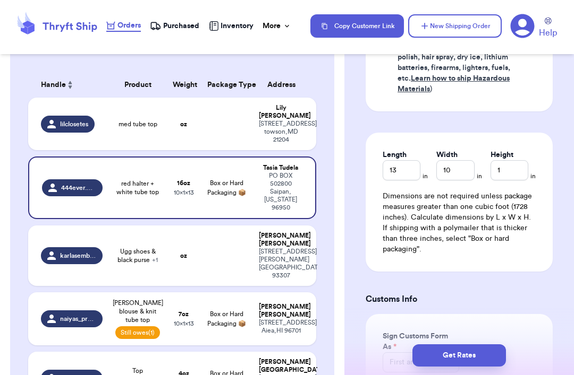
scroll to position [666, 0]
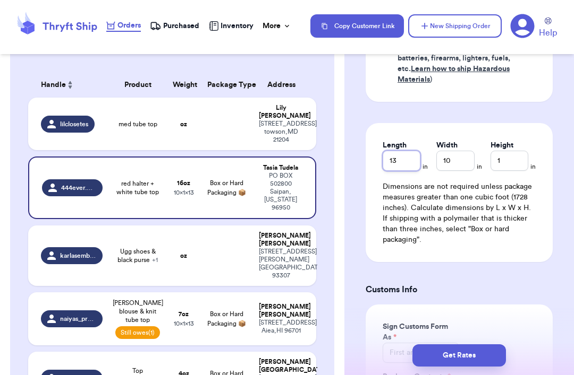
click at [406, 151] on input "13" at bounding box center [401, 161] width 38 height 20
click at [430, 151] on input "10" at bounding box center [455, 161] width 38 height 20
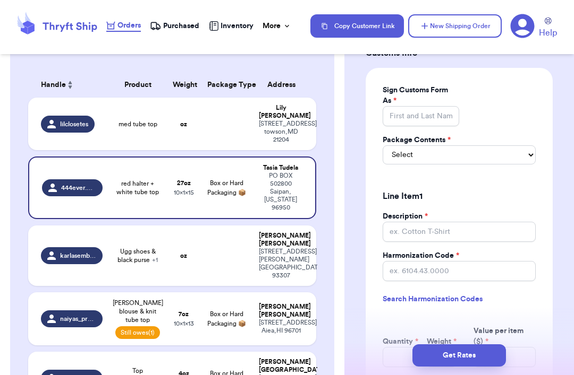
scroll to position [906, 0]
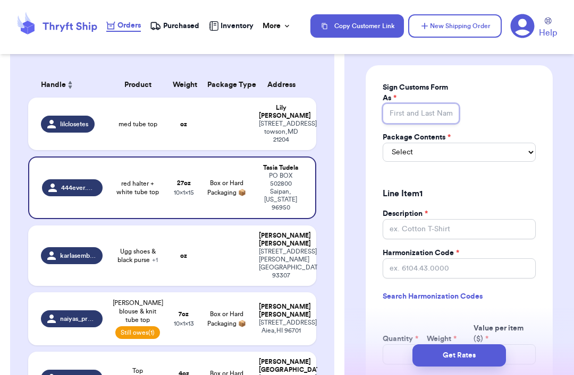
click at [430, 104] on input "Sign Customs Form As *" at bounding box center [420, 114] width 76 height 20
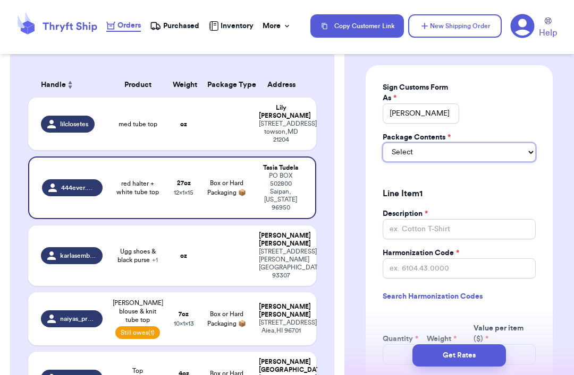
click at [430, 143] on select "Select Merchandise Gift Documents" at bounding box center [458, 152] width 153 height 19
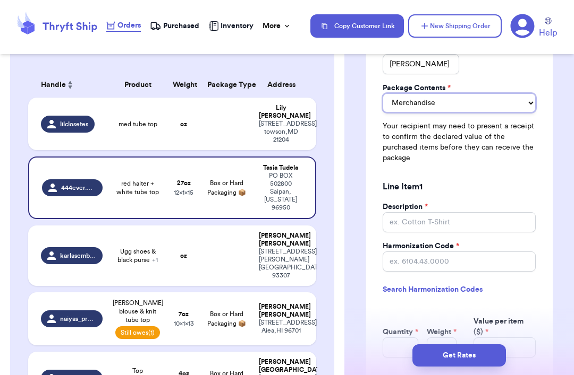
scroll to position [955, 0]
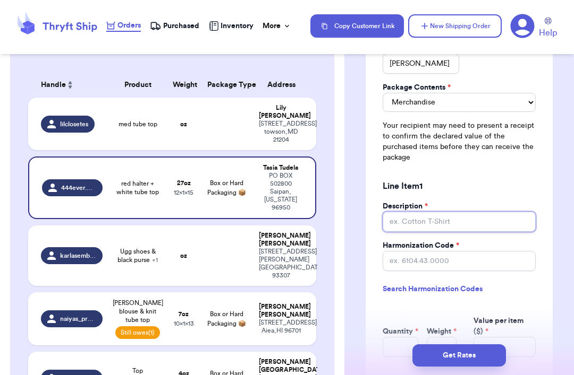
click at [430, 212] on input "Description *" at bounding box center [458, 222] width 153 height 20
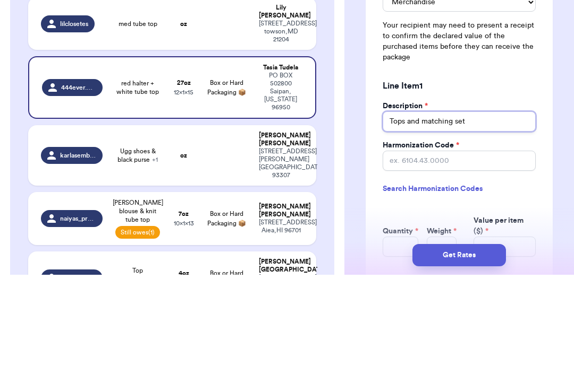
scroll to position [970, 0]
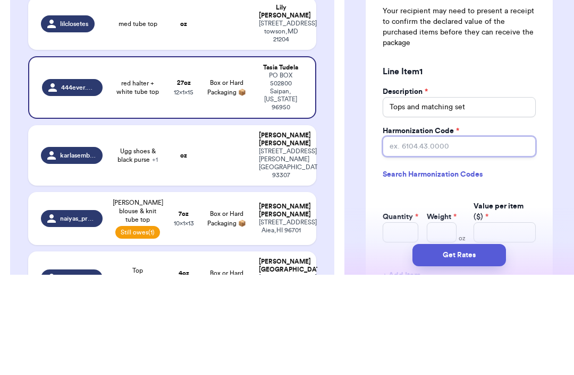
click at [430, 237] on input "Harmonization Code *" at bounding box center [458, 247] width 153 height 20
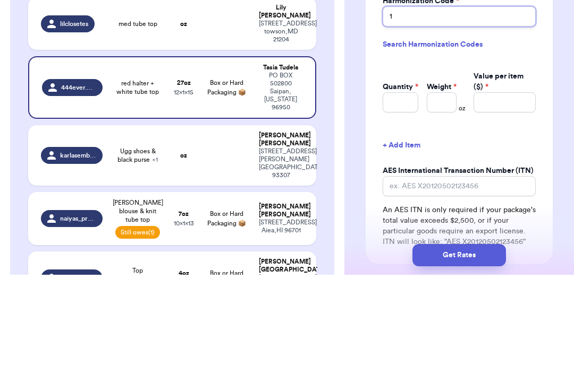
scroll to position [1106, 0]
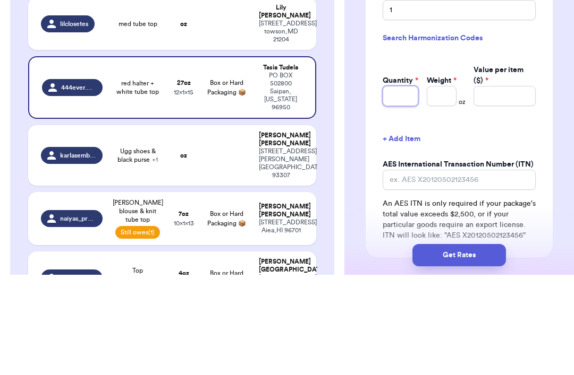
click at [404, 186] on input "Quantity *" at bounding box center [400, 196] width 36 height 20
click at [430, 186] on input "Weight *" at bounding box center [441, 196] width 30 height 20
click at [430, 186] on input "Value per item ($) *" at bounding box center [504, 196] width 62 height 20
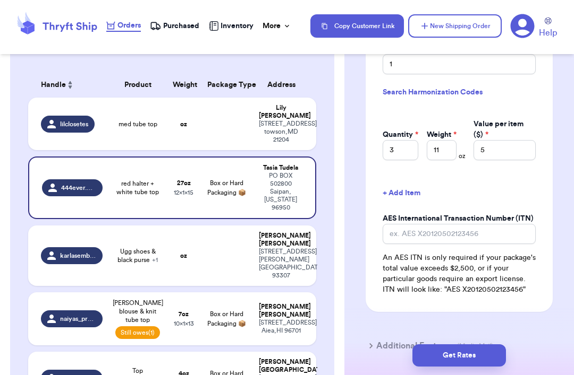
scroll to position [1155, 0]
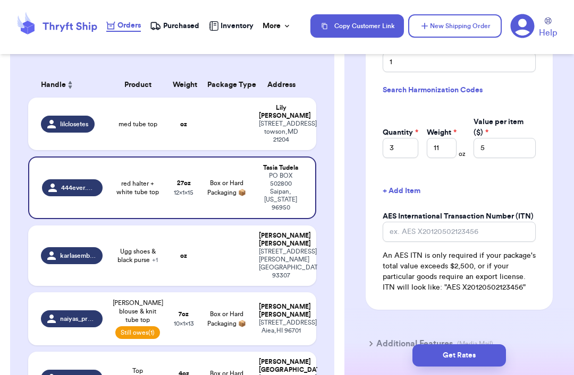
click at [430, 349] on button "Get Rates" at bounding box center [458, 356] width 93 height 22
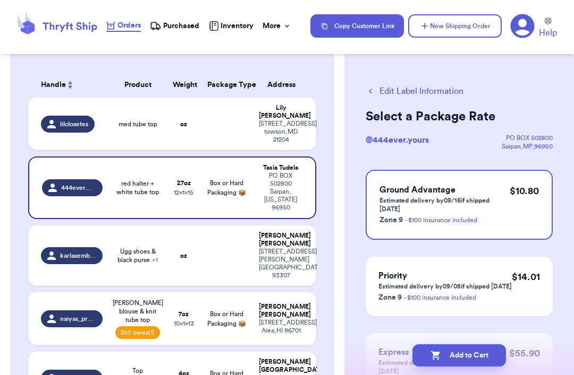
click at [430, 206] on div "$ 10.80" at bounding box center [523, 205] width 29 height 42
click at [430, 353] on button "Add to Cart" at bounding box center [458, 356] width 93 height 22
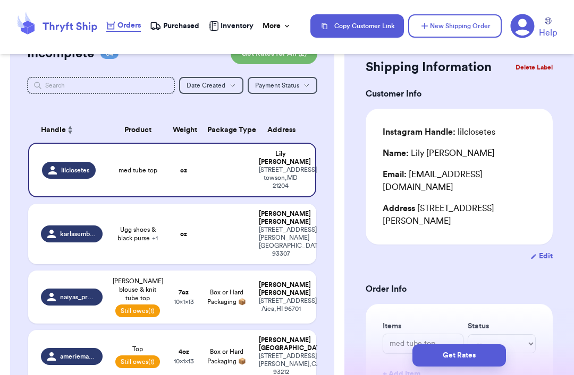
scroll to position [38, 0]
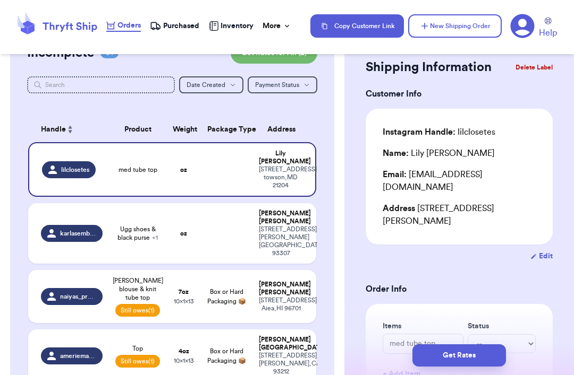
click at [129, 142] on td "med tube top" at bounding box center [137, 169] width 57 height 55
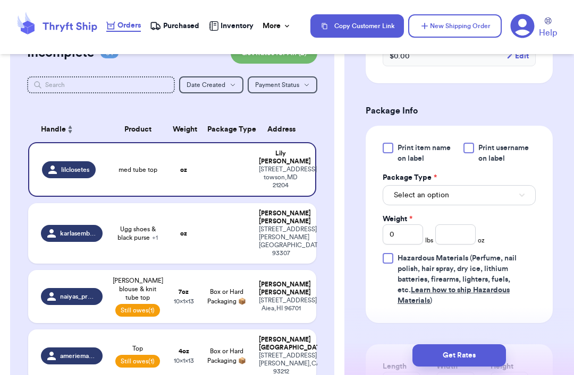
scroll to position [453, 0]
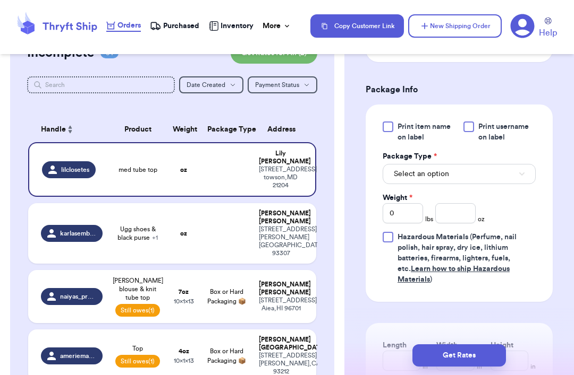
click at [430, 164] on button "Select an option" at bounding box center [458, 174] width 153 height 20
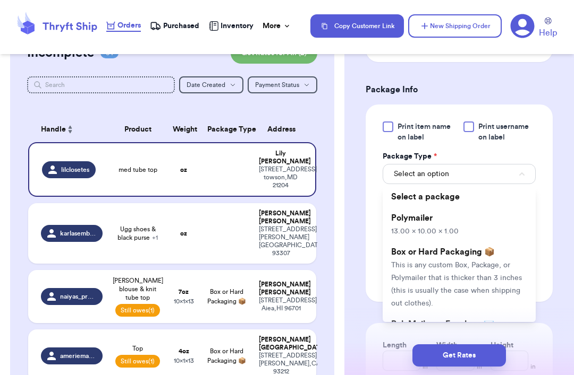
click at [430, 208] on li "Polymailer 13.00 x 10.00 x 1.00" at bounding box center [458, 225] width 153 height 34
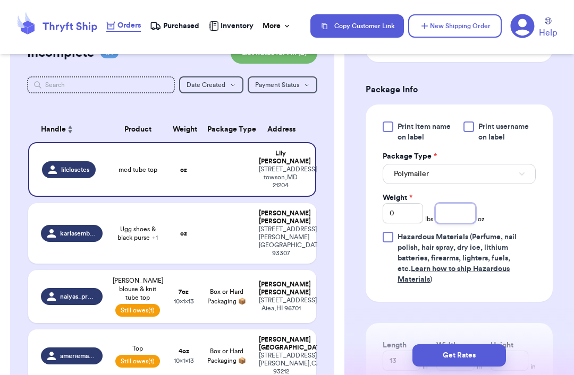
click at [430, 203] on input "number" at bounding box center [455, 213] width 40 height 20
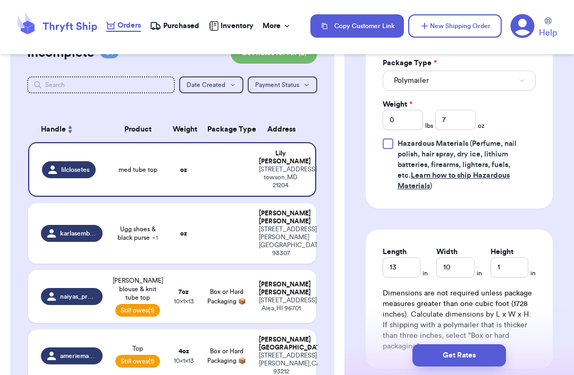
scroll to position [556, 0]
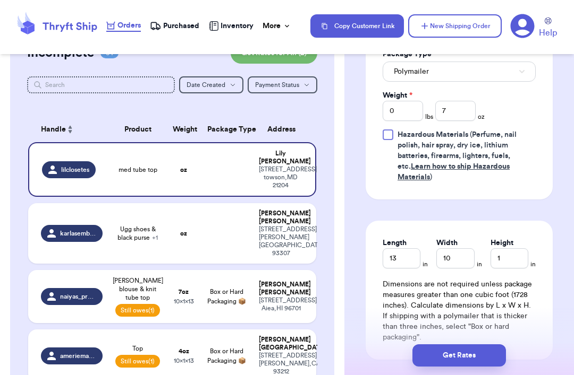
click at [430, 348] on button "Get Rates" at bounding box center [458, 356] width 93 height 22
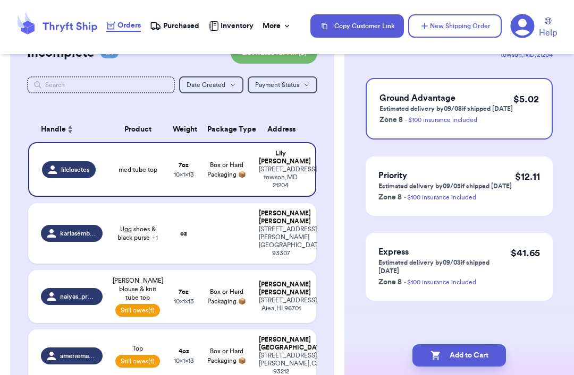
scroll to position [0, 0]
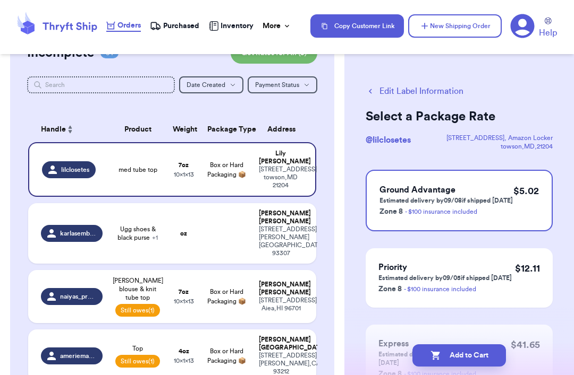
click at [430, 200] on div "$ 5.02" at bounding box center [525, 201] width 25 height 34
click at [430, 349] on button "Add to Cart" at bounding box center [458, 356] width 93 height 22
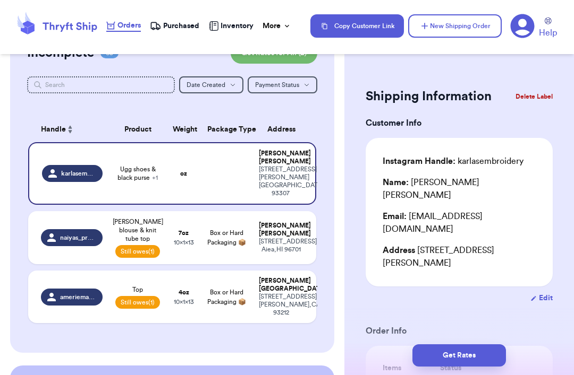
click at [430, 26] on button "New Shipping Order" at bounding box center [454, 25] width 93 height 23
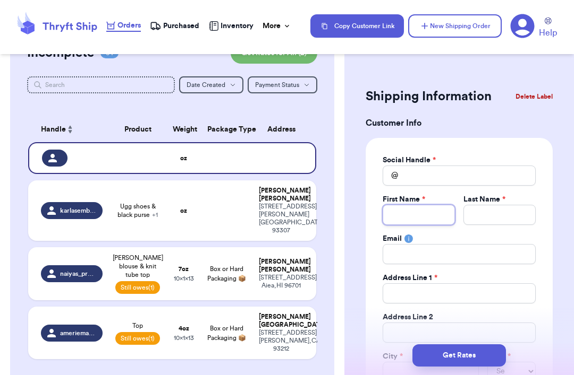
click at [430, 207] on input "Total Amount Paid" at bounding box center [418, 215] width 72 height 20
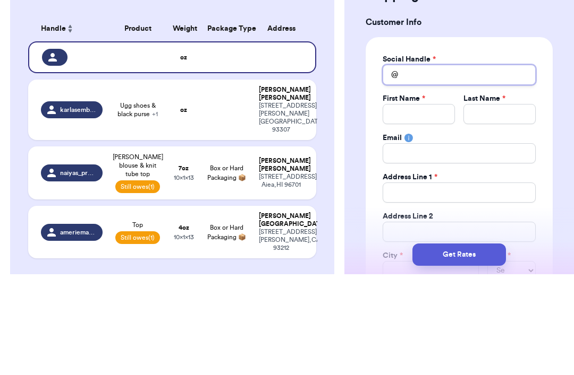
click at [430, 166] on input "Total Amount Paid" at bounding box center [458, 176] width 153 height 20
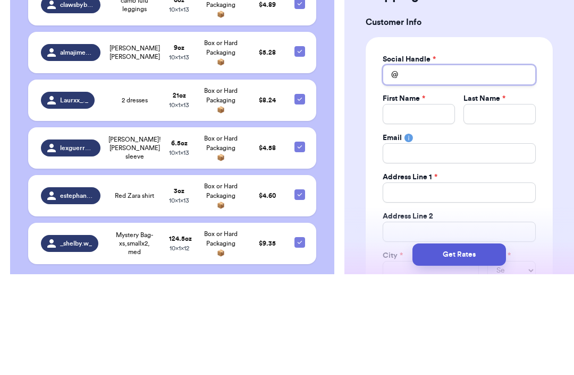
scroll to position [1406, 0]
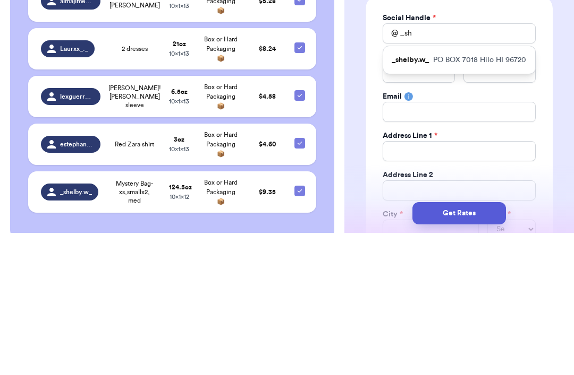
click at [430, 189] on div "_shelby.w_ PO BOX 7018 Hilo HI 96720" at bounding box center [459, 203] width 152 height 28
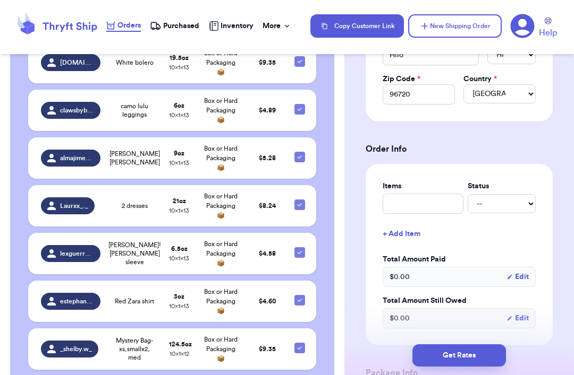
scroll to position [319, 0]
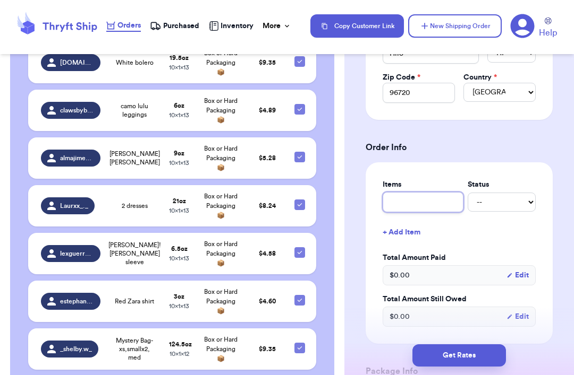
click at [430, 204] on input "text" at bounding box center [422, 202] width 81 height 20
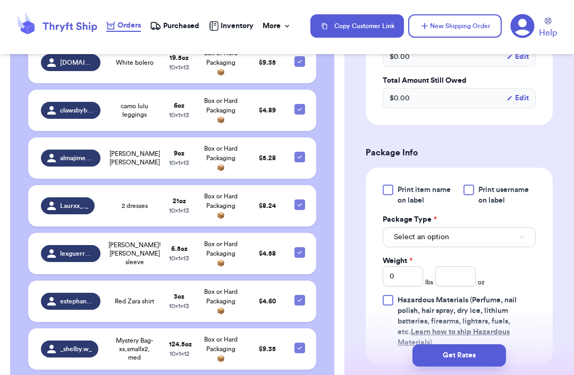
scroll to position [542, 0]
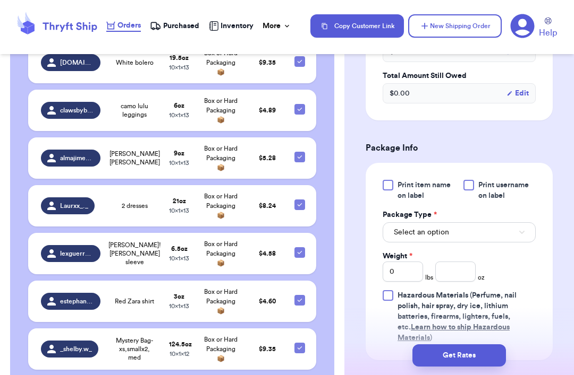
click at [430, 232] on icon "button" at bounding box center [521, 232] width 5 height 3
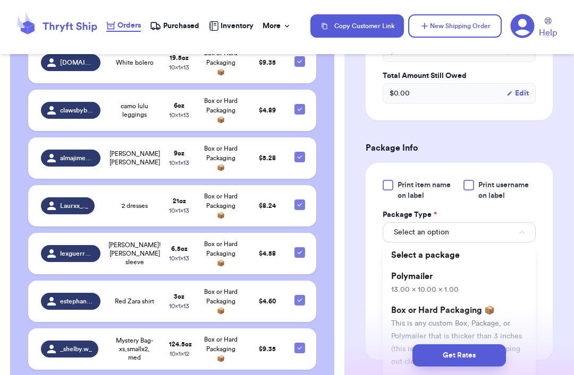
click at [430, 278] on li "Polymailer 13.00 x 10.00 x 1.00" at bounding box center [458, 283] width 153 height 34
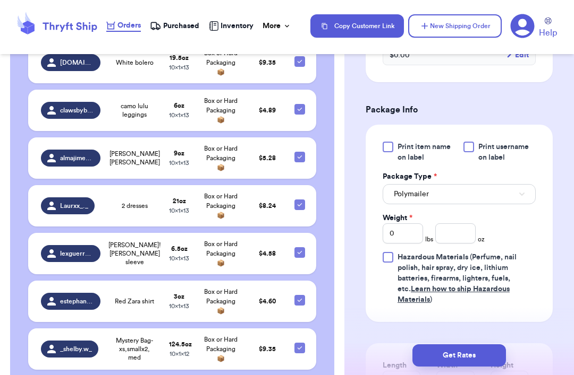
scroll to position [582, 0]
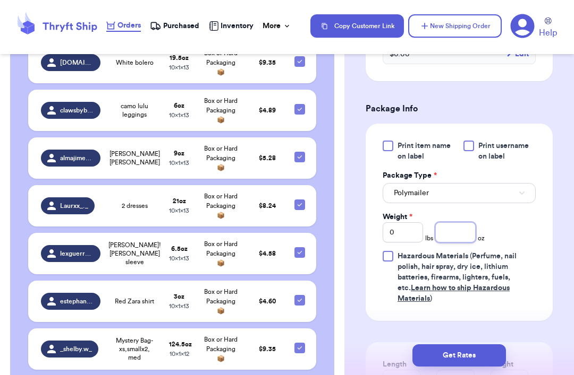
click at [430, 233] on input "number" at bounding box center [455, 233] width 40 height 20
click at [430, 353] on button "Get Rates" at bounding box center [458, 356] width 93 height 22
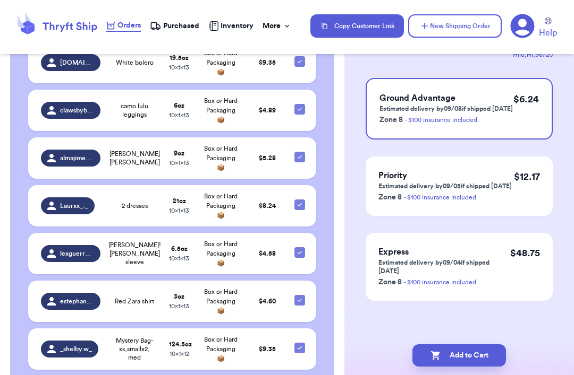
scroll to position [0, 0]
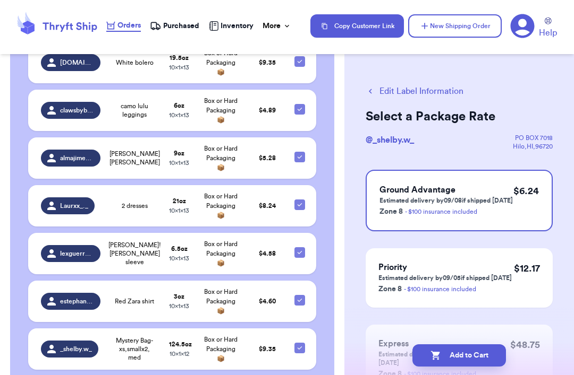
click at [430, 208] on div "Ground Advantage Estimated delivery by 09/08 if shipped [DATE] Zone 8 - $100 in…" at bounding box center [458, 201] width 187 height 62
click at [430, 356] on button "Add to Cart" at bounding box center [458, 356] width 93 height 22
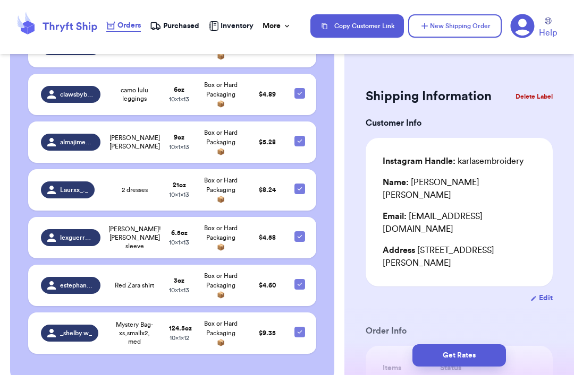
scroll to position [1418, 0]
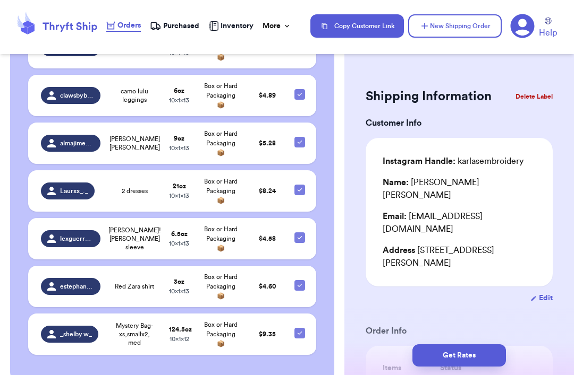
click at [293, 266] on td at bounding box center [302, 286] width 28 height 41
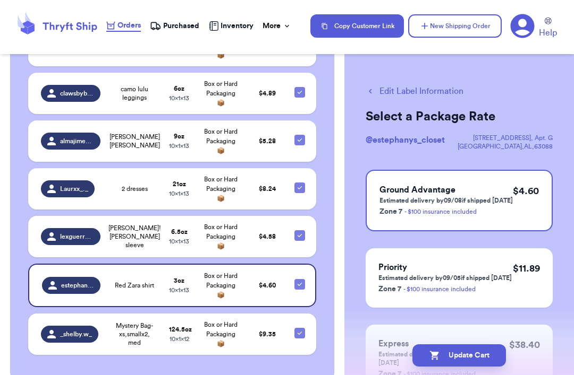
click at [302, 280] on icon at bounding box center [299, 284] width 8 height 8
click at [300, 279] on input "checkbox" at bounding box center [299, 279] width 1 height 1
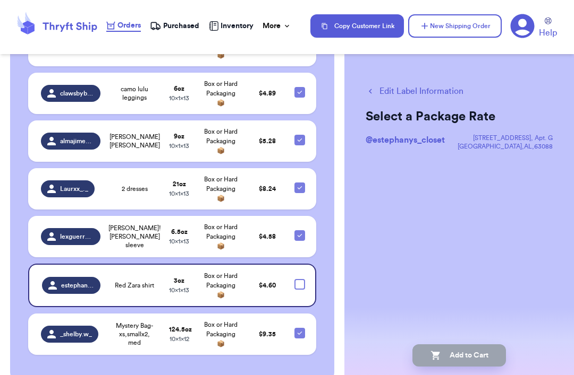
click at [297, 184] on icon at bounding box center [299, 188] width 8 height 8
click at [299, 182] on input "checkbox" at bounding box center [299, 182] width 1 height 1
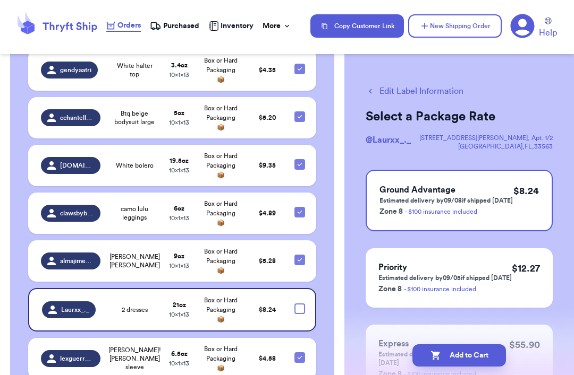
scroll to position [1295, 0]
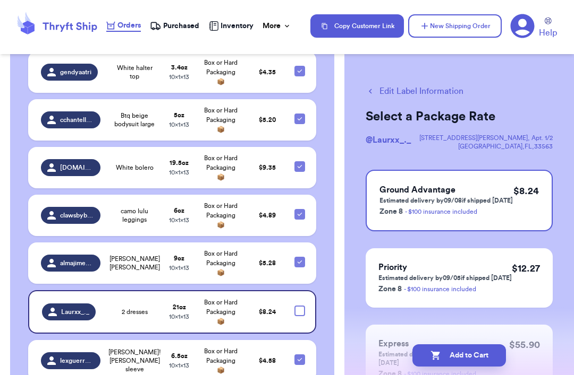
click at [301, 210] on icon at bounding box center [299, 214] width 8 height 8
click at [300, 209] on input "checkbox" at bounding box center [299, 209] width 1 height 1
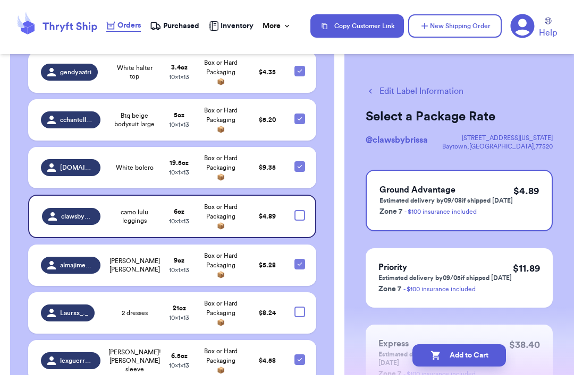
click at [301, 163] on icon at bounding box center [299, 167] width 8 height 8
click at [300, 161] on input "checkbox" at bounding box center [299, 161] width 1 height 1
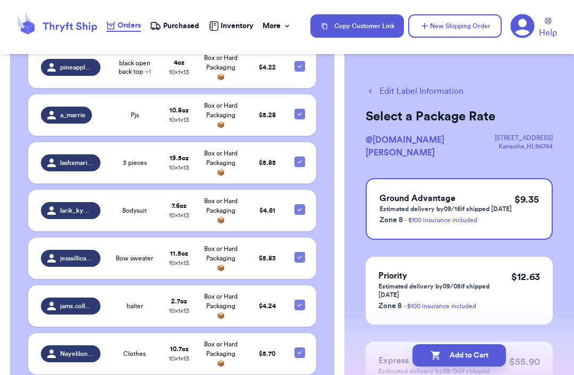
scroll to position [954, 0]
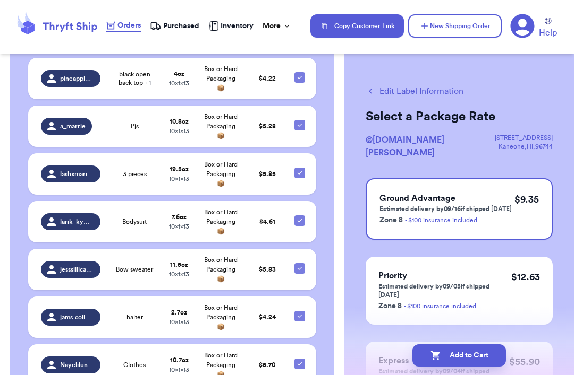
click at [307, 201] on td at bounding box center [302, 221] width 28 height 41
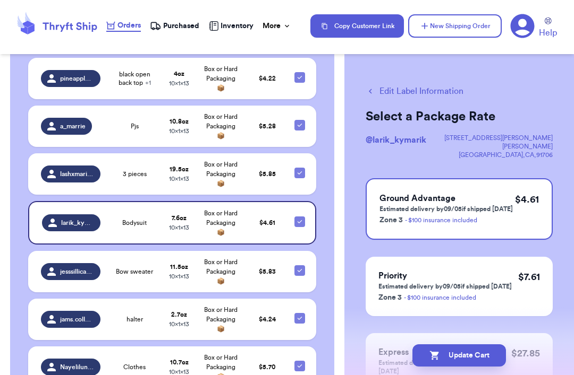
click at [298, 169] on icon at bounding box center [299, 173] width 8 height 8
click at [299, 167] on input "checkbox" at bounding box center [299, 167] width 1 height 1
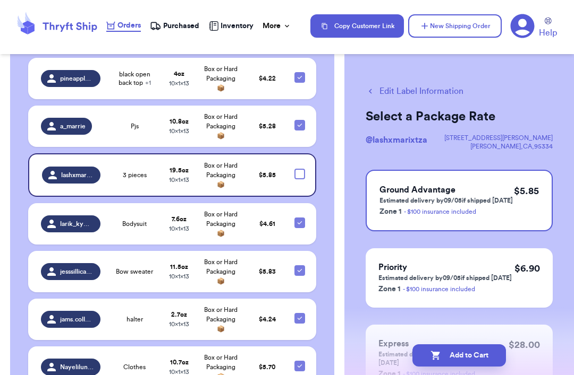
click at [303, 219] on icon at bounding box center [299, 223] width 8 height 8
click at [300, 217] on input "checkbox" at bounding box center [299, 217] width 1 height 1
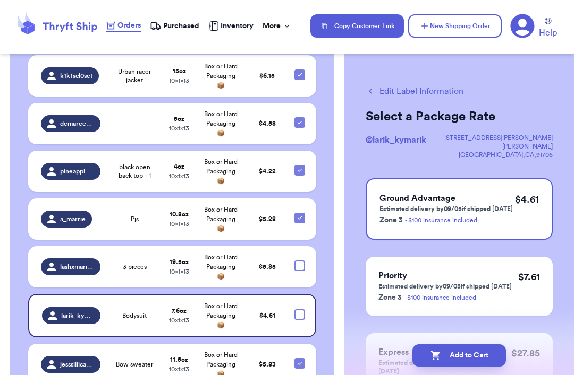
scroll to position [858, 0]
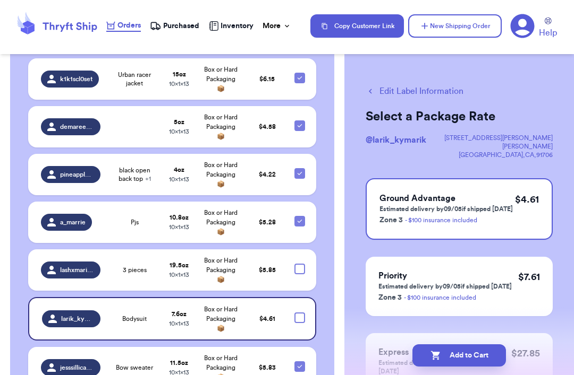
click at [303, 217] on icon at bounding box center [299, 221] width 8 height 8
click at [300, 216] on input "checkbox" at bounding box center [299, 216] width 1 height 1
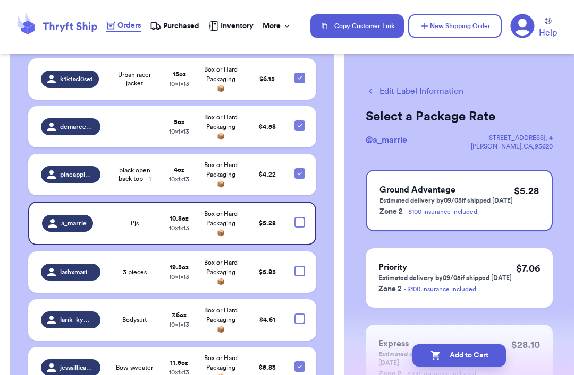
click at [303, 169] on icon at bounding box center [299, 173] width 8 height 8
click at [300, 168] on input "checkbox" at bounding box center [299, 168] width 1 height 1
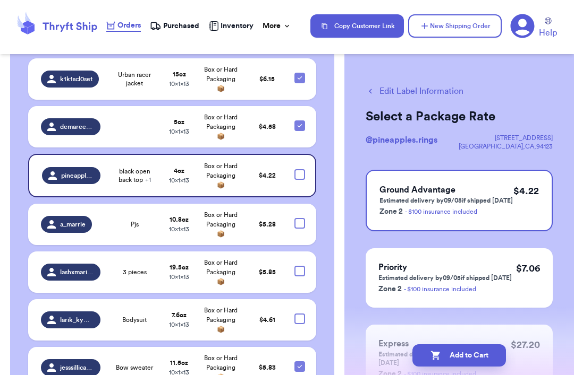
click at [298, 122] on icon at bounding box center [299, 126] width 8 height 8
click at [299, 120] on input "checkbox" at bounding box center [299, 120] width 1 height 1
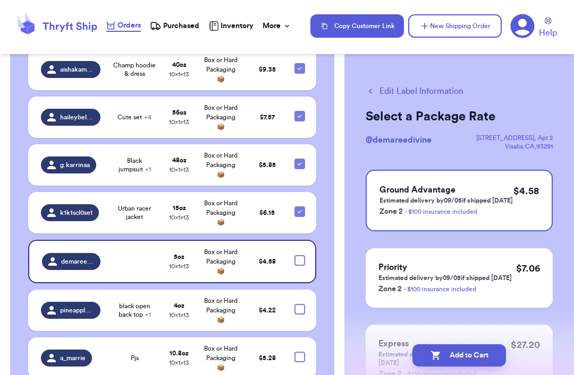
scroll to position [723, 0]
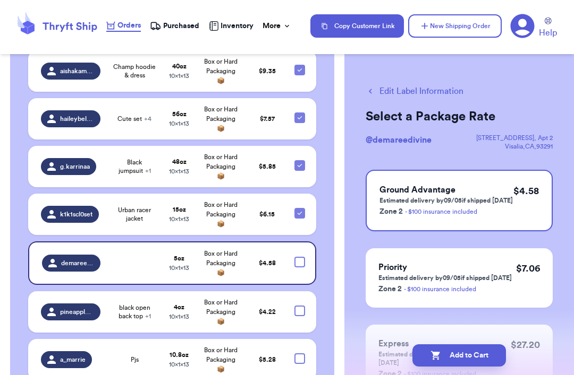
click at [300, 209] on icon at bounding box center [299, 213] width 8 height 8
click at [300, 208] on input "checkbox" at bounding box center [299, 208] width 1 height 1
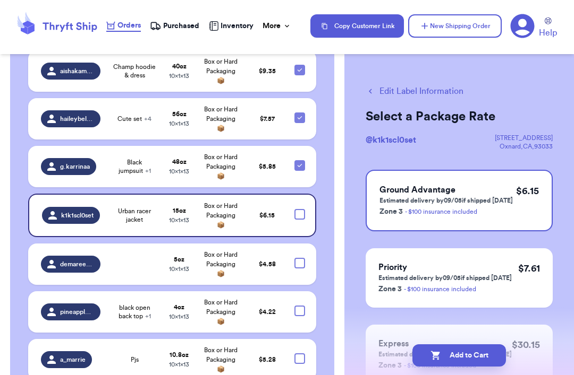
click at [301, 161] on icon at bounding box center [299, 165] width 8 height 8
click at [300, 160] on input "checkbox" at bounding box center [299, 160] width 1 height 1
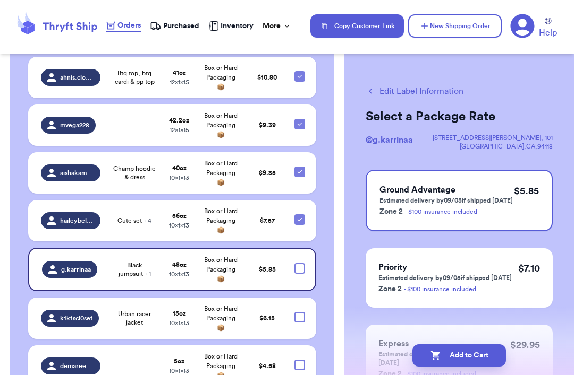
scroll to position [620, 0]
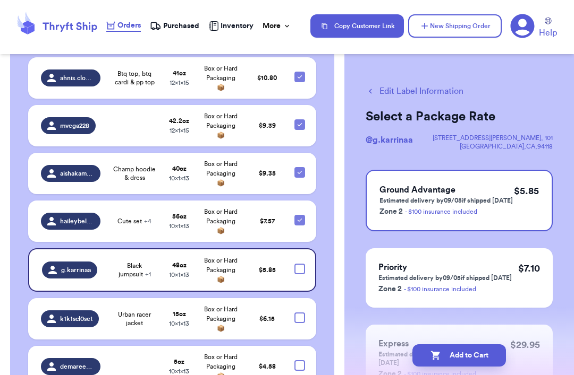
click at [301, 219] on icon at bounding box center [299, 220] width 4 height 3
click at [300, 215] on input "checkbox" at bounding box center [299, 215] width 1 height 1
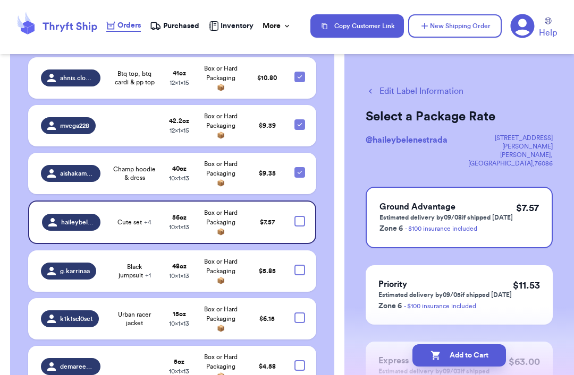
click at [302, 168] on icon at bounding box center [299, 172] width 8 height 8
click at [300, 167] on input "checkbox" at bounding box center [299, 167] width 1 height 1
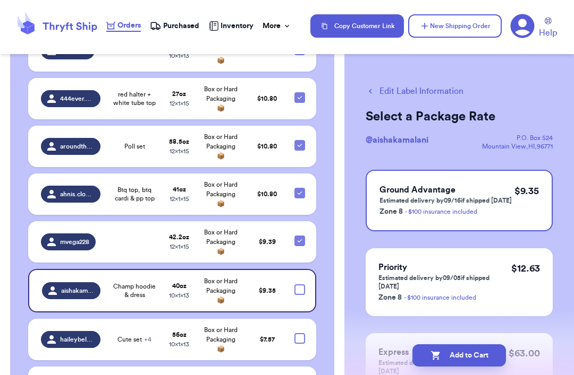
click at [302, 237] on icon at bounding box center [299, 241] width 8 height 8
click at [300, 235] on input "checkbox" at bounding box center [299, 235] width 1 height 1
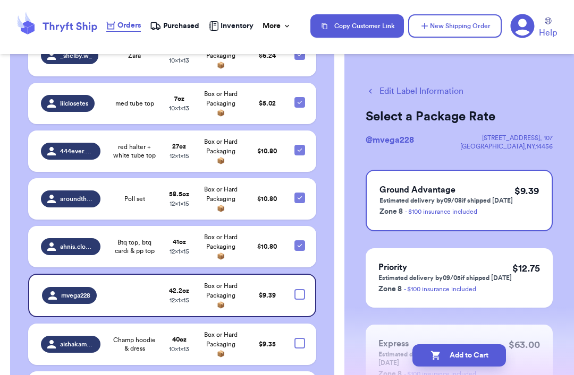
scroll to position [442, 0]
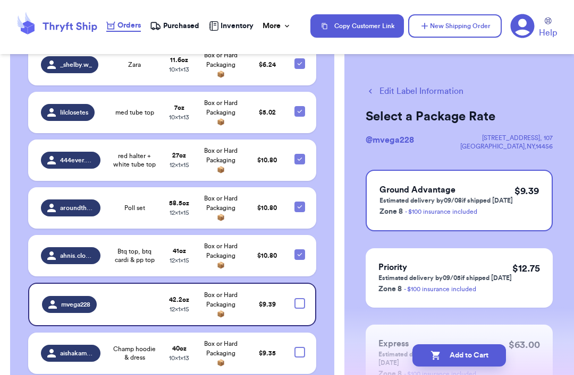
click at [303, 251] on icon at bounding box center [299, 255] width 8 height 8
click at [300, 249] on input "checkbox" at bounding box center [299, 249] width 1 height 1
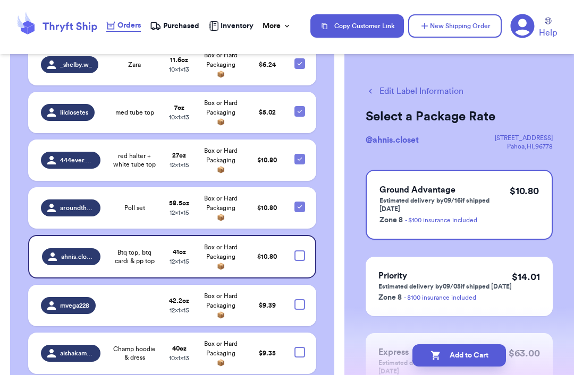
click at [304, 202] on div at bounding box center [299, 207] width 11 height 11
click at [300, 201] on input "checkbox" at bounding box center [299, 201] width 1 height 1
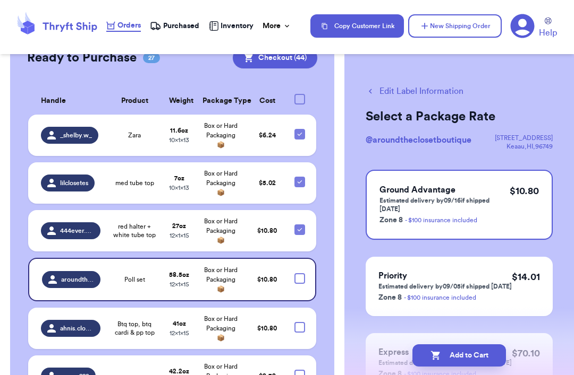
scroll to position [369, 0]
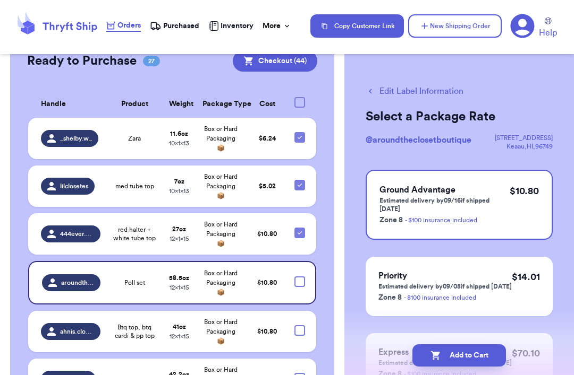
click at [300, 229] on icon at bounding box center [299, 233] width 8 height 8
click at [300, 227] on input "checkbox" at bounding box center [299, 227] width 1 height 1
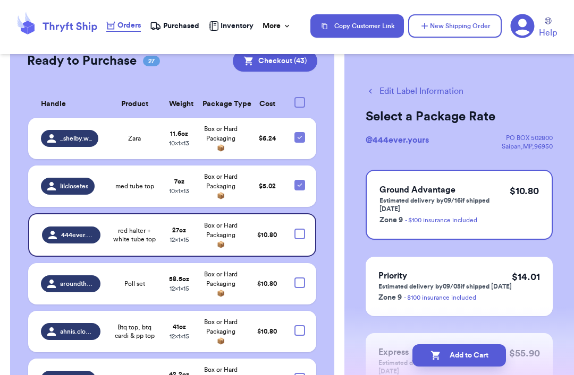
click at [302, 181] on icon at bounding box center [299, 185] width 8 height 8
click at [300, 180] on input "checkbox" at bounding box center [299, 180] width 1 height 1
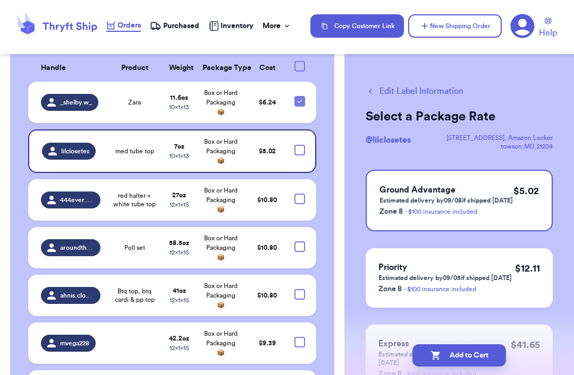
scroll to position [405, 0]
